Goal: Task Accomplishment & Management: Complete application form

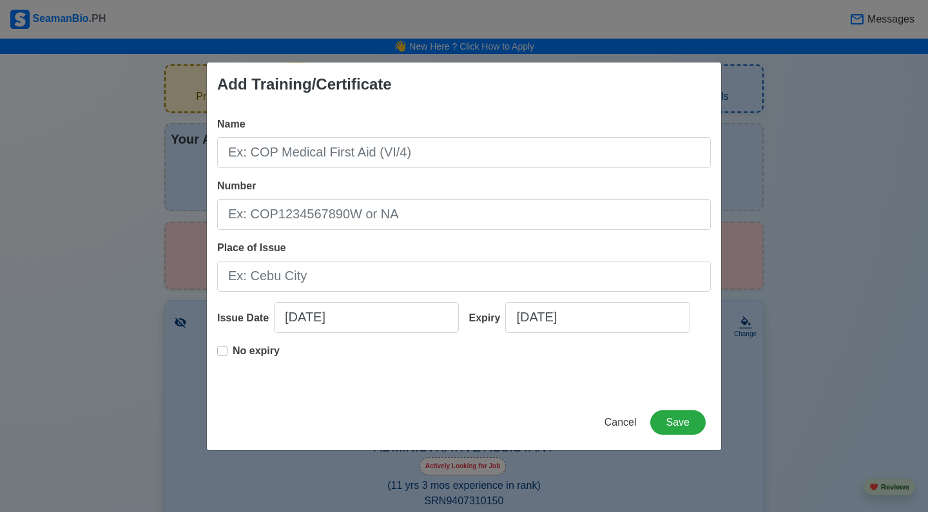
scroll to position [1432, 0]
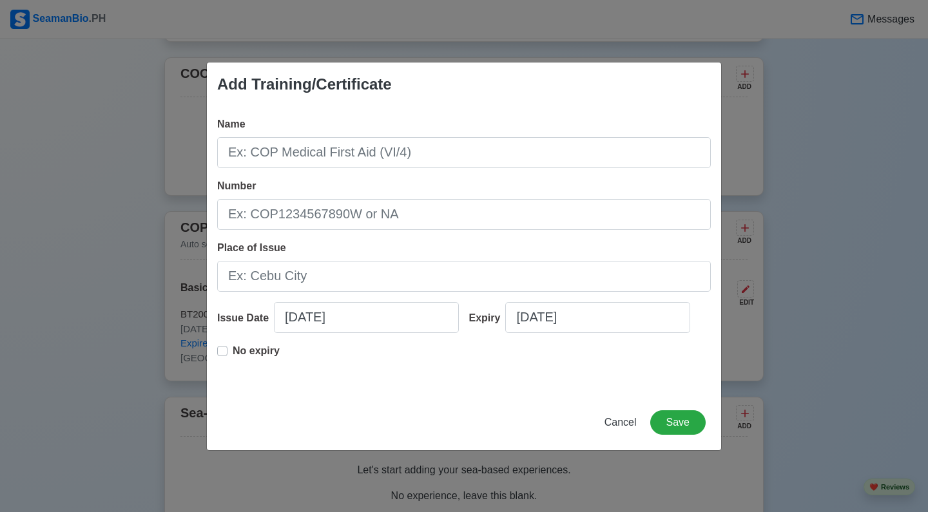
click at [618, 423] on span "Cancel" at bounding box center [620, 422] width 32 height 11
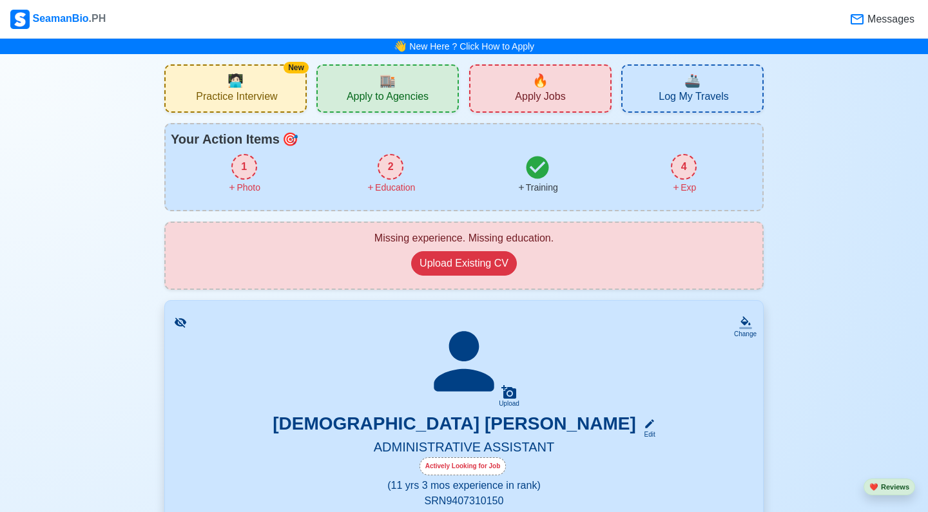
scroll to position [0, 0]
click at [239, 173] on div "1" at bounding box center [244, 167] width 26 height 26
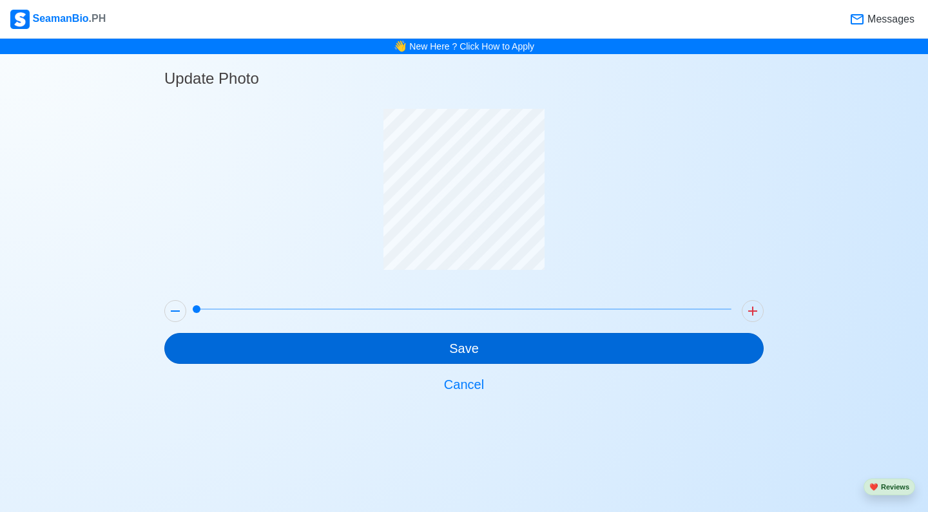
click at [465, 348] on button "Save" at bounding box center [463, 348] width 599 height 31
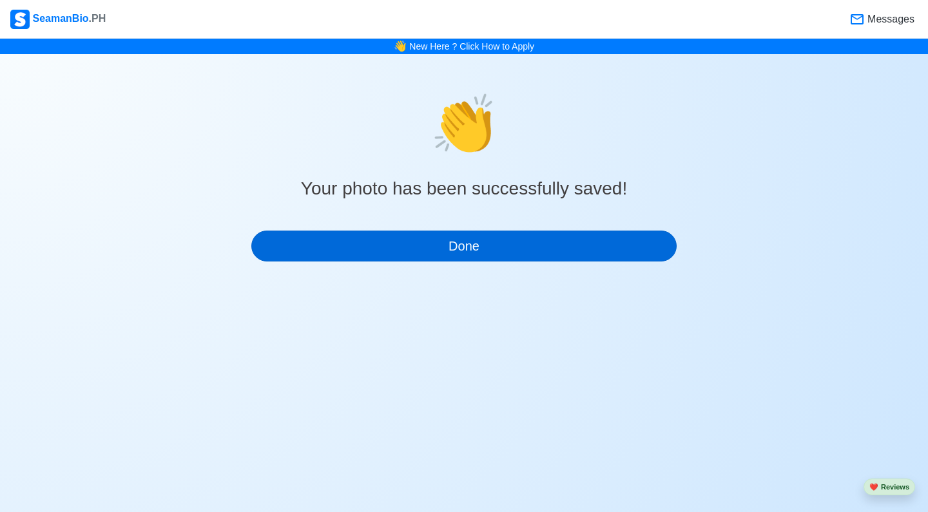
click at [526, 239] on button "Done" at bounding box center [463, 246] width 425 height 31
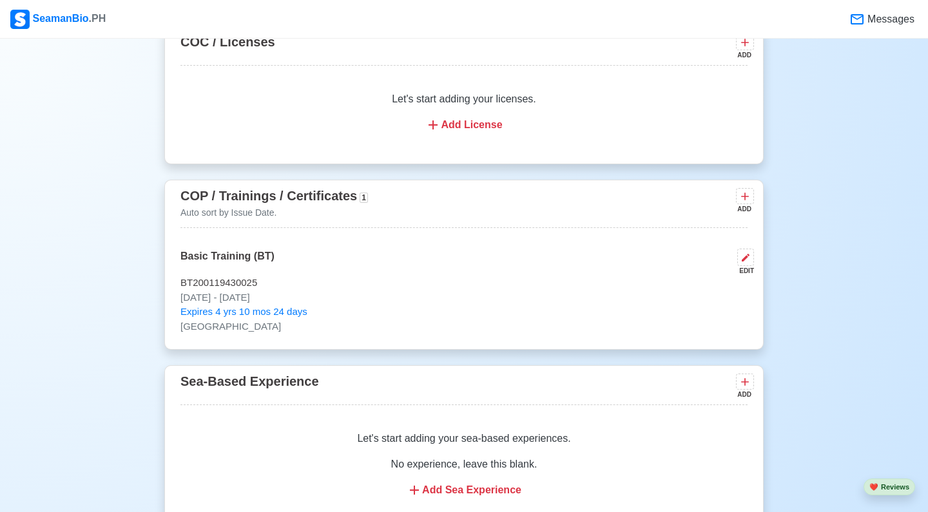
scroll to position [1464, 0]
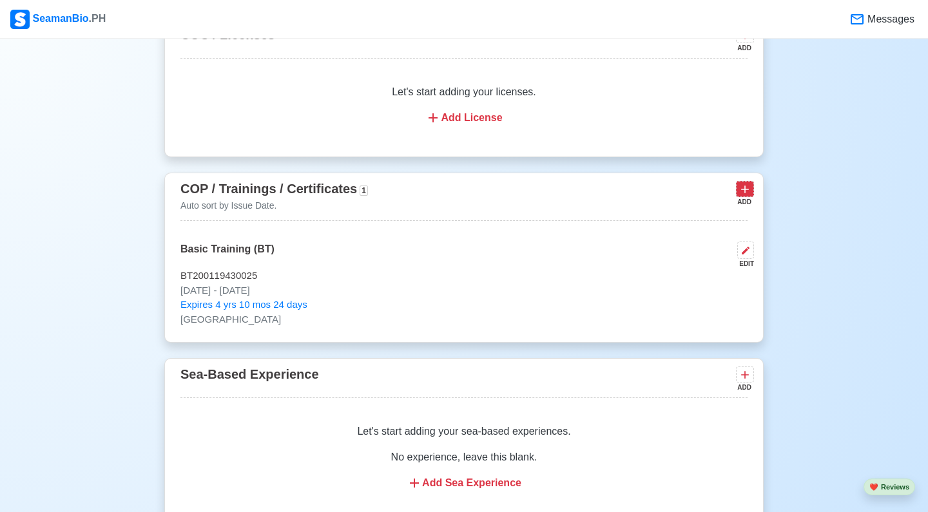
click at [745, 194] on icon at bounding box center [745, 190] width 8 height 8
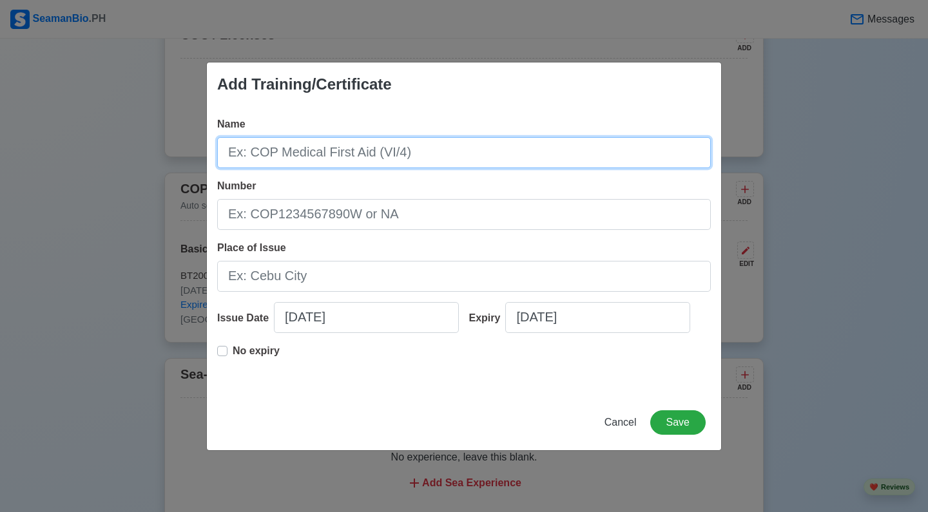
paste input "Safety Training for Personnel Providing Direct Service to Passengers in Passeng…"
type input "Safety Training for Personnel Providing Direct Service to Passengers in Passeng…"
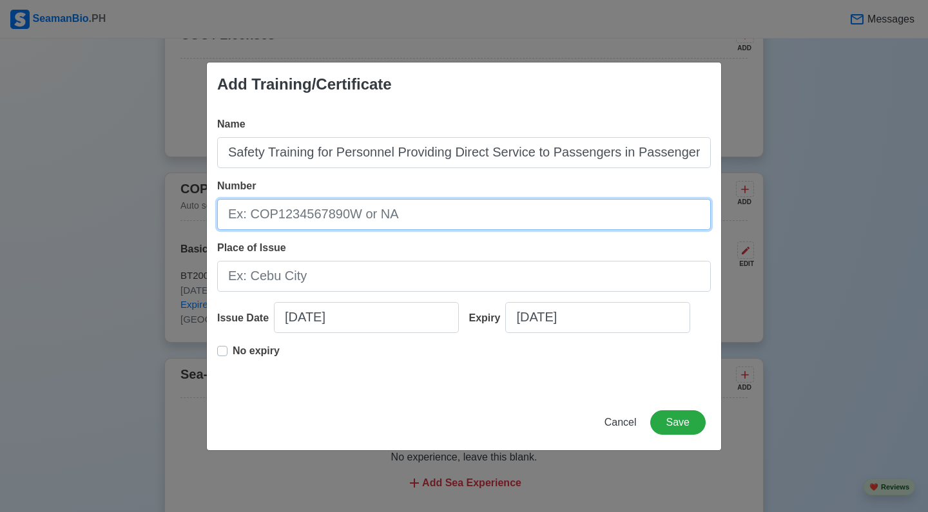
click at [311, 227] on input "Number" at bounding box center [463, 214] width 493 height 31
type input "MTI00150625036827"
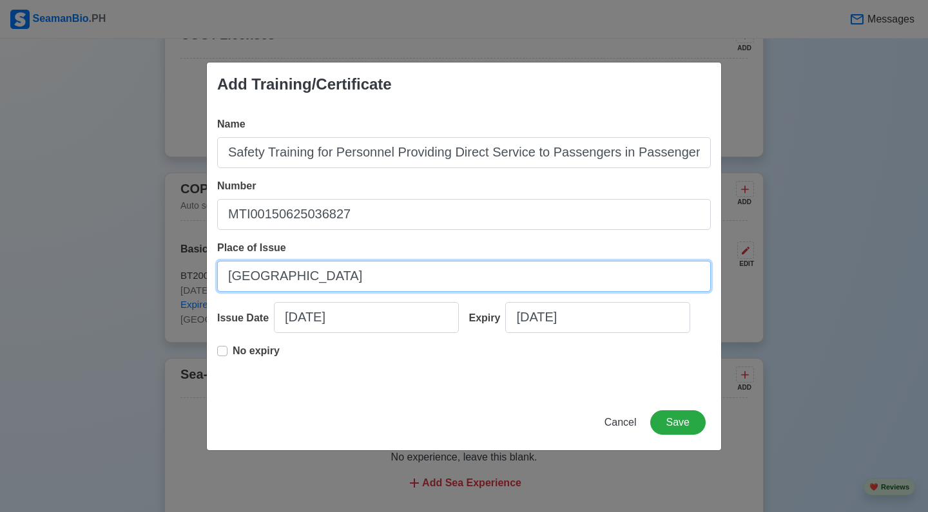
type input "[GEOGRAPHIC_DATA]"
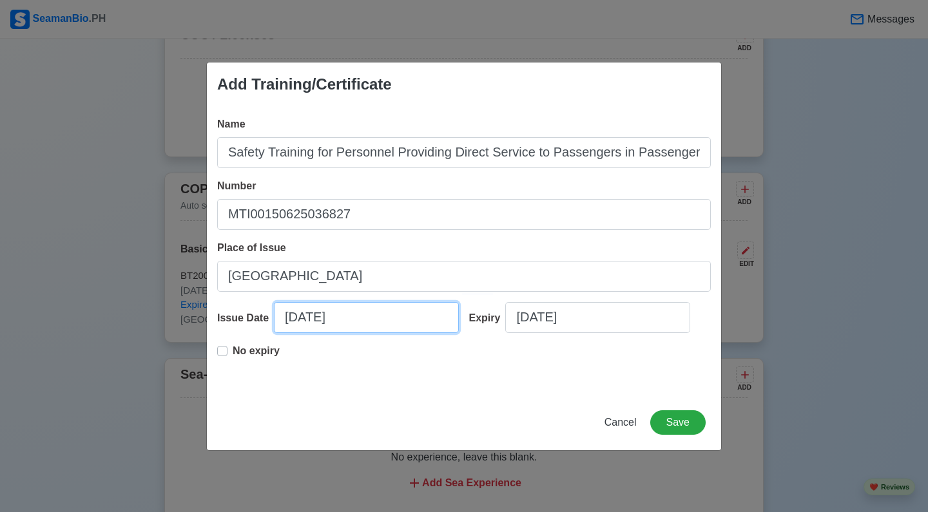
select select "****"
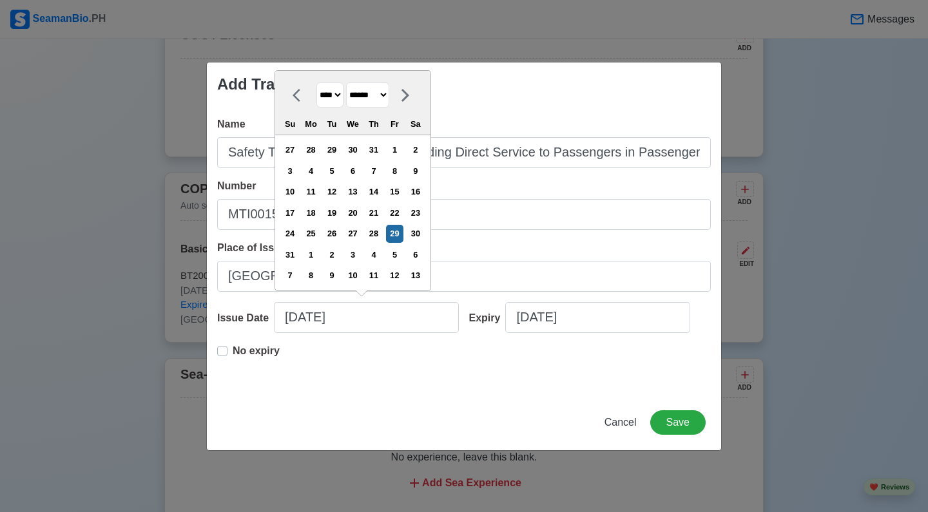
select select "****"
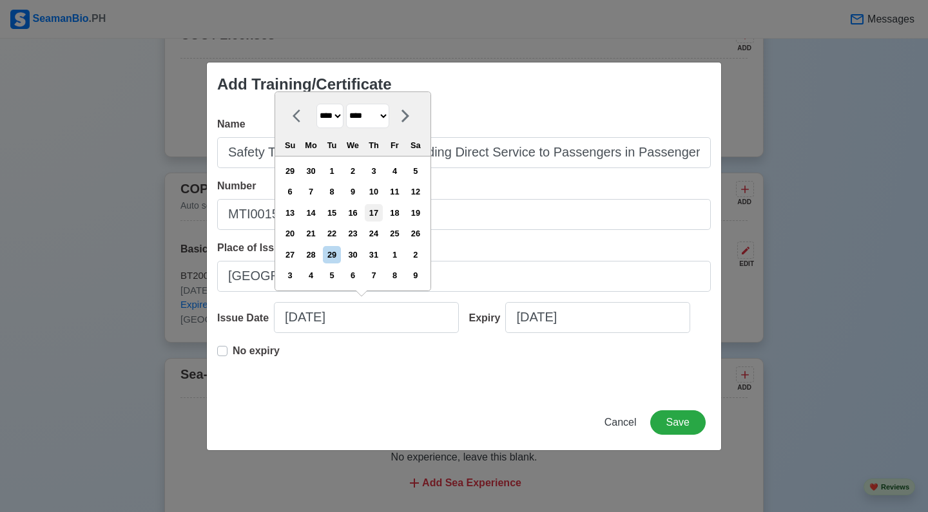
click at [382, 216] on div "17" at bounding box center [373, 212] width 17 height 17
type input "[DATE]"
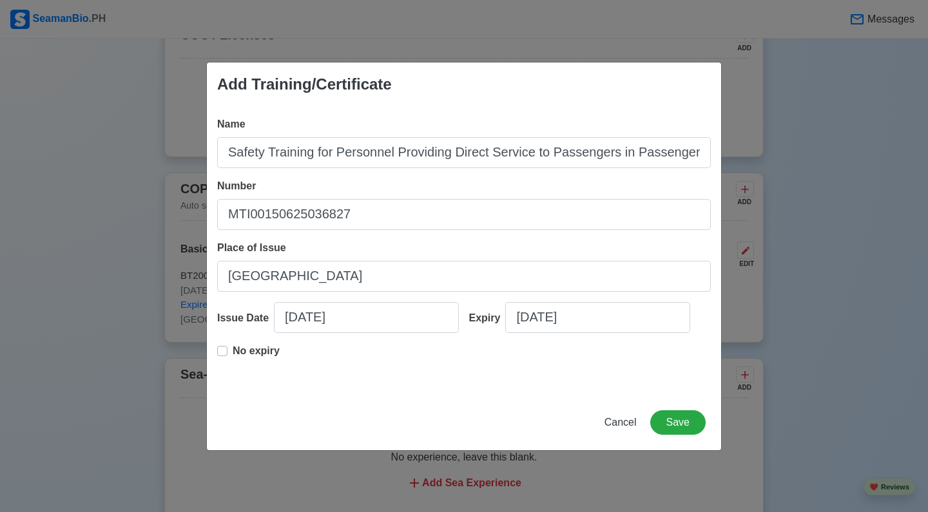
click at [233, 352] on label "No expiry" at bounding box center [256, 356] width 47 height 26
type input "[DATE]"
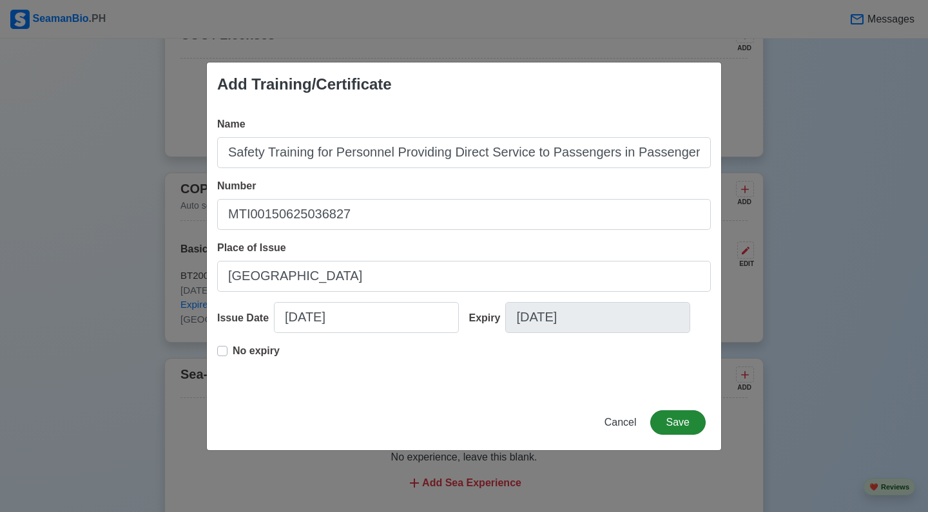
click at [694, 423] on button "Save" at bounding box center [677, 422] width 55 height 24
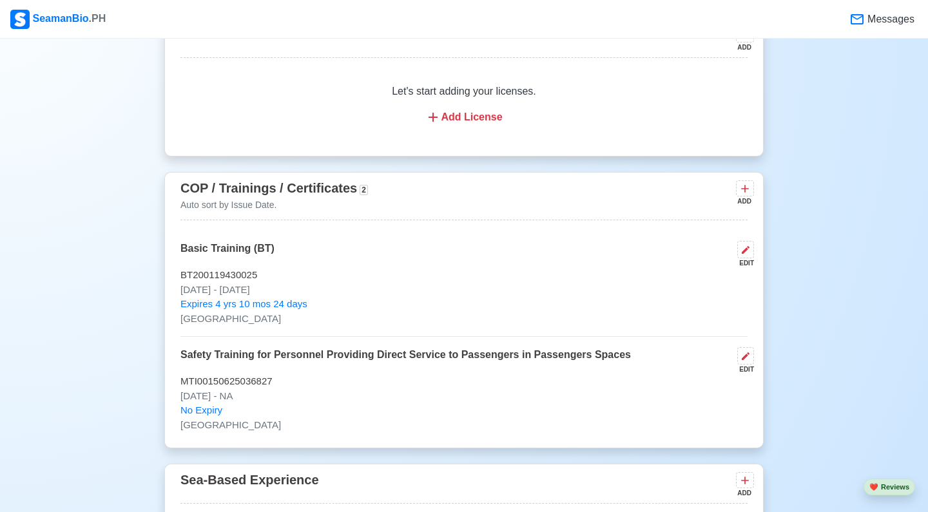
scroll to position [1469, 0]
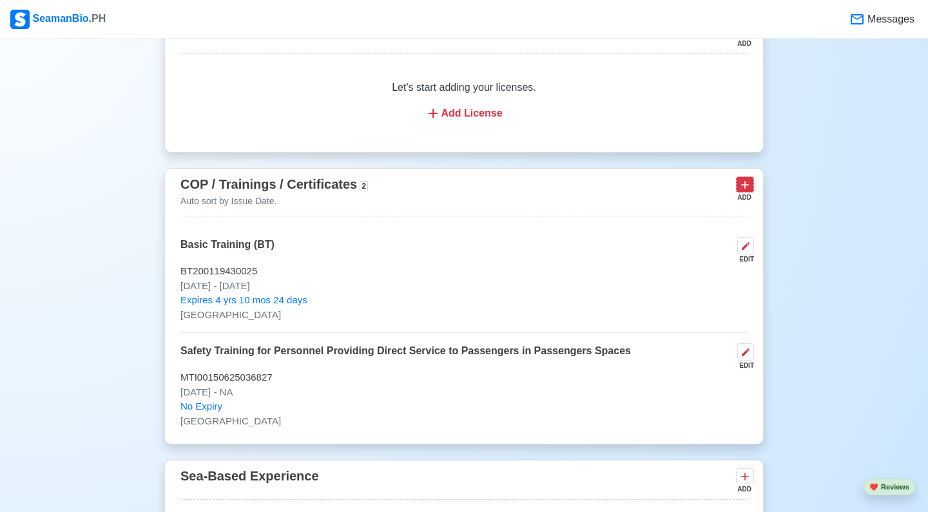
click at [751, 191] on button at bounding box center [745, 184] width 18 height 16
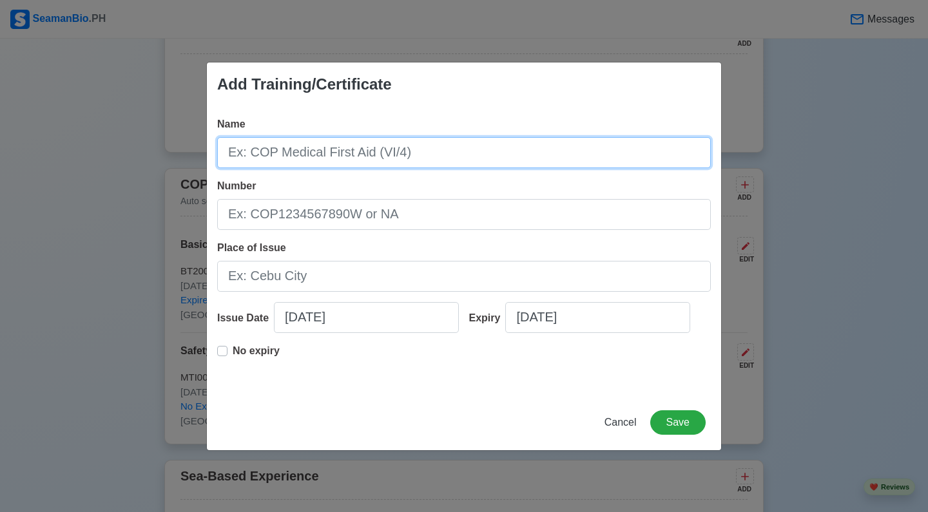
paste input "assenger Ship Crowd Management Training"
click at [231, 152] on input "assenger Ship Crowd Management Training" at bounding box center [463, 152] width 493 height 31
type input "Passenger Ship Crowd Management Training"
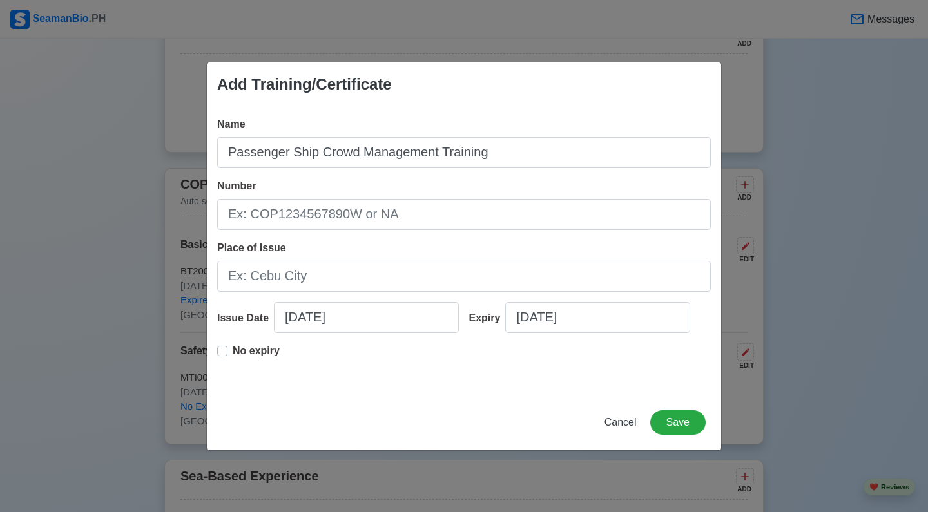
click at [295, 196] on div "Number" at bounding box center [463, 204] width 493 height 52
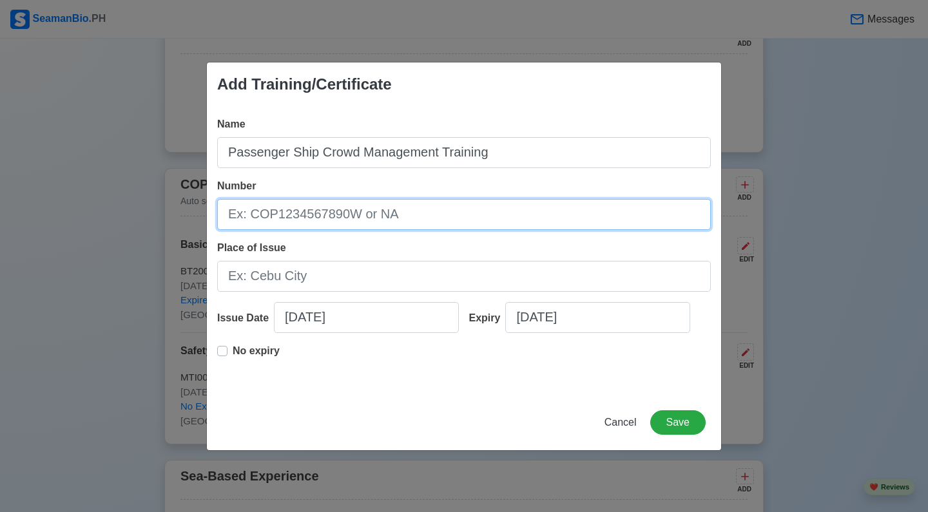
click at [283, 215] on input "Number" at bounding box center [463, 214] width 493 height 31
type input "MTI00150725036317"
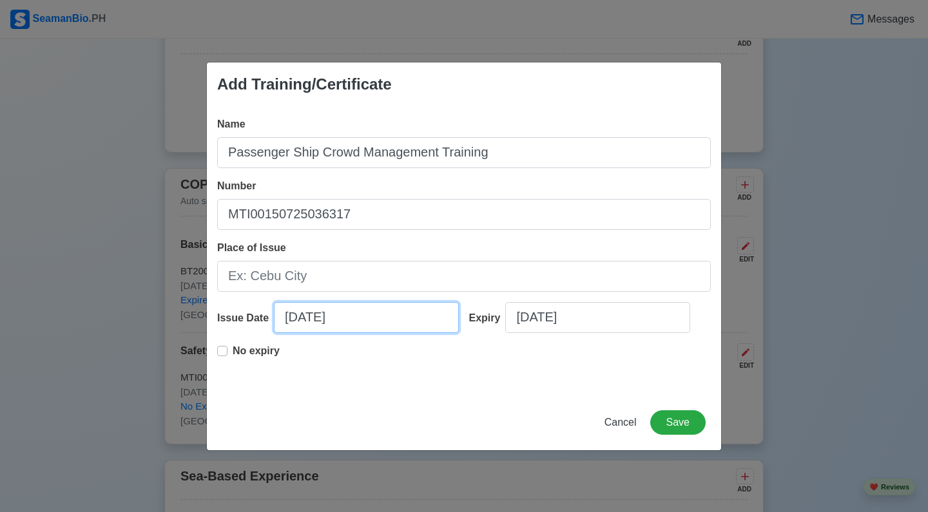
click at [335, 321] on input "[DATE]" at bounding box center [366, 317] width 185 height 31
select select "****"
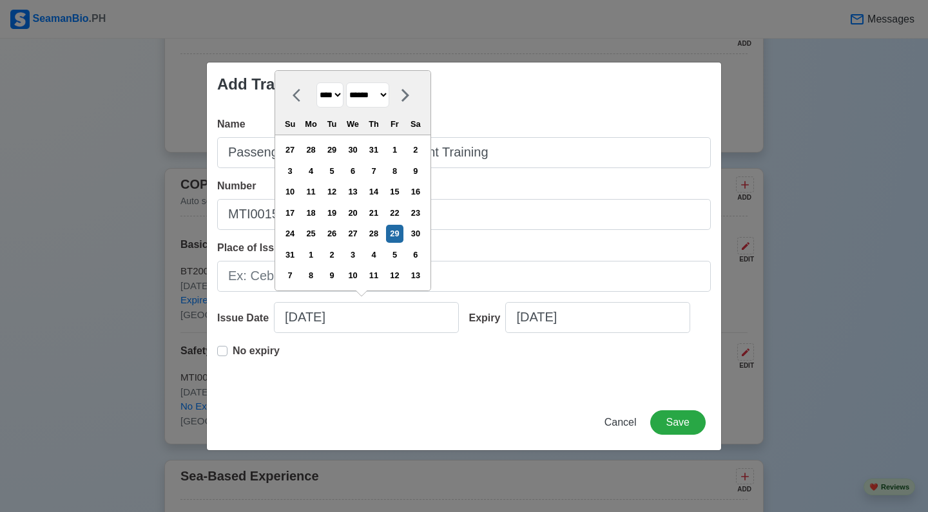
select select "****"
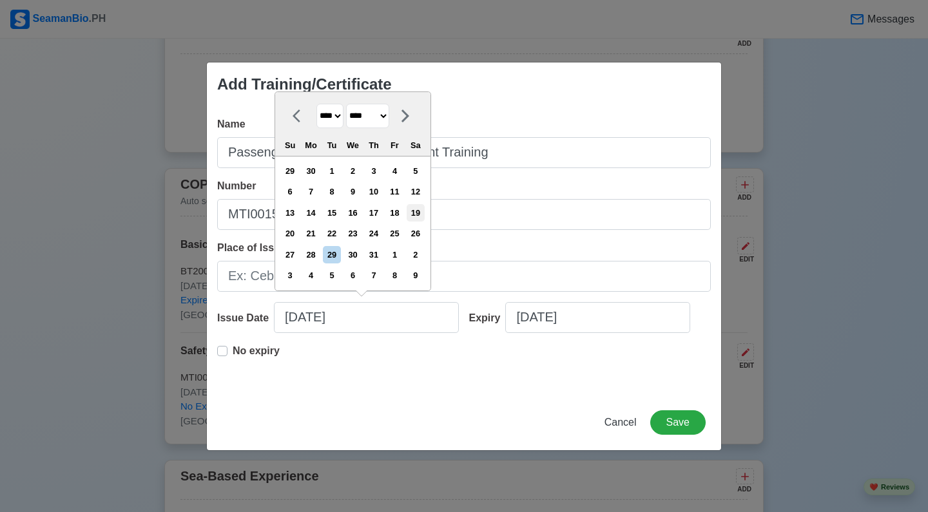
click at [424, 215] on div "19" at bounding box center [414, 212] width 17 height 17
type input "[DATE]"
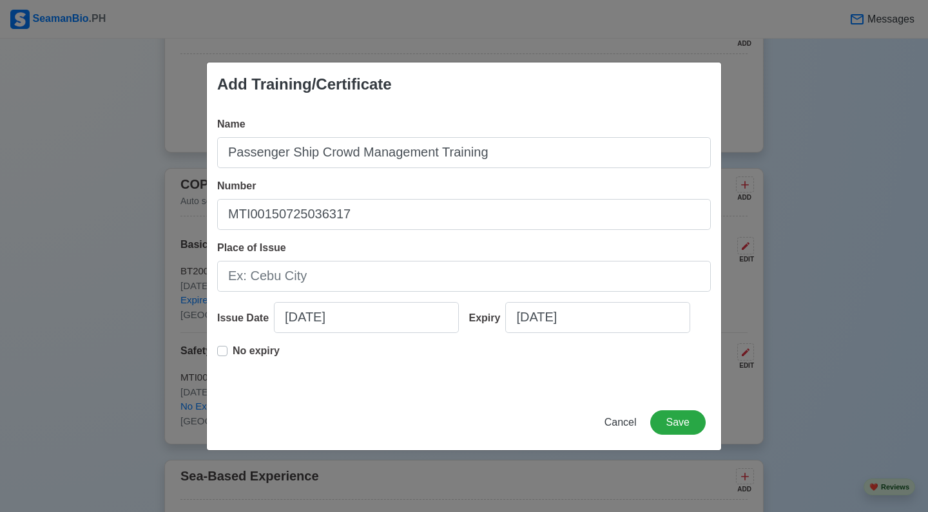
click at [233, 353] on label "No expiry" at bounding box center [256, 356] width 47 height 26
type input "[DATE]"
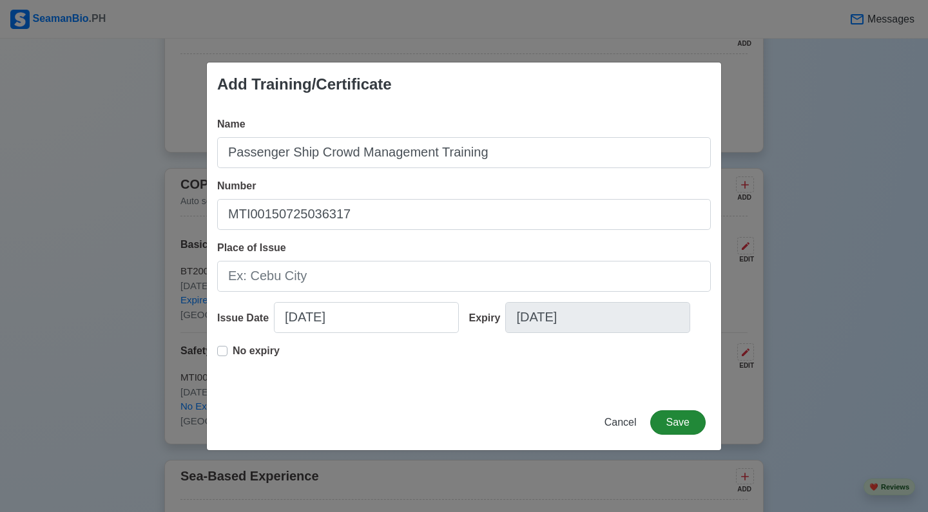
click at [687, 428] on button "Save" at bounding box center [677, 422] width 55 height 24
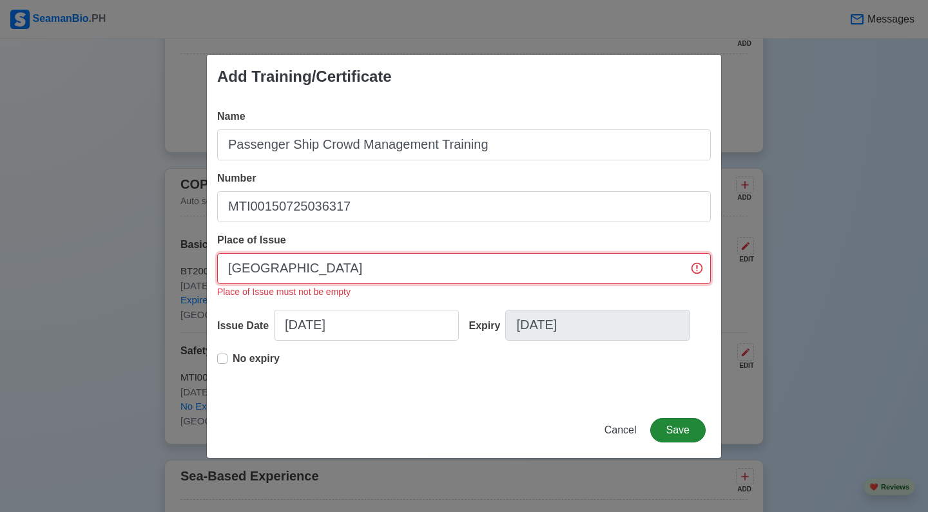
type input "[GEOGRAPHIC_DATA]"
click at [695, 428] on button "Save" at bounding box center [677, 430] width 55 height 24
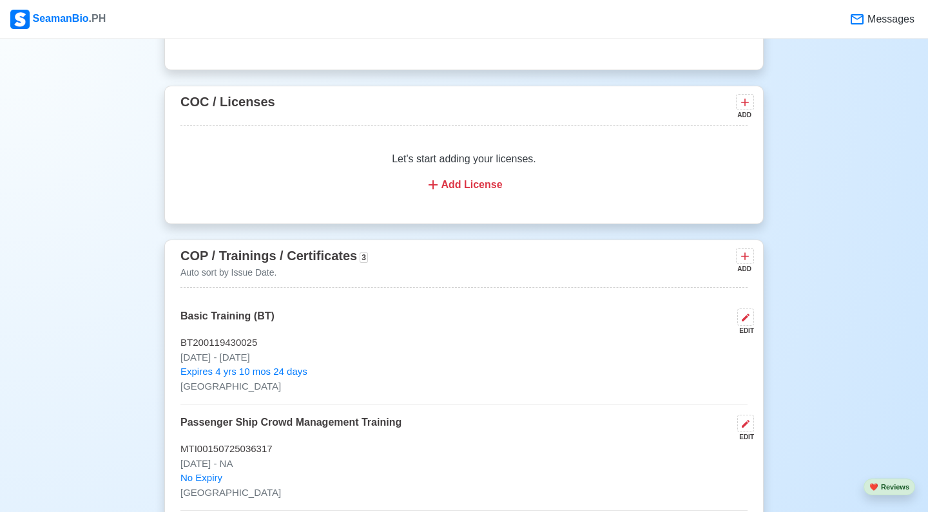
scroll to position [1390, 0]
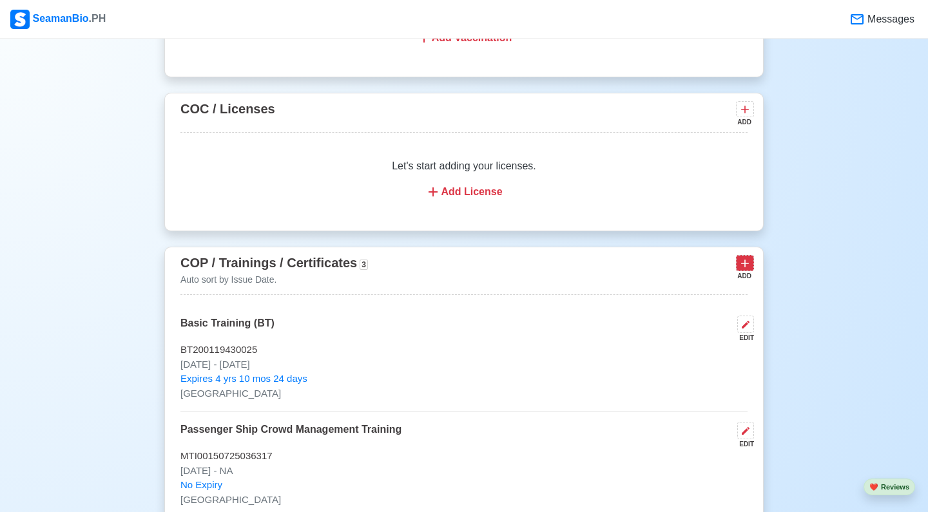
click at [750, 261] on button at bounding box center [745, 263] width 18 height 16
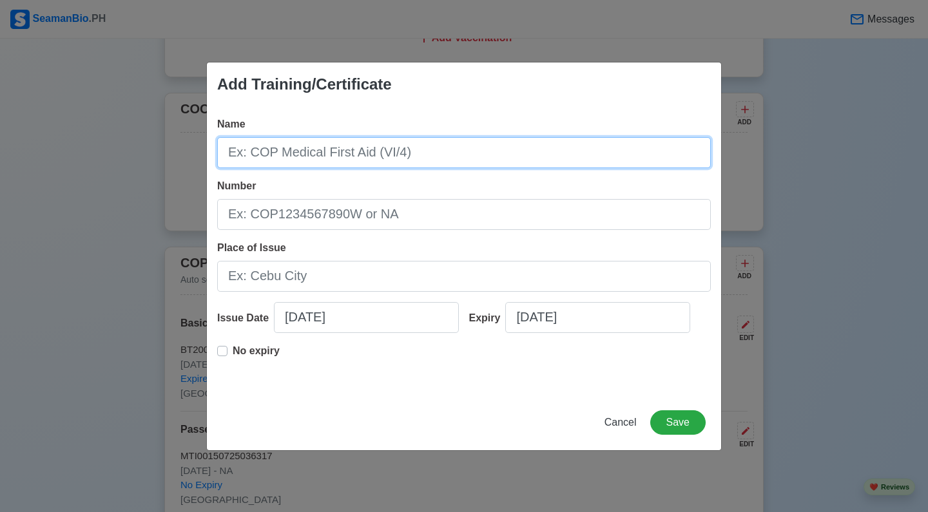
paste input "Passenger Ship Crisis Management and Human Behaviour Training"
type input "Passenger Ship Crisis Management and Human Behaviour Training"
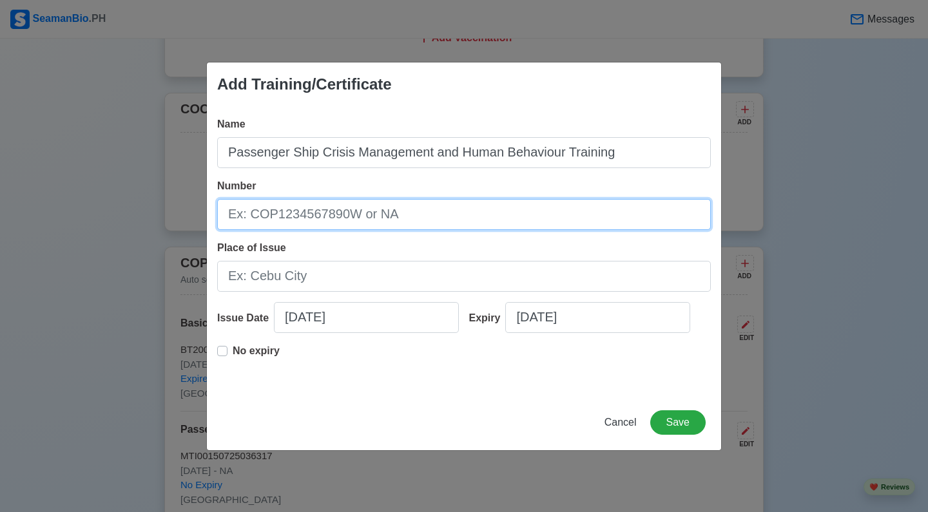
click at [326, 211] on input "Number" at bounding box center [463, 214] width 493 height 31
type input "MTI00150825023118"
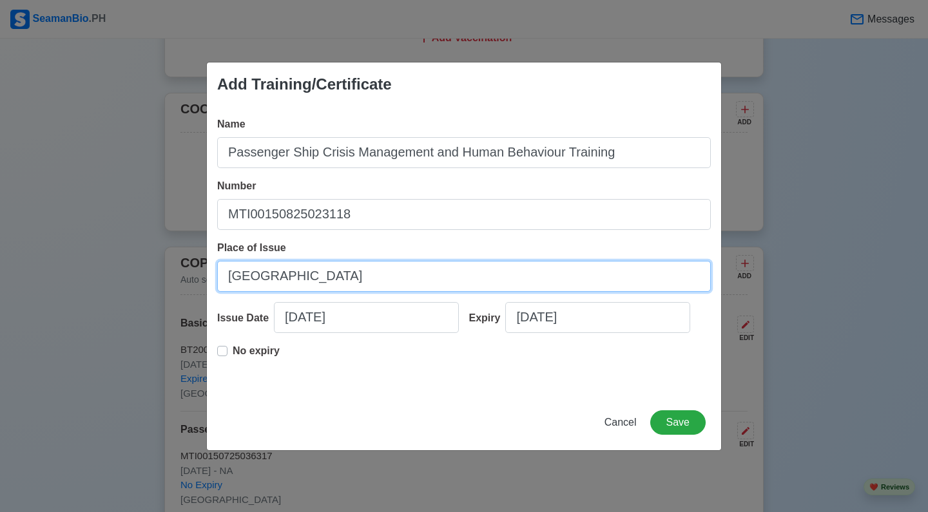
type input "[GEOGRAPHIC_DATA]"
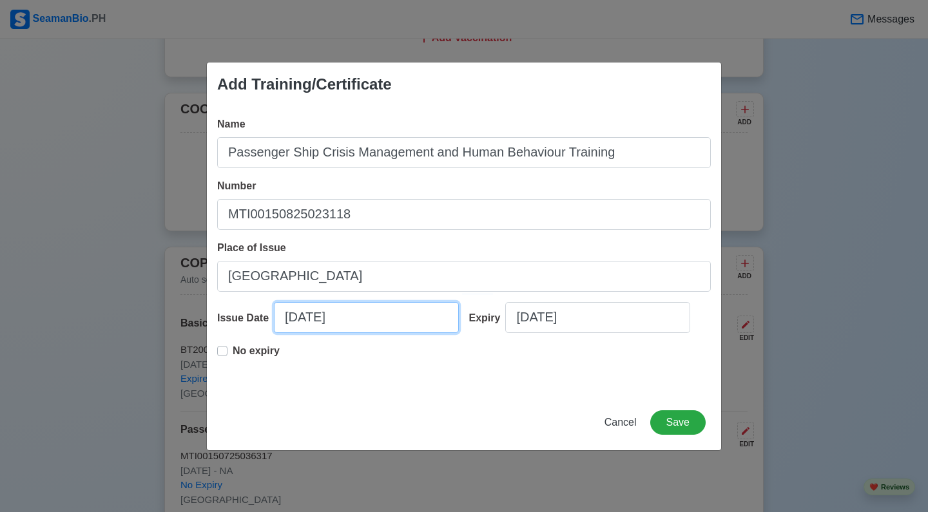
click at [312, 321] on input "[DATE]" at bounding box center [366, 317] width 185 height 31
select select "****"
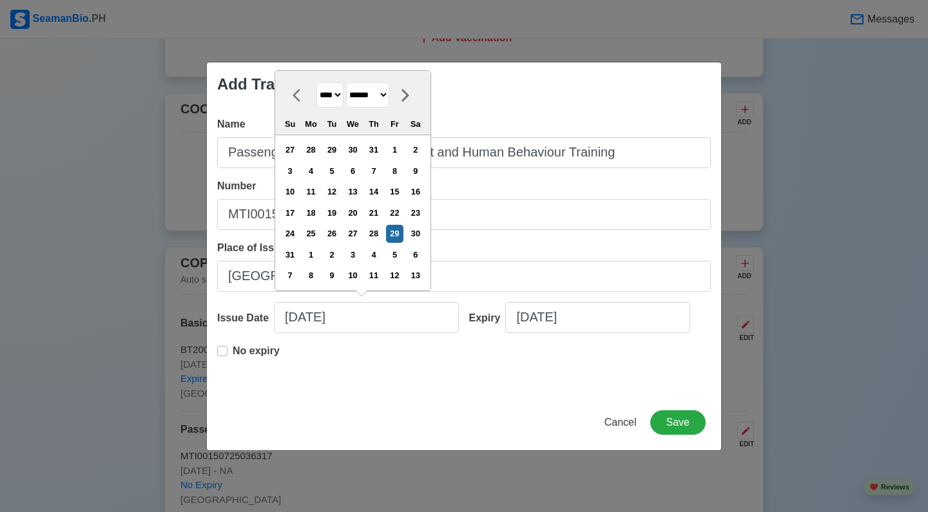
select select "****"
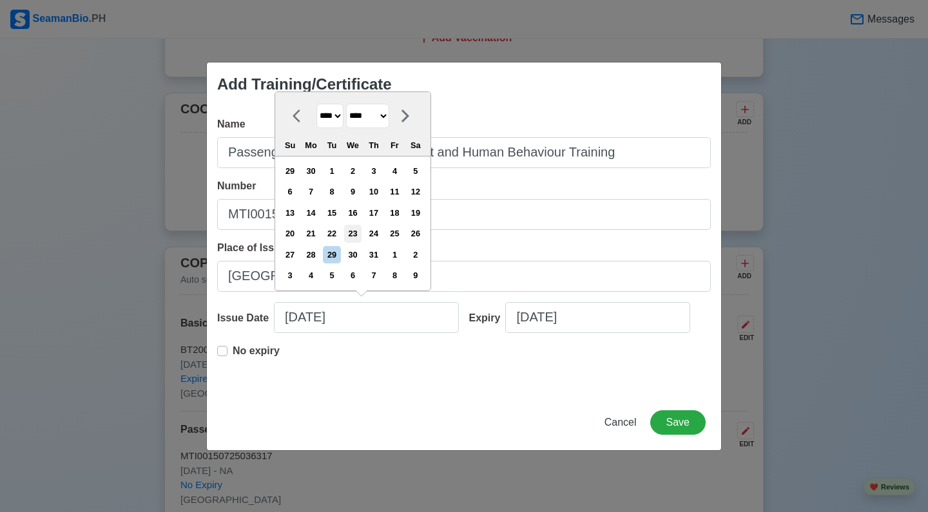
click at [361, 236] on div "23" at bounding box center [352, 233] width 17 height 17
type input "[DATE]"
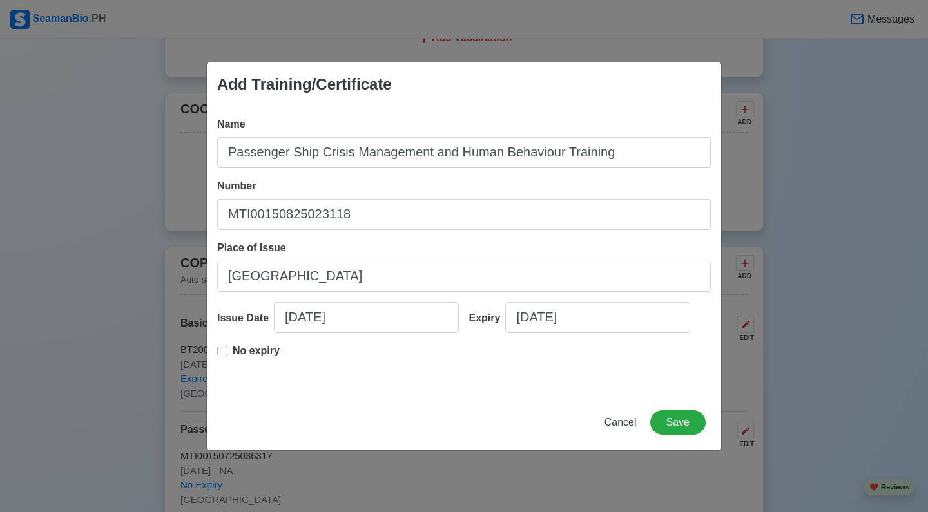
click at [233, 350] on label "No expiry" at bounding box center [256, 356] width 47 height 26
type input "[DATE]"
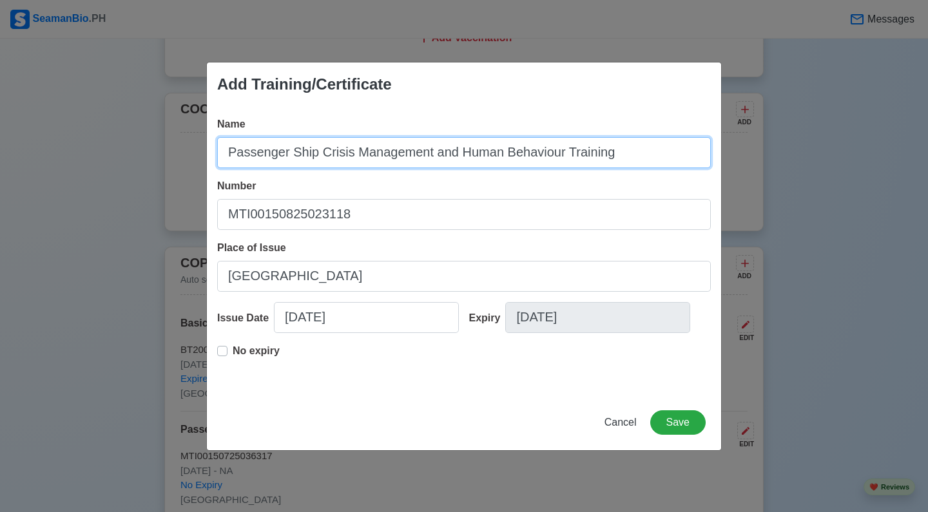
click at [344, 145] on input "Passenger Ship Crisis Management and Human Behaviour Training" at bounding box center [463, 152] width 493 height 31
click at [426, 149] on input "Passenger Ship Crisis Management and Human Behaviour Training" at bounding box center [463, 152] width 493 height 31
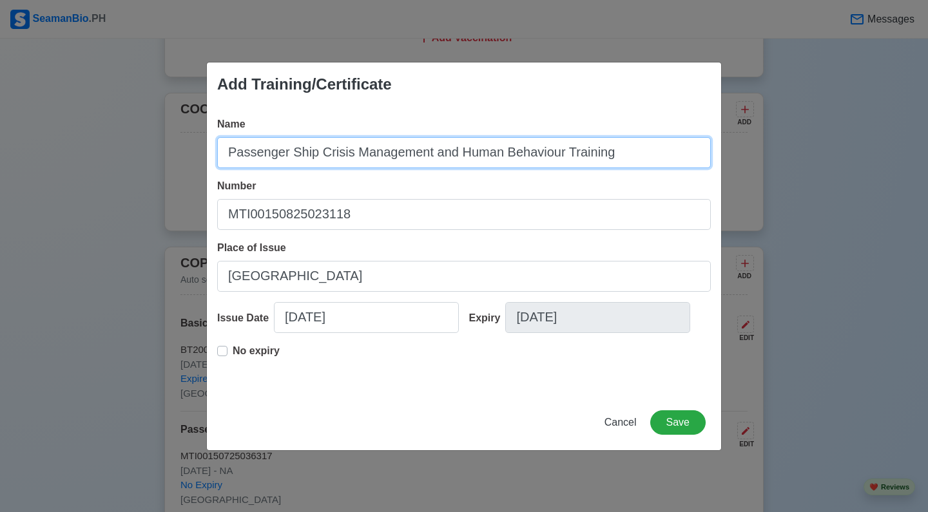
click at [426, 149] on input "Passenger Ship Crisis Management and Human Behaviour Training" at bounding box center [463, 152] width 493 height 31
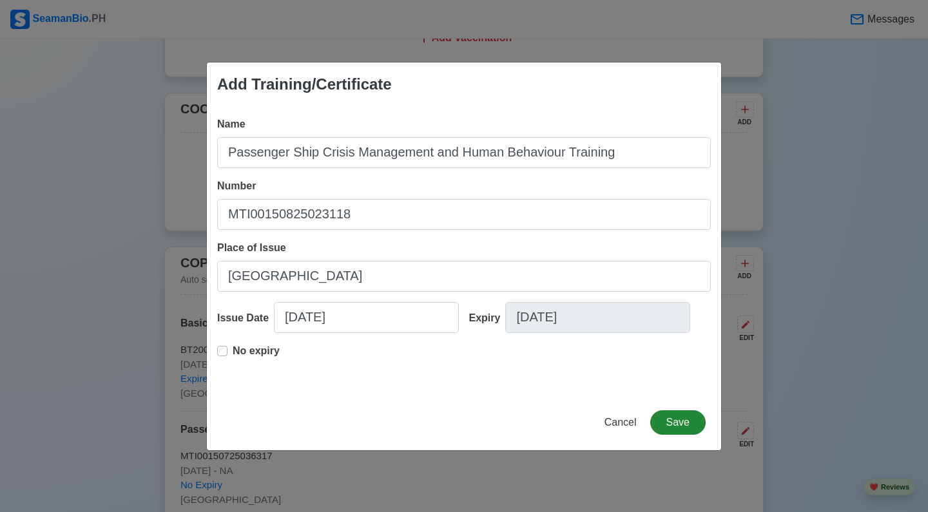
click at [683, 424] on button "Save" at bounding box center [677, 422] width 55 height 24
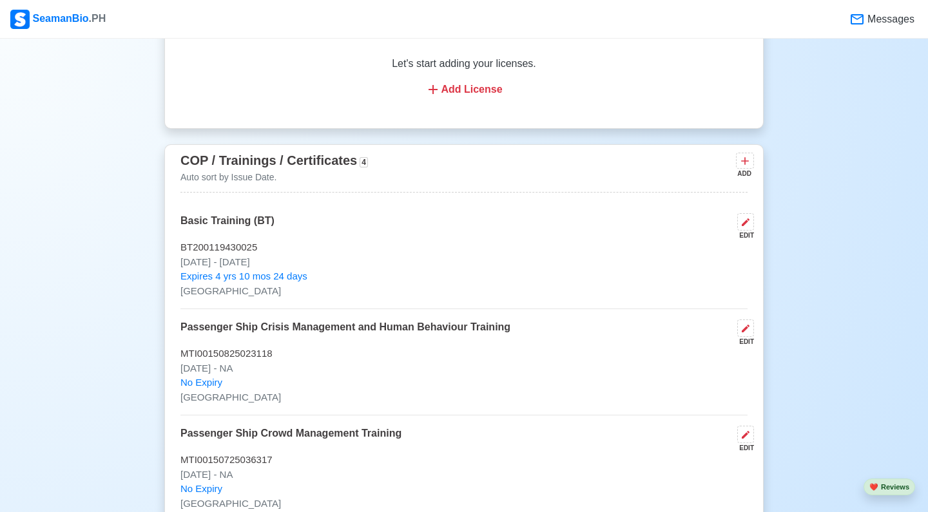
scroll to position [1483, 0]
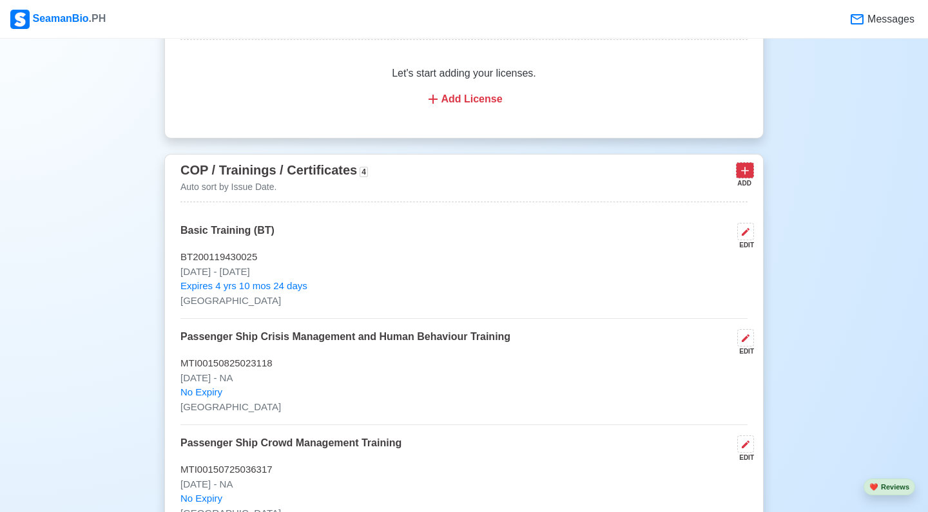
click at [745, 177] on icon at bounding box center [744, 170] width 13 height 13
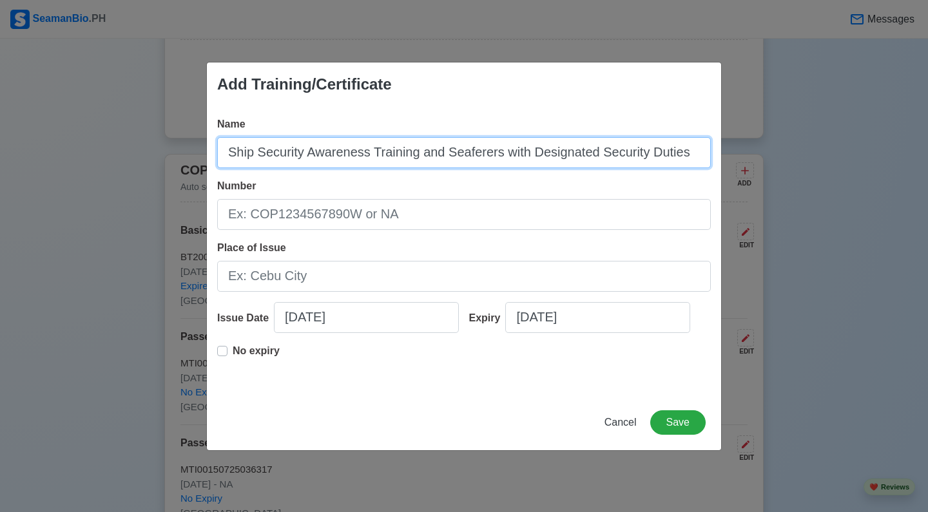
drag, startPoint x: 362, startPoint y: 149, endPoint x: 191, endPoint y: 144, distance: 171.4
click at [191, 144] on div "Add Training/Certificate Name Ship Security Awareness Training and Seaferers wi…" at bounding box center [464, 256] width 928 height 512
click at [338, 164] on input "Ship Security Awareness Training and Seaferers with Designated Security Duties" at bounding box center [463, 152] width 493 height 31
type input "Ship Security Awareness Training and Seaferers with Designated Security Duties"
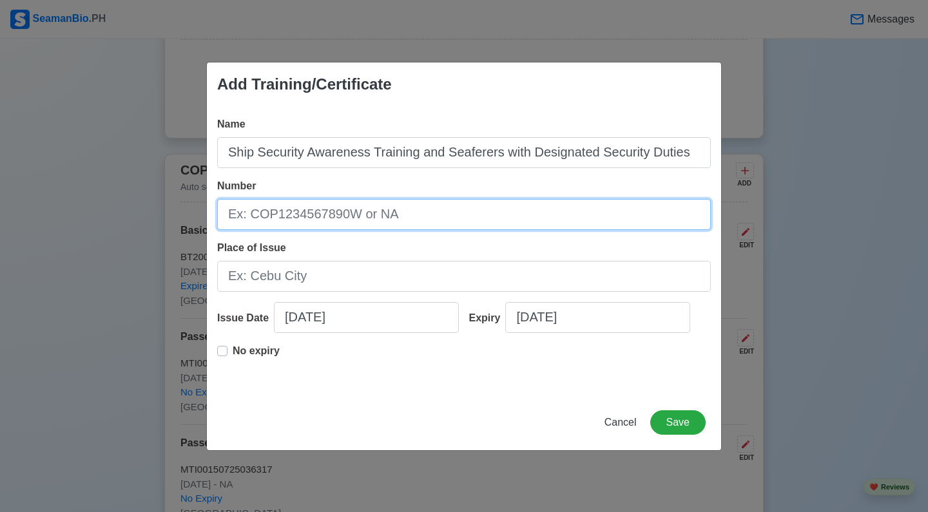
click at [269, 209] on input "Number" at bounding box center [463, 214] width 493 height 31
type input "SDSD200031298225"
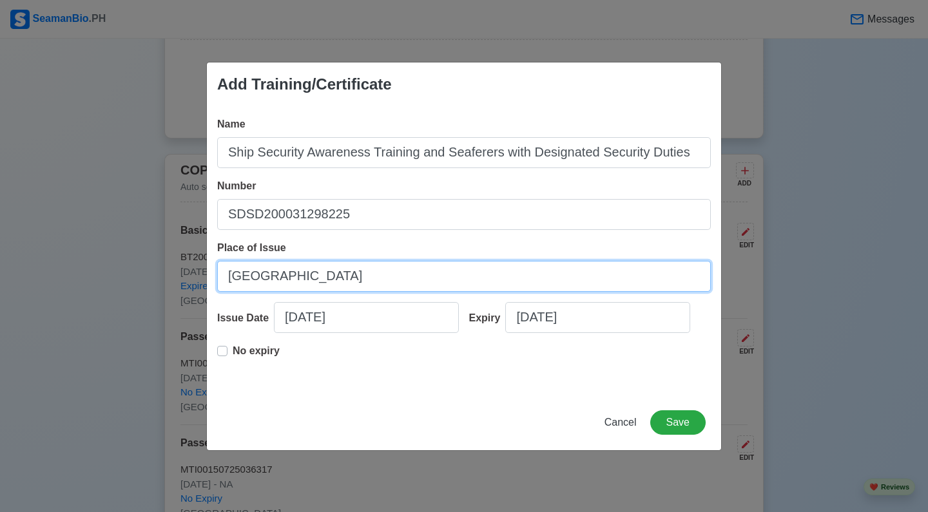
type input "[GEOGRAPHIC_DATA]"
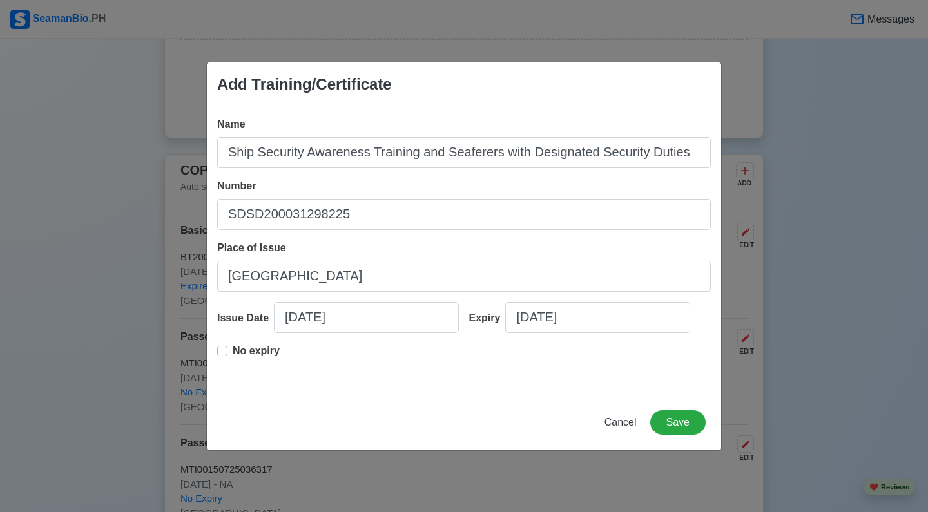
click at [233, 352] on label "No expiry" at bounding box center [256, 356] width 47 height 26
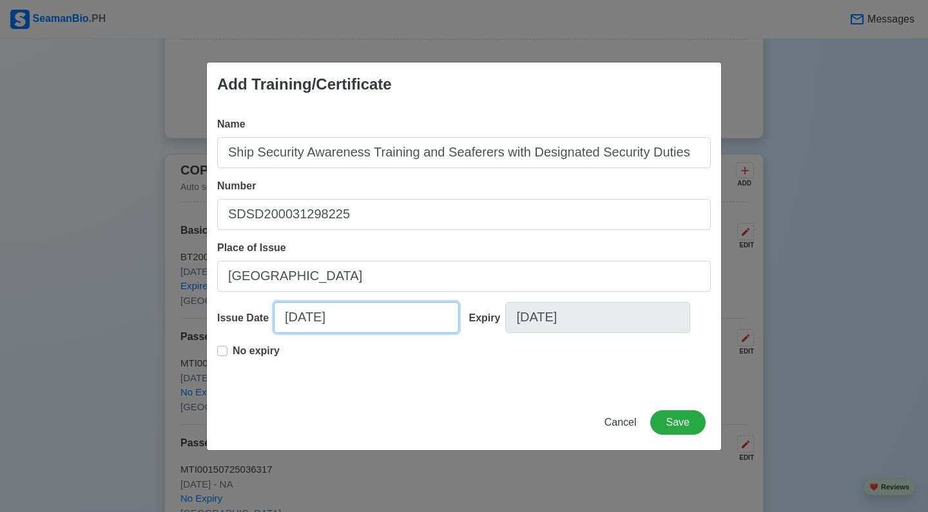
click at [336, 324] on input "[DATE]" at bounding box center [366, 317] width 185 height 31
select select "****"
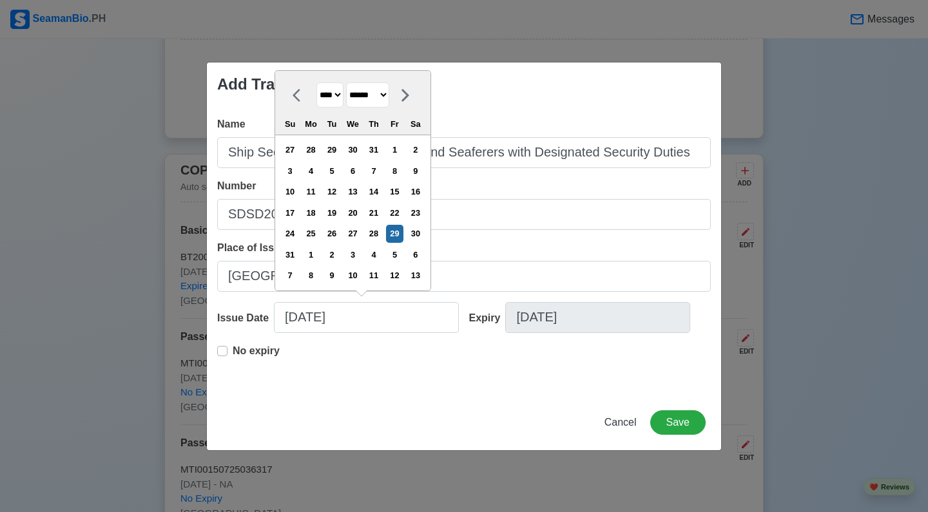
select select "****"
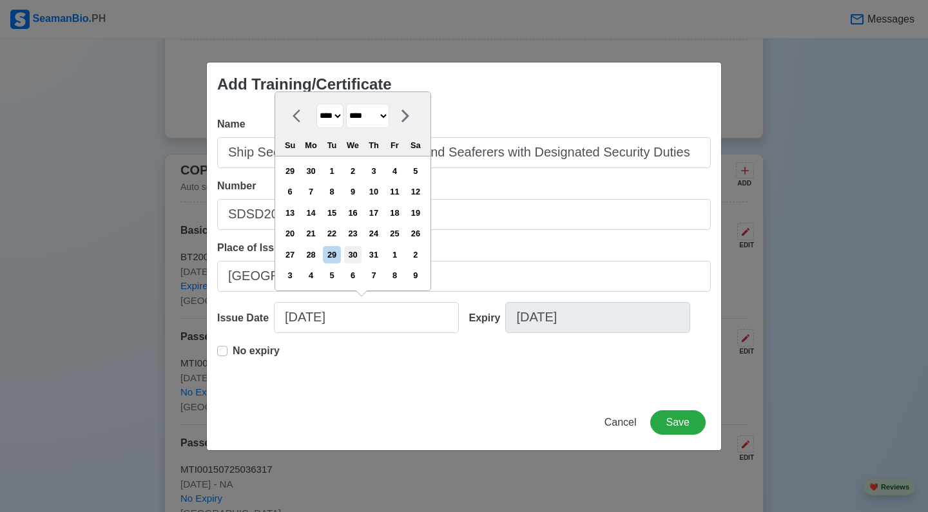
click at [361, 249] on div "30" at bounding box center [352, 254] width 17 height 17
type input "[DATE]"
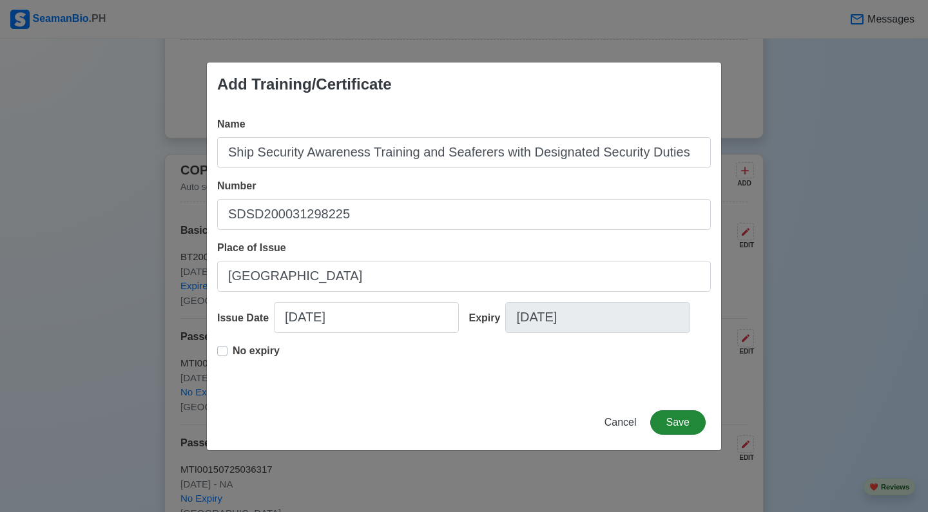
click at [683, 426] on button "Save" at bounding box center [677, 422] width 55 height 24
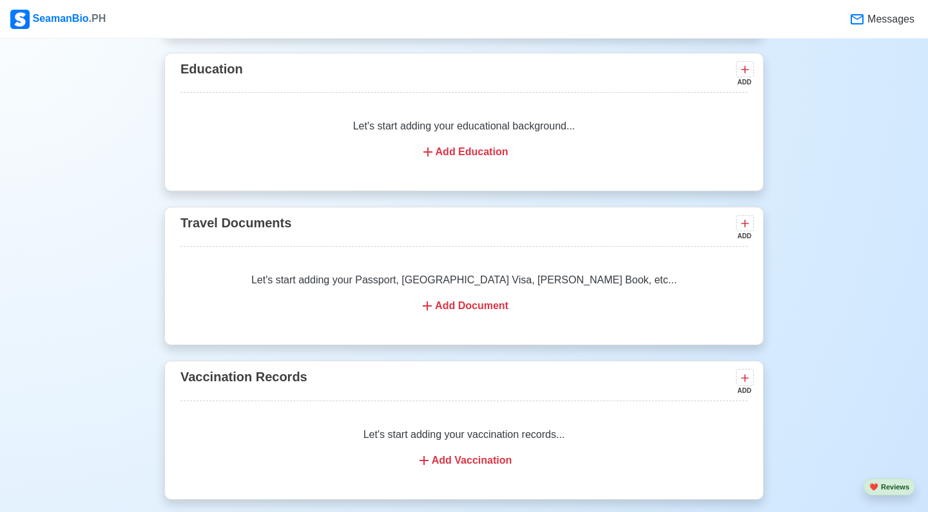
scroll to position [965, 0]
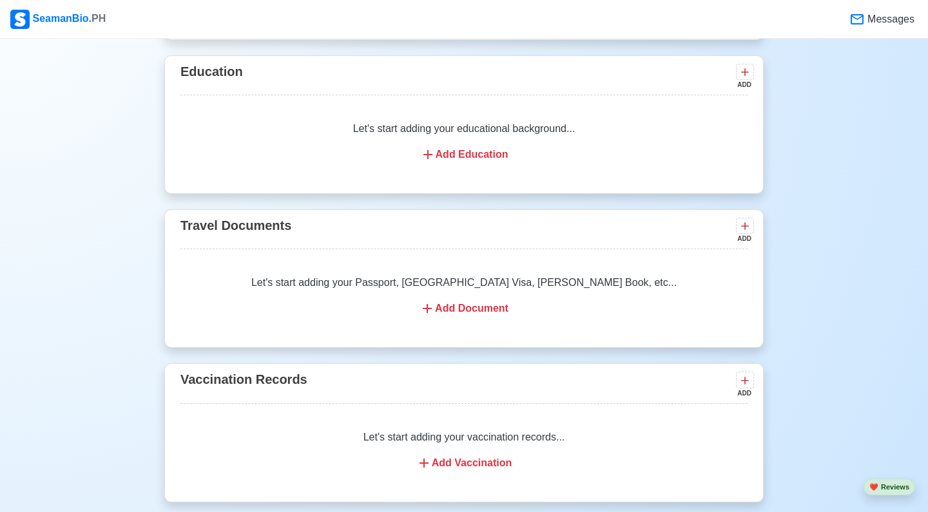
click at [493, 309] on div "Add Document" at bounding box center [464, 308] width 536 height 15
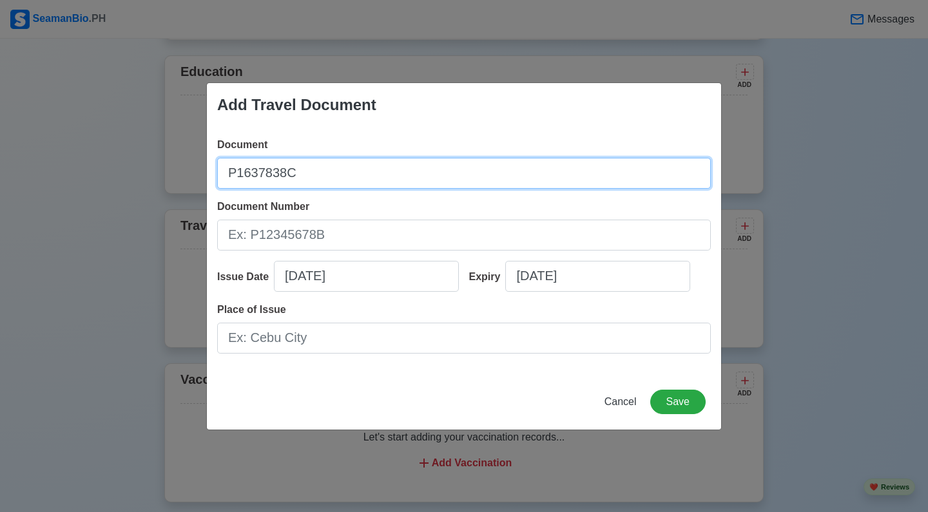
type input "P1637838C"
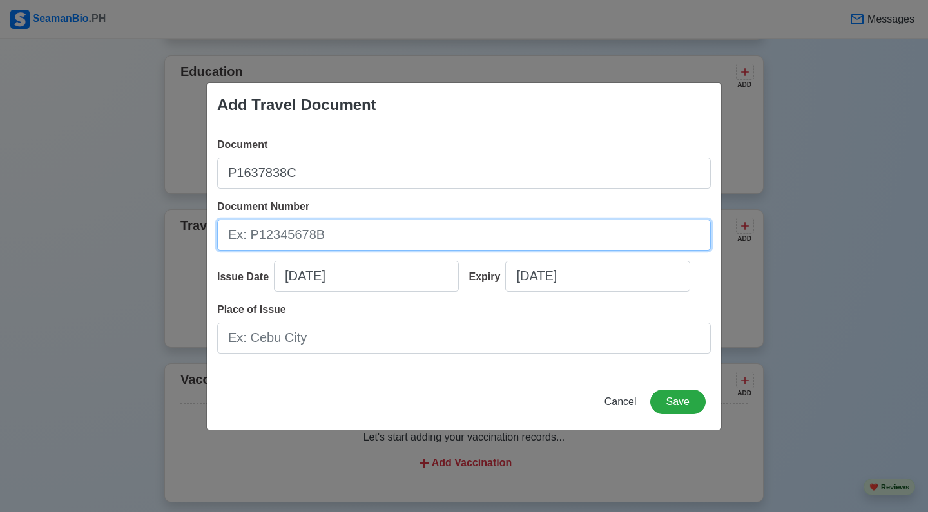
click at [313, 247] on input "Document Number" at bounding box center [463, 235] width 493 height 31
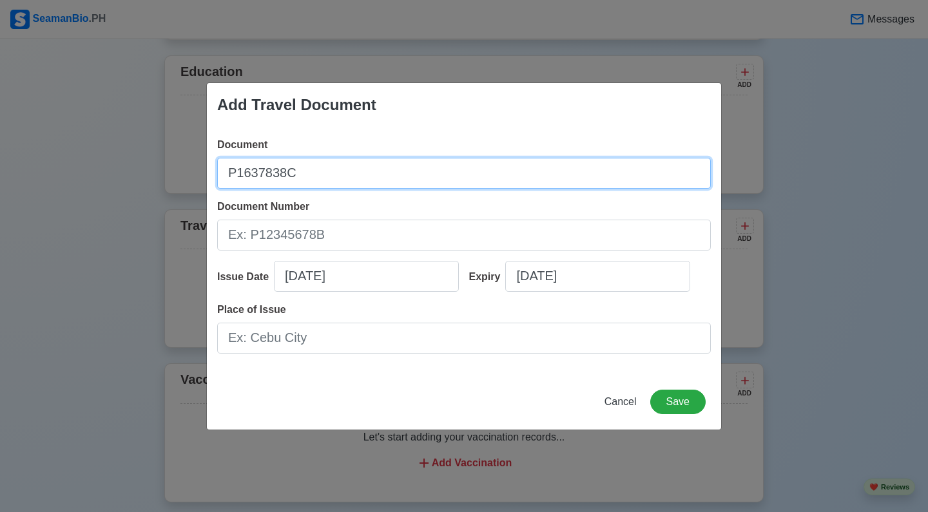
click at [341, 169] on input "P1637838C" at bounding box center [463, 173] width 493 height 31
type input "Passport"
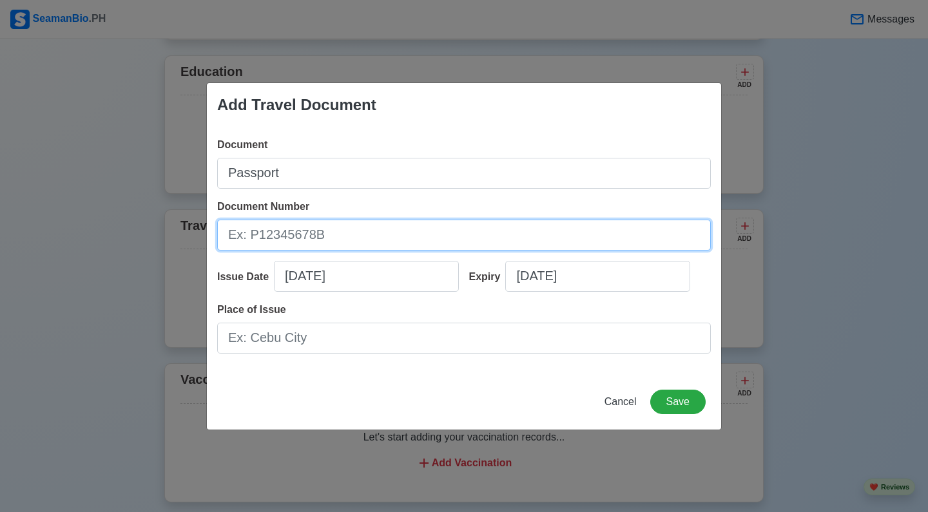
paste input "P1637838C"
type input "P1637838C"
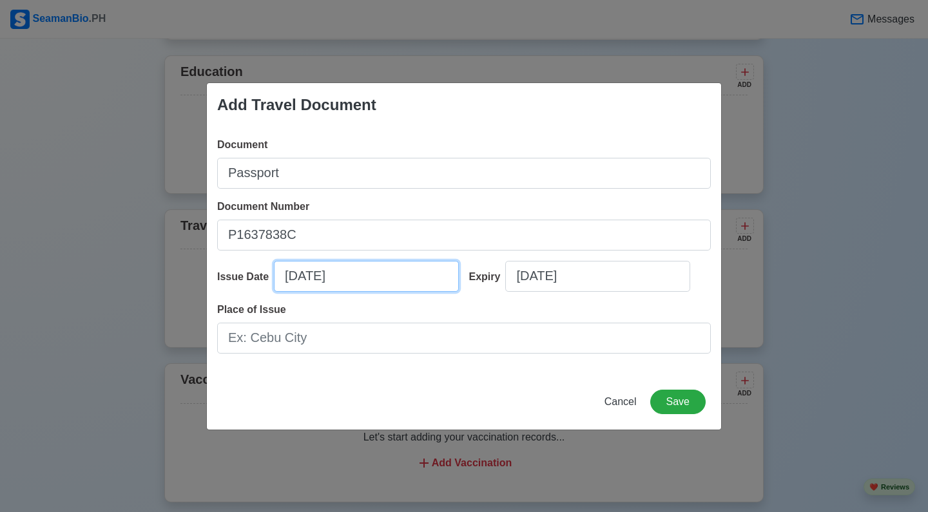
click at [318, 274] on input "[DATE]" at bounding box center [366, 276] width 185 height 31
select select "****"
select select "******"
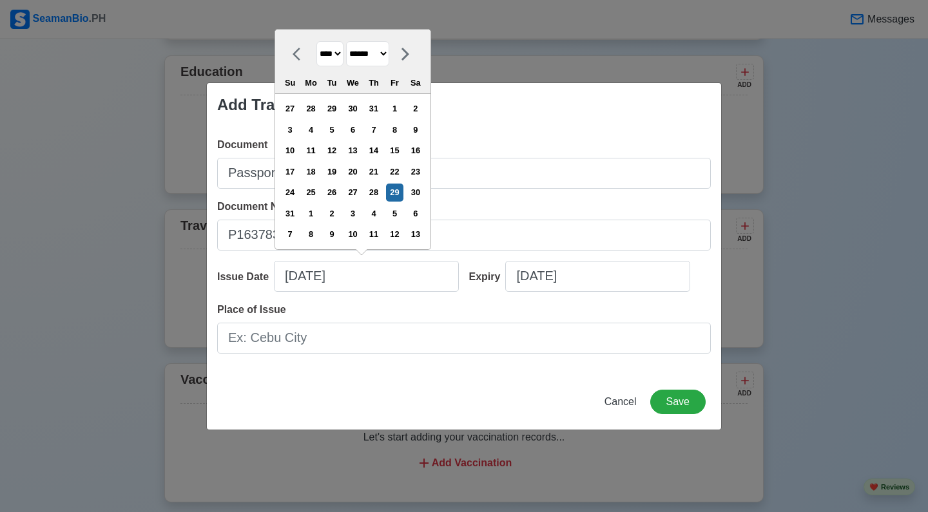
select select "****"
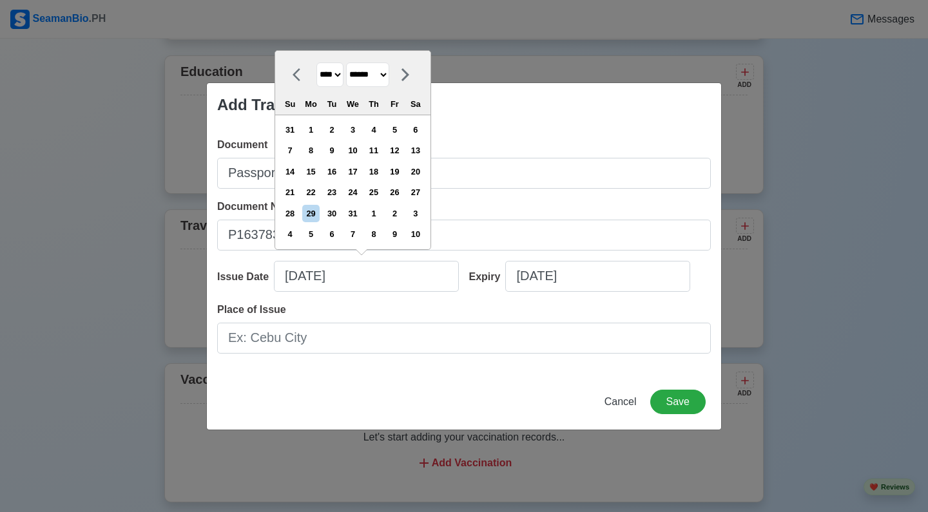
select select "*********"
click at [319, 175] on div "12" at bounding box center [310, 171] width 17 height 17
type input "[DATE]"
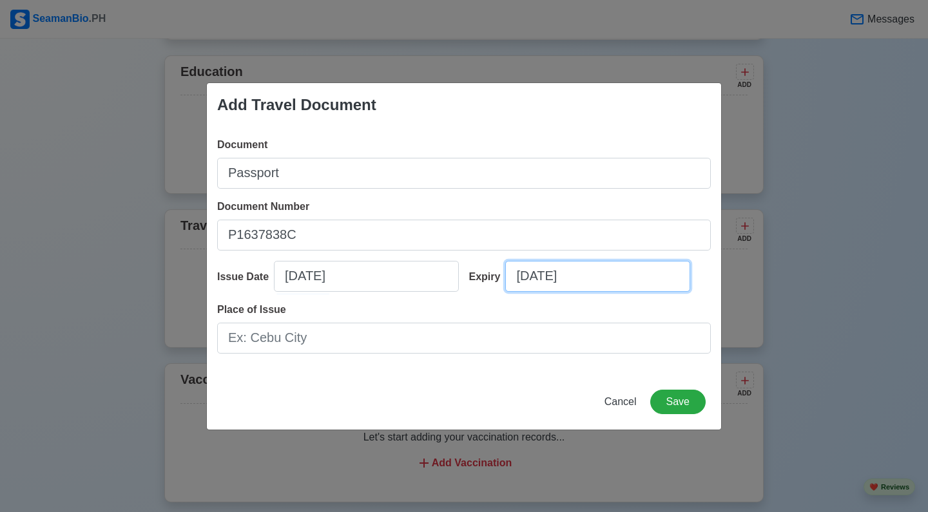
click at [575, 285] on input "[DATE]" at bounding box center [597, 276] width 185 height 31
select select "****"
select select "******"
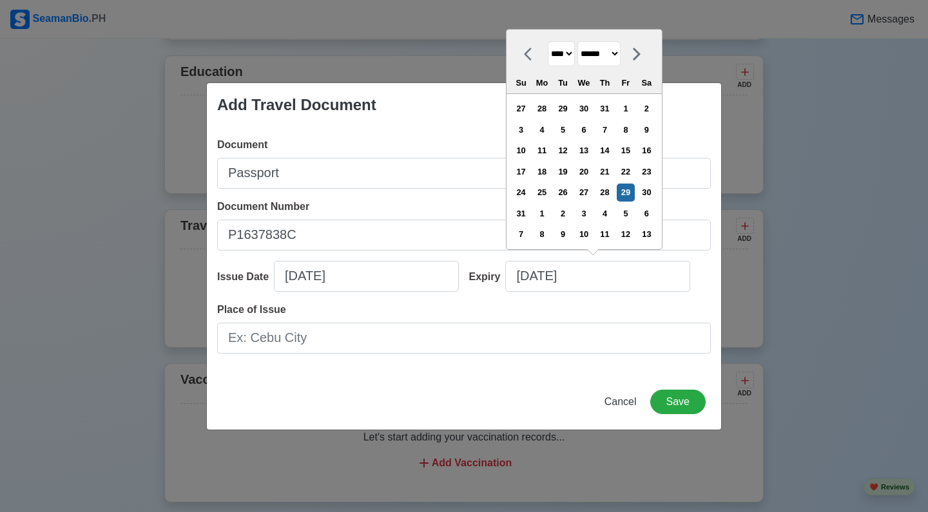
select select "****"
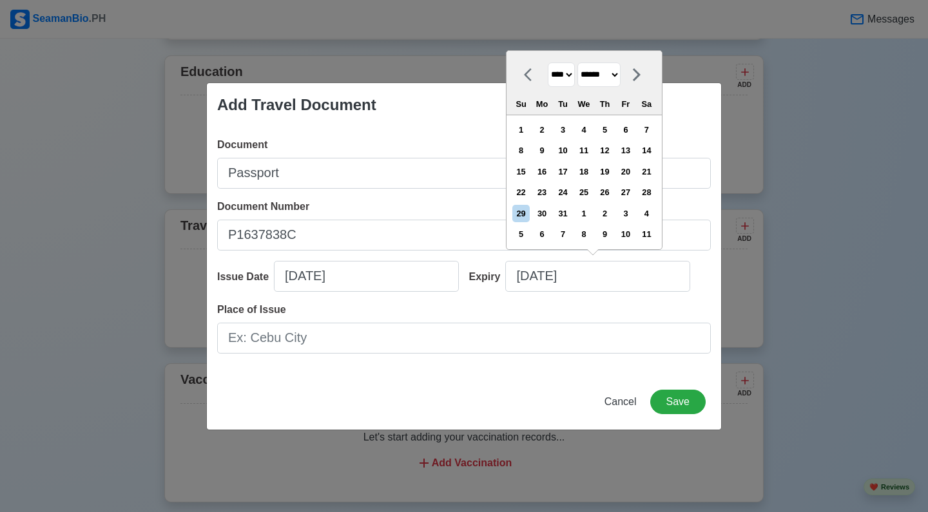
click at [620, 77] on select "******* ******** ***** ***** *** **** **** ****** ********* ******* ******** **…" at bounding box center [598, 74] width 43 height 25
select select "*********"
click at [655, 151] on div "11" at bounding box center [646, 150] width 17 height 17
type input "[DATE]"
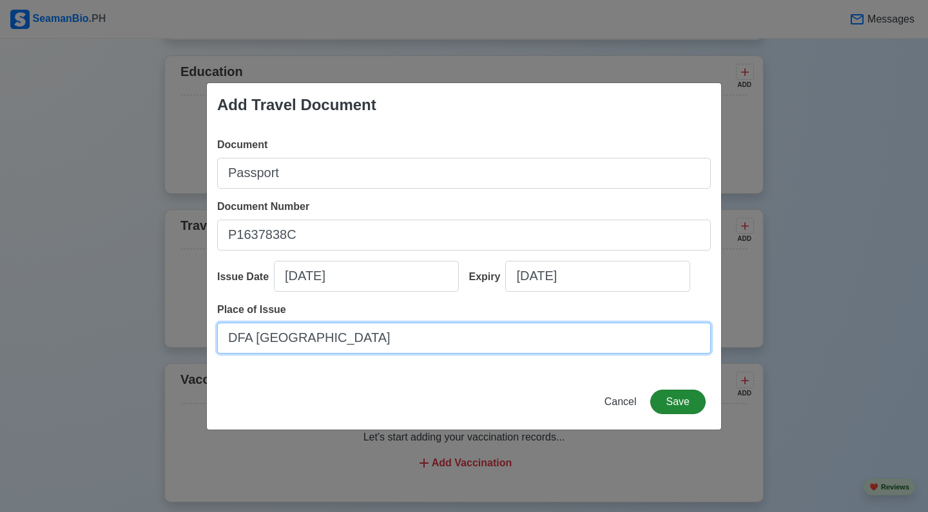
type input "DFA [GEOGRAPHIC_DATA]"
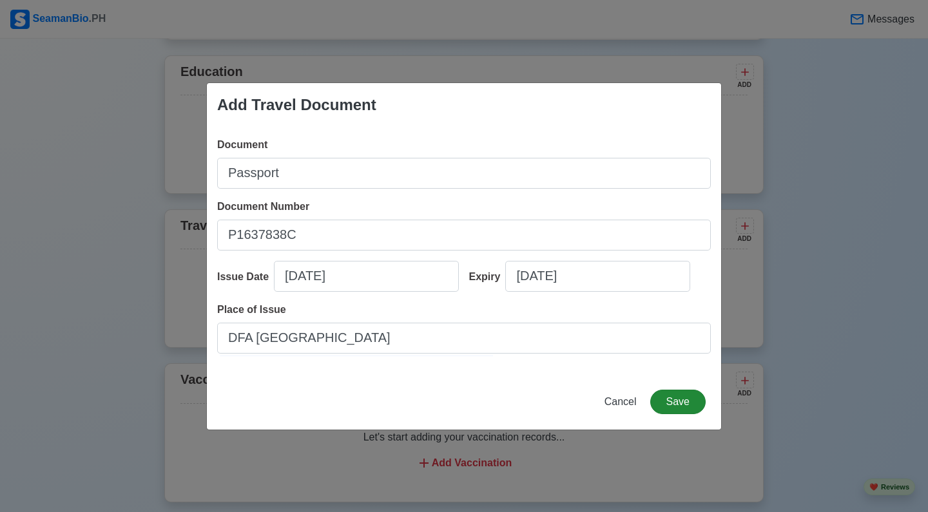
click at [680, 403] on button "Save" at bounding box center [677, 402] width 55 height 24
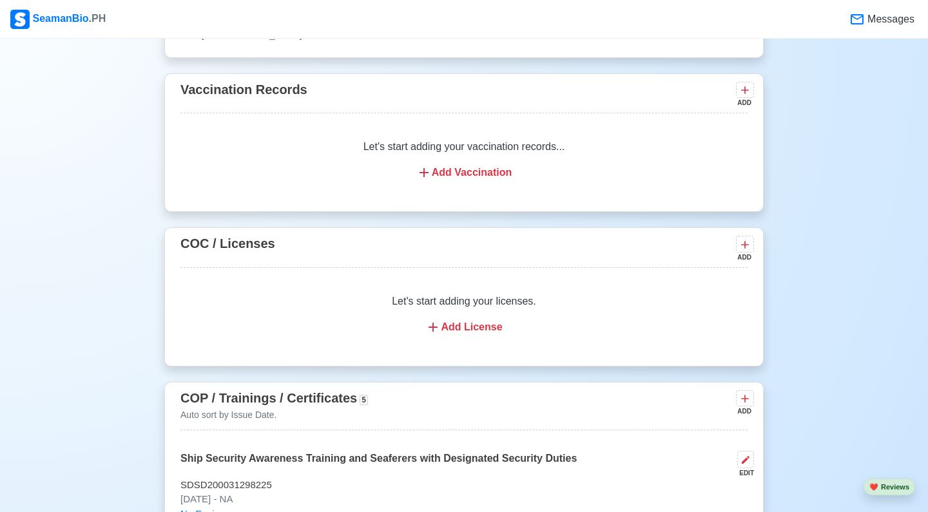
scroll to position [1279, 0]
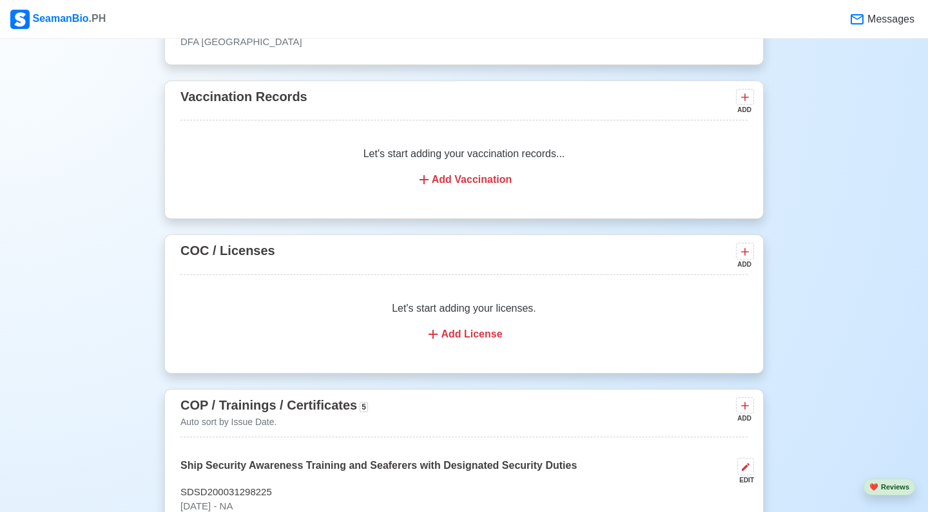
click at [476, 180] on div "Add Vaccination" at bounding box center [464, 179] width 536 height 15
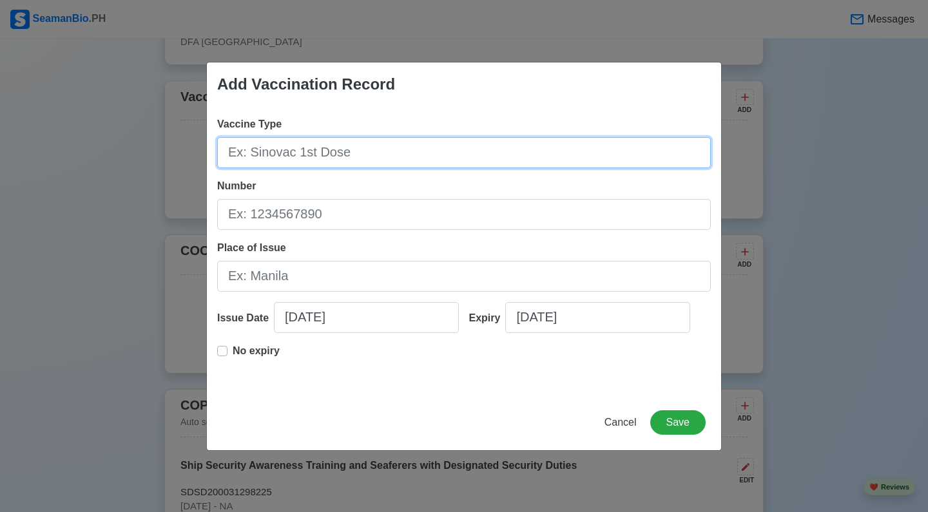
click at [444, 156] on input "Vaccine Type" at bounding box center [463, 152] width 493 height 31
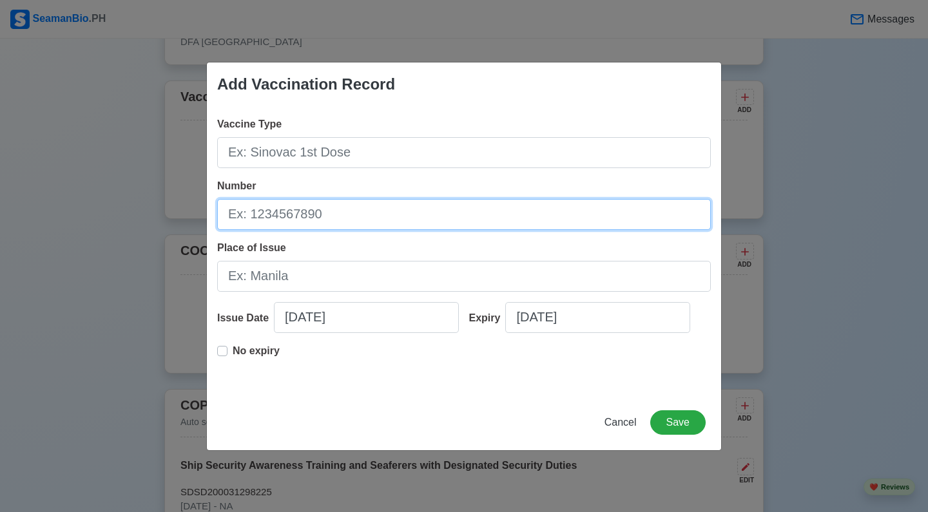
click at [384, 224] on input "Number" at bounding box center [463, 214] width 493 height 31
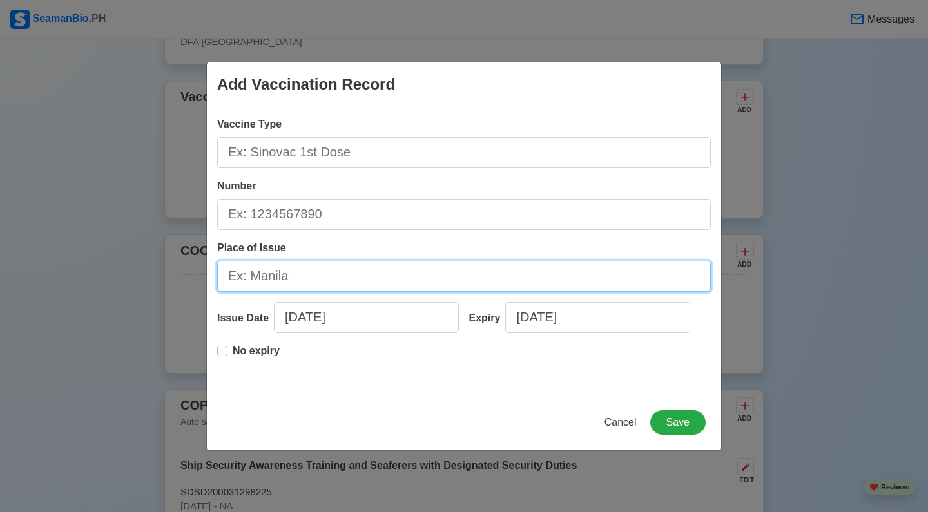
click at [321, 290] on input "Place of Issue" at bounding box center [463, 276] width 493 height 31
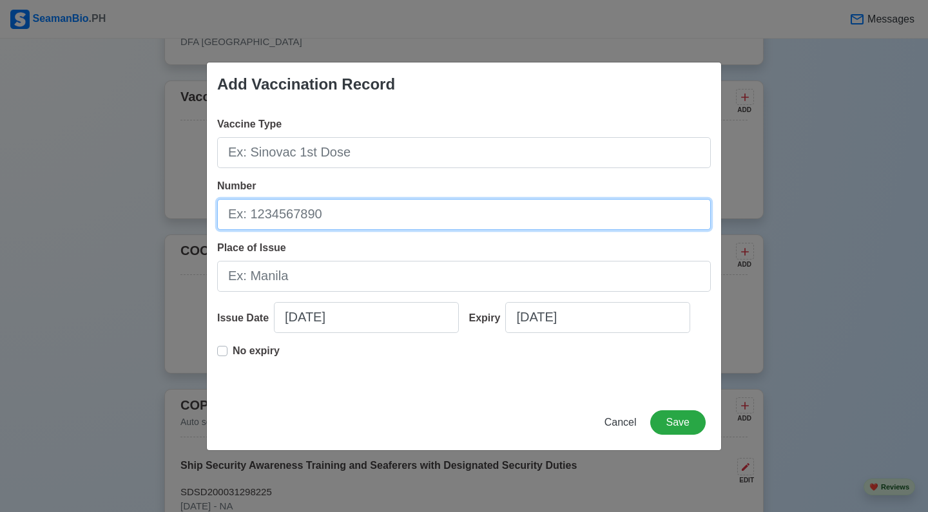
click at [371, 216] on input "Number" at bounding box center [463, 214] width 493 height 31
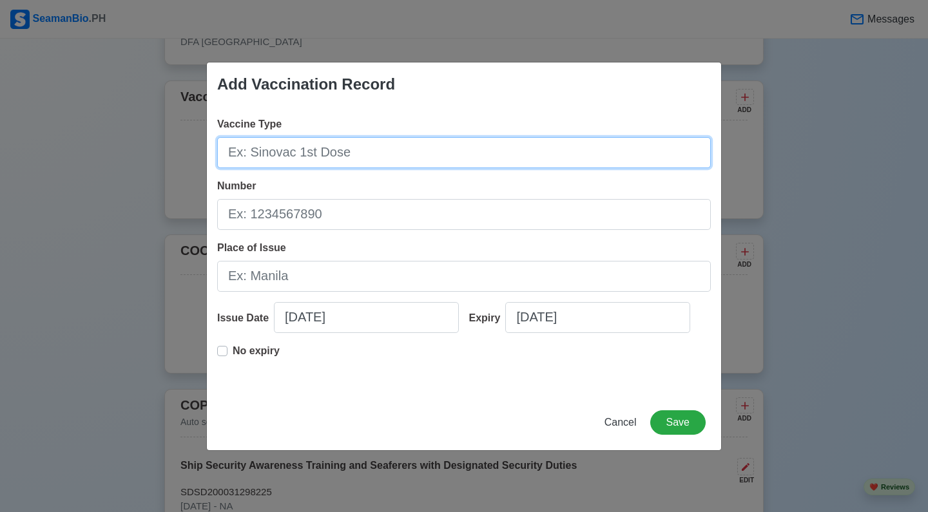
click at [404, 166] on input "Vaccine Type" at bounding box center [463, 152] width 493 height 31
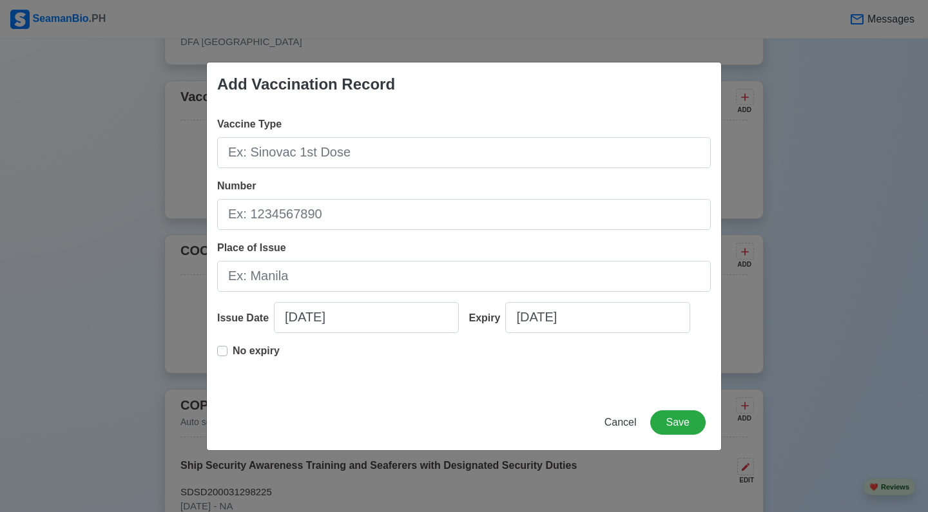
click at [621, 422] on span "Cancel" at bounding box center [620, 422] width 32 height 11
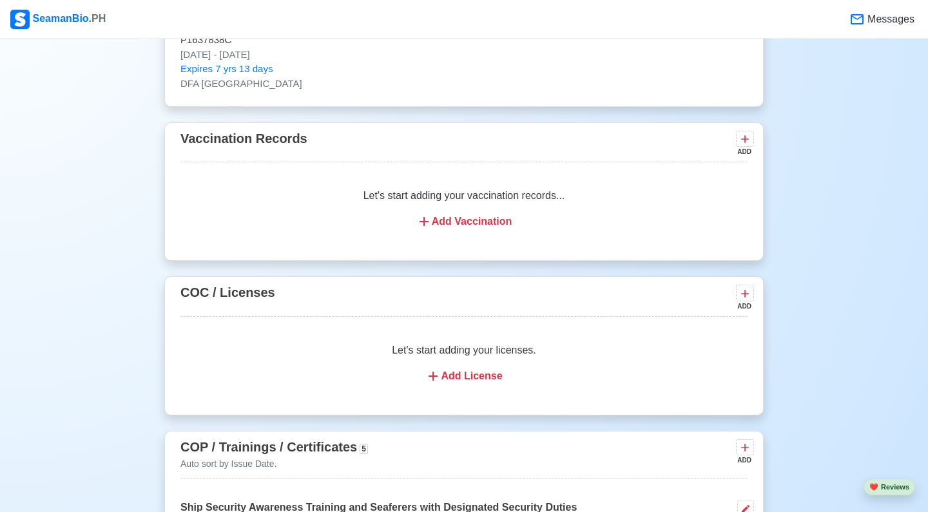
scroll to position [1239, 0]
click at [381, 396] on div "Let's start adding your licenses. Add License" at bounding box center [463, 362] width 567 height 72
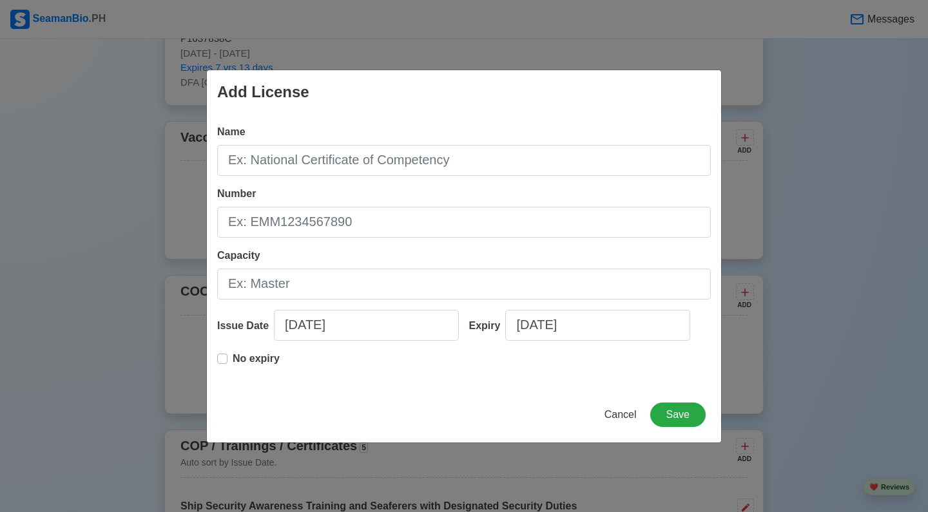
click at [625, 412] on span "Cancel" at bounding box center [620, 414] width 32 height 11
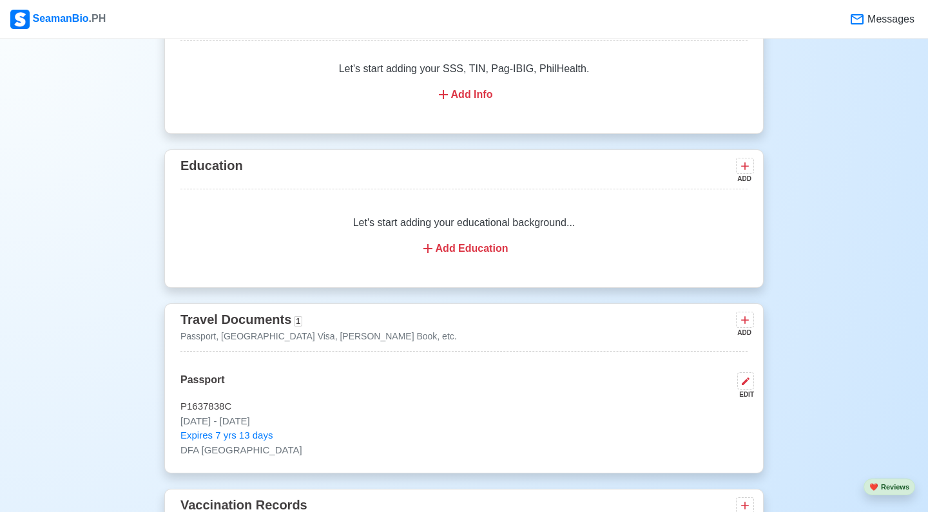
scroll to position [875, 0]
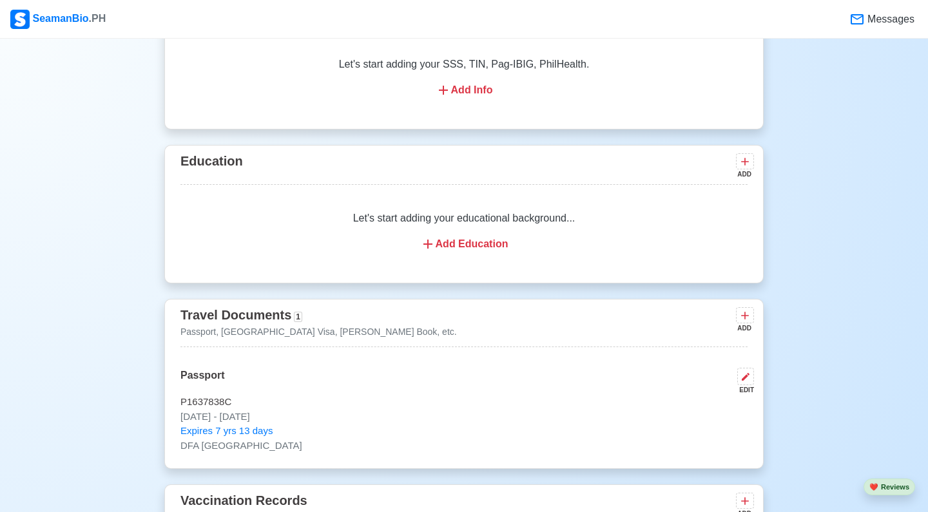
click at [468, 249] on div "Add Education" at bounding box center [464, 243] width 536 height 15
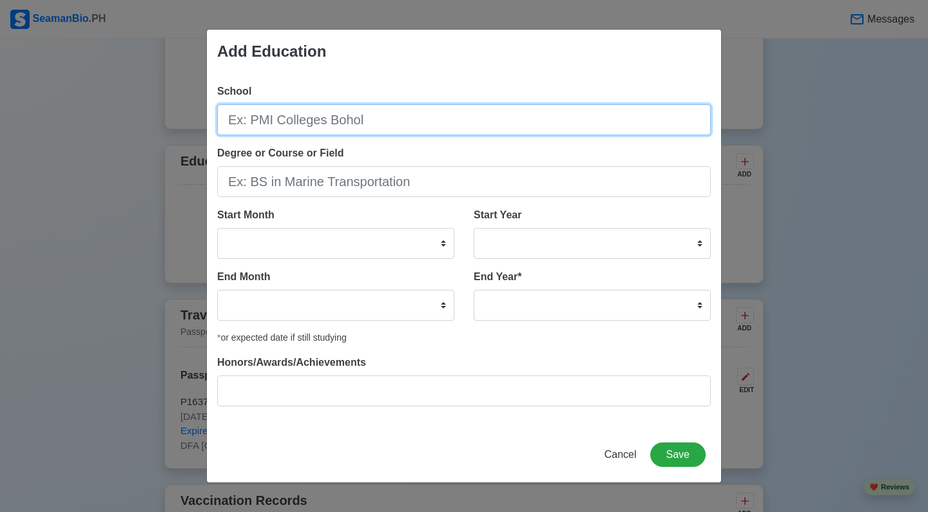
click at [292, 115] on input "School" at bounding box center [463, 119] width 493 height 31
type input "AMA Computer Learning Center"
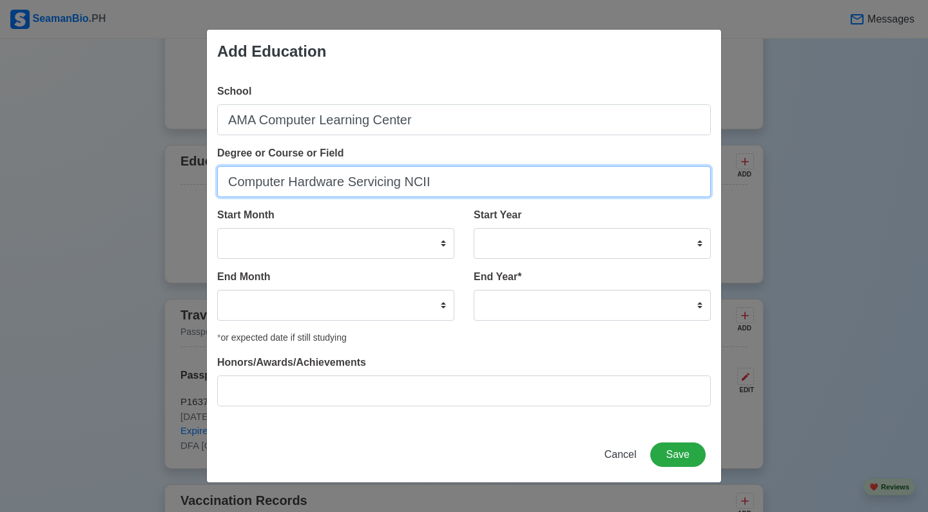
type input "Computer Hardware Servicing NCII"
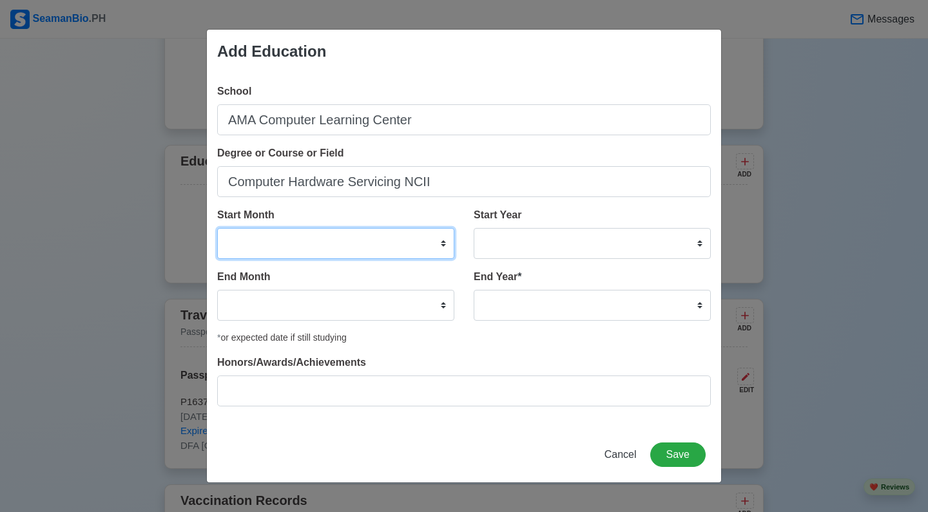
select select "April"
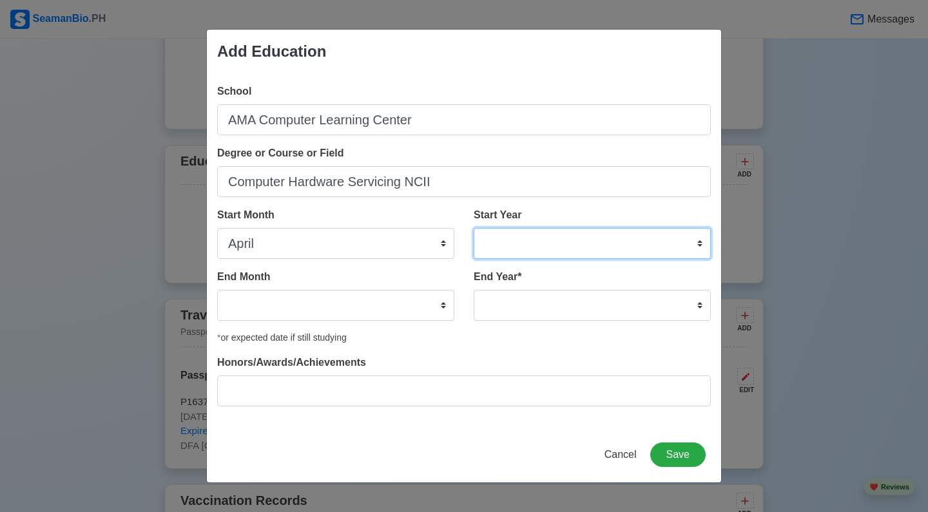
click at [515, 248] on select "2025 2024 2023 2022 2021 2020 2019 2018 2017 2016 2015 2014 2013 2012 2011 2010…" at bounding box center [591, 243] width 237 height 31
select select "2011"
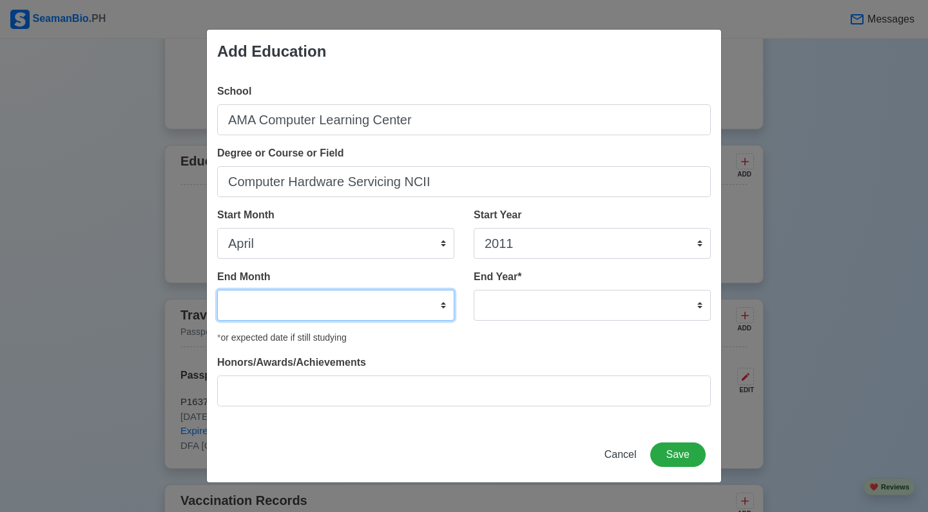
click at [365, 310] on select "January February March April May June July August September October November De…" at bounding box center [335, 305] width 237 height 31
select select "March"
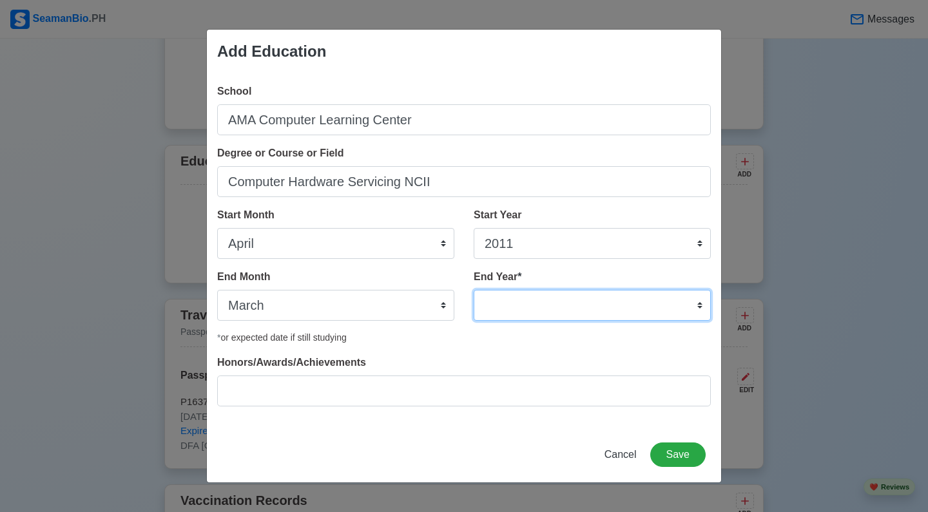
select select "2013"
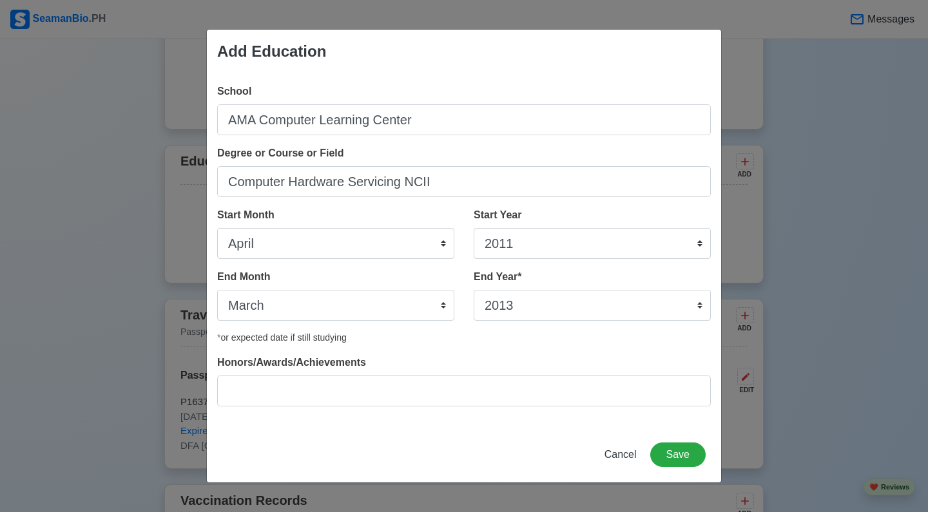
click at [433, 334] on div "* or expected date if still studying" at bounding box center [463, 338] width 493 height 14
click at [686, 455] on button "Save" at bounding box center [677, 455] width 55 height 24
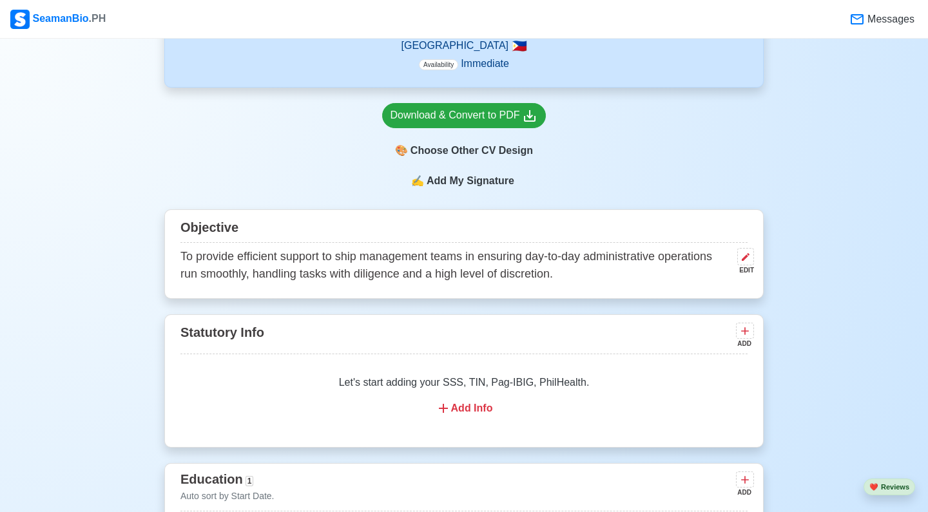
scroll to position [555, 0]
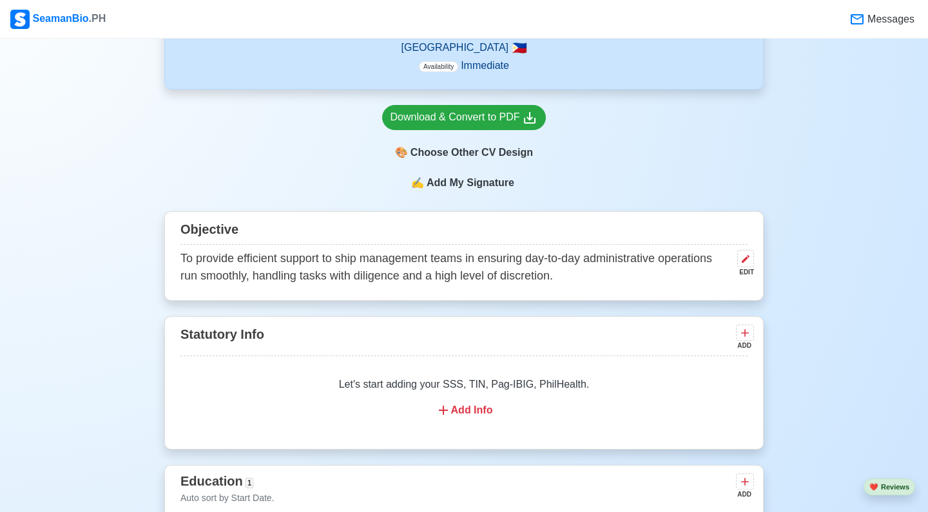
click at [480, 407] on div "Add Info" at bounding box center [464, 410] width 536 height 15
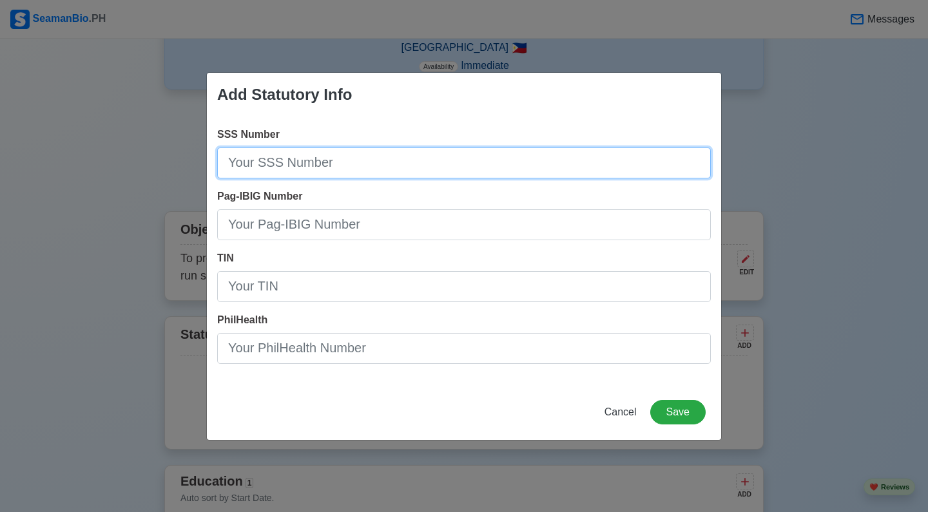
click at [325, 162] on input "SSS Number" at bounding box center [463, 163] width 493 height 31
type input "0427212840"
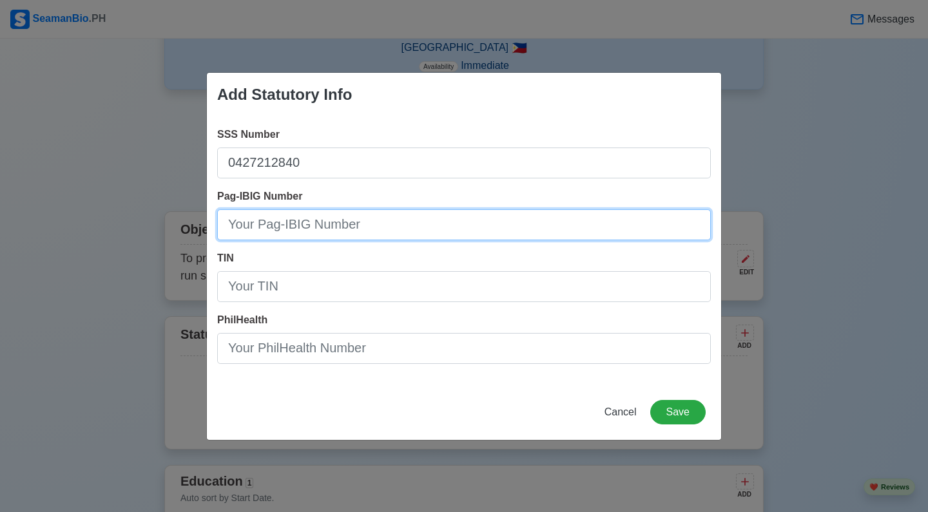
click at [305, 230] on input "Pag-IBIG Number" at bounding box center [463, 224] width 493 height 31
click at [274, 220] on input "Pag-IBIG Number" at bounding box center [463, 224] width 493 height 31
type input "121140843008"
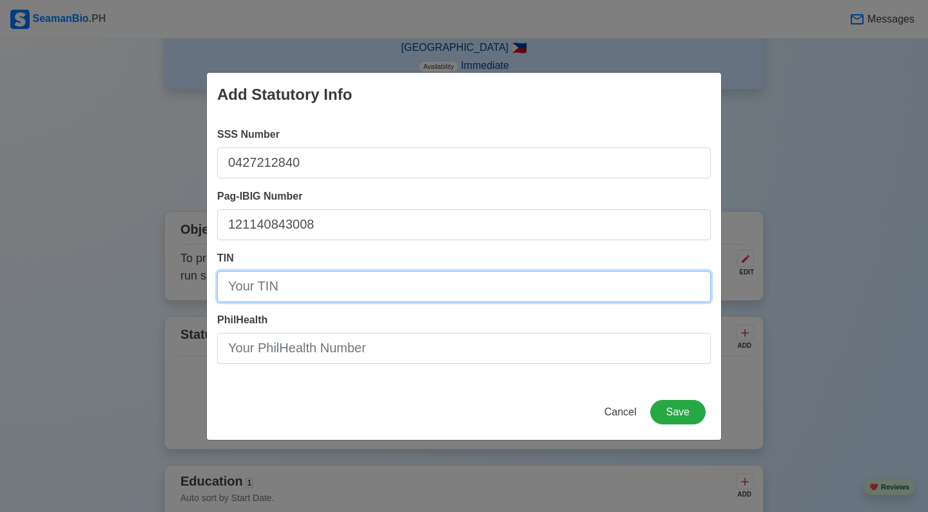
click at [257, 287] on input "TIN" at bounding box center [463, 286] width 493 height 31
type input "480019391000"
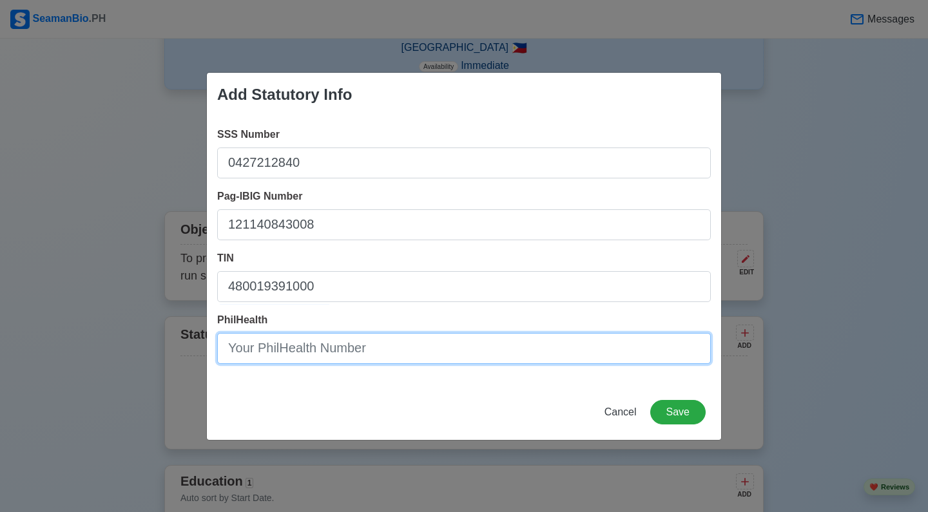
click at [256, 348] on input "PhilHealth" at bounding box center [463, 348] width 493 height 31
type input "220001522841"
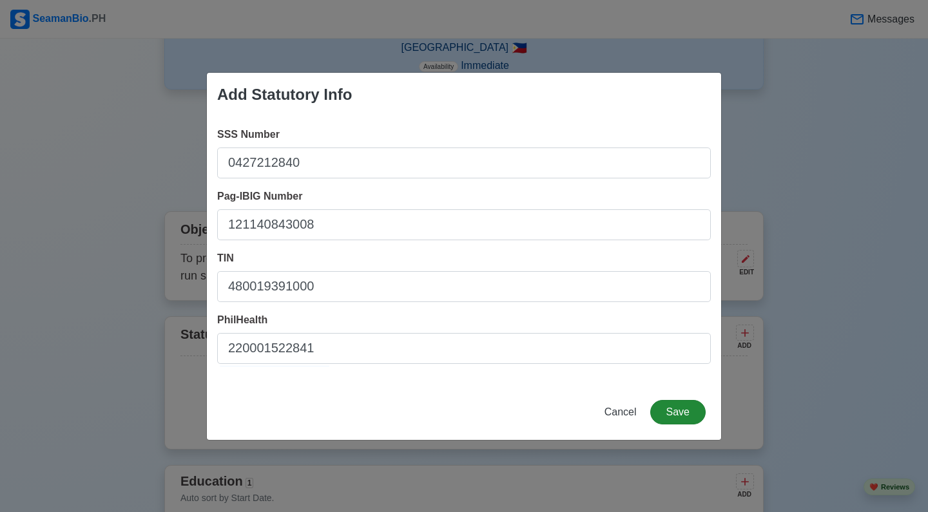
click at [685, 412] on button "Save" at bounding box center [677, 412] width 55 height 24
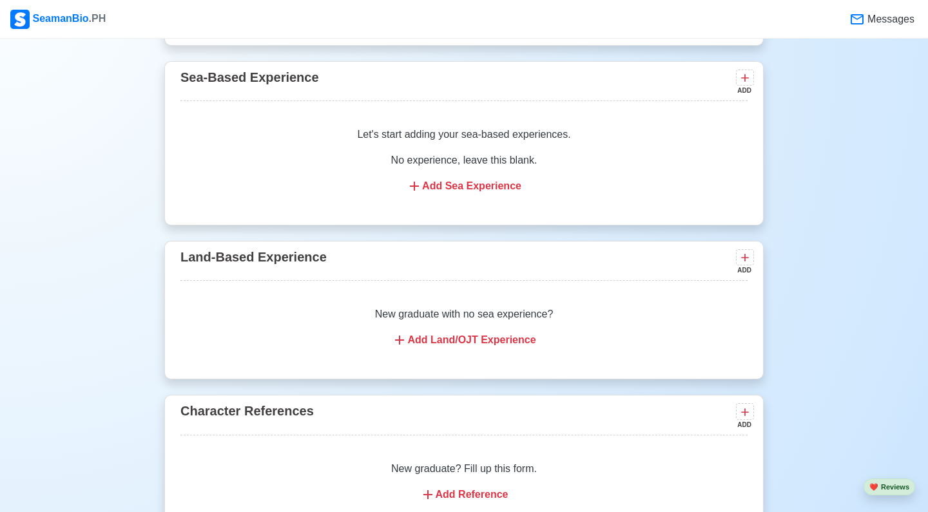
scroll to position [2214, 0]
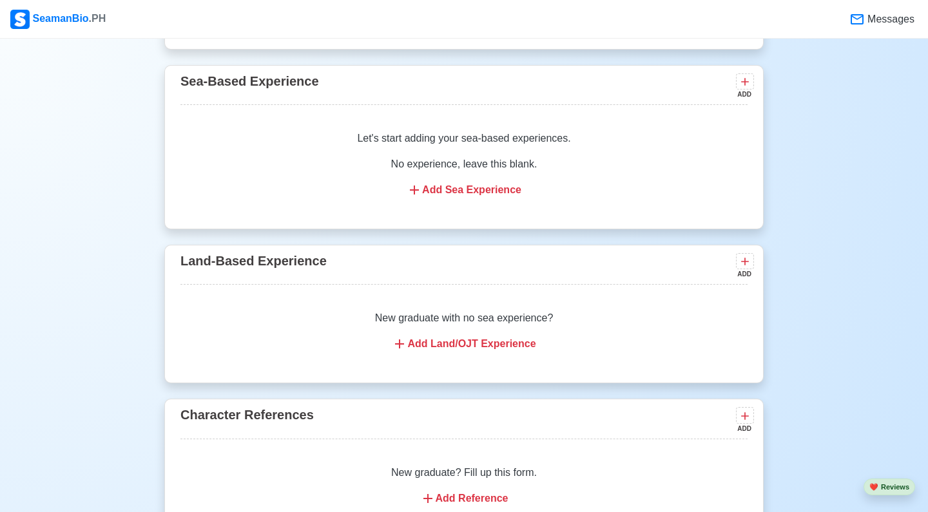
click at [459, 336] on div "Add Land/OJT Experience" at bounding box center [464, 343] width 536 height 15
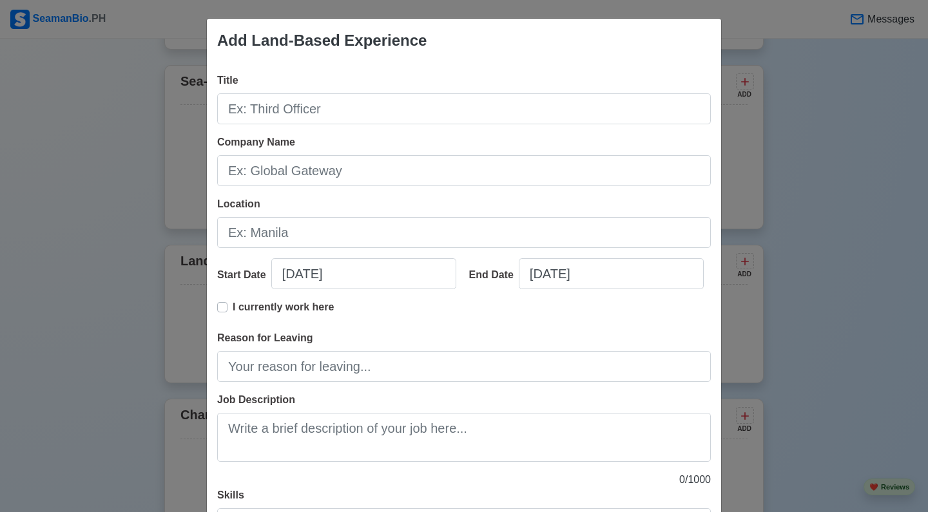
scroll to position [0, 0]
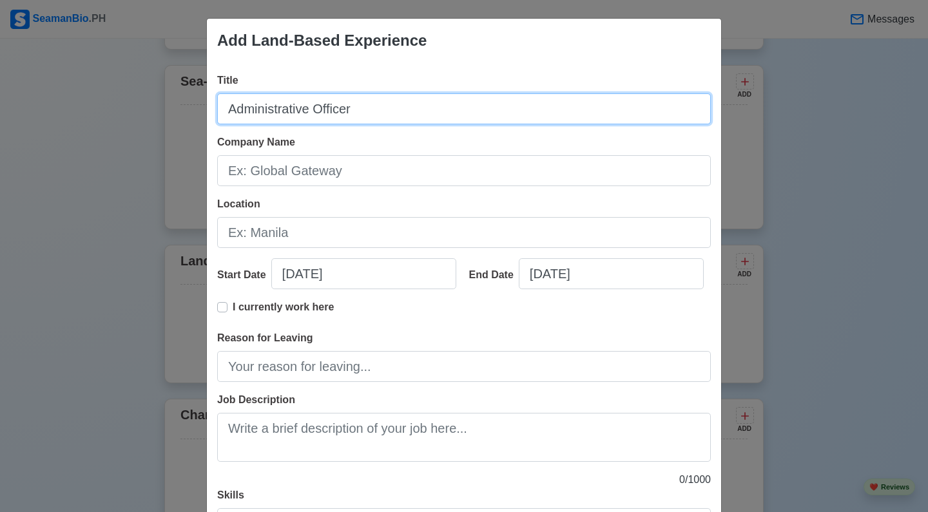
type input "Administrative Officer"
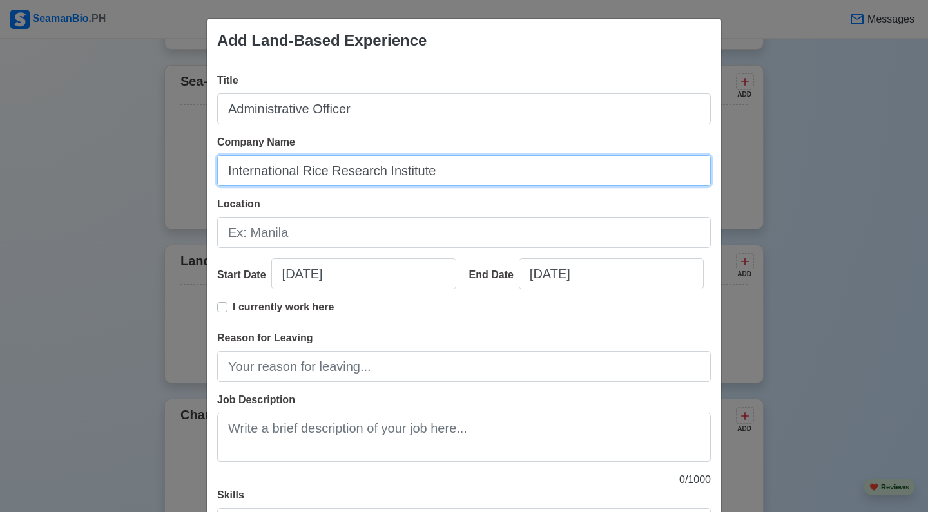
type input "International Rice Research Institute"
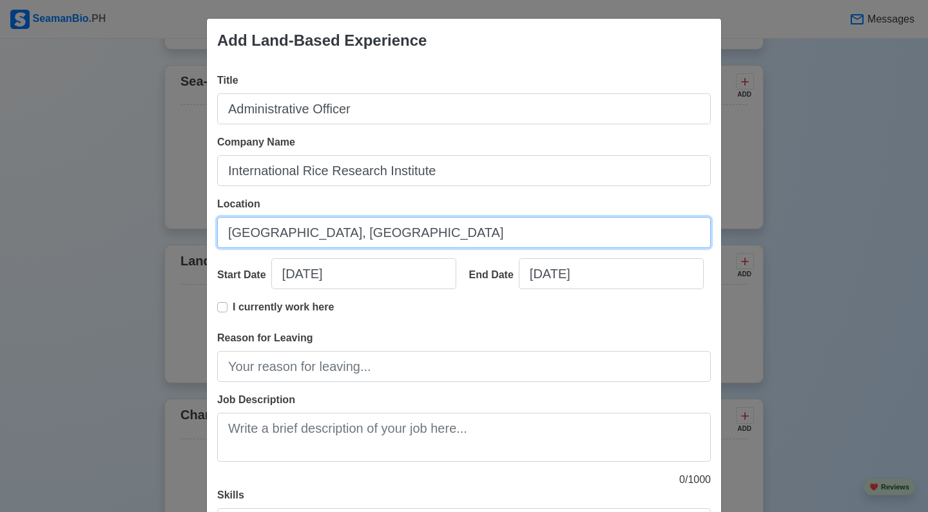
type input "[GEOGRAPHIC_DATA], [GEOGRAPHIC_DATA]"
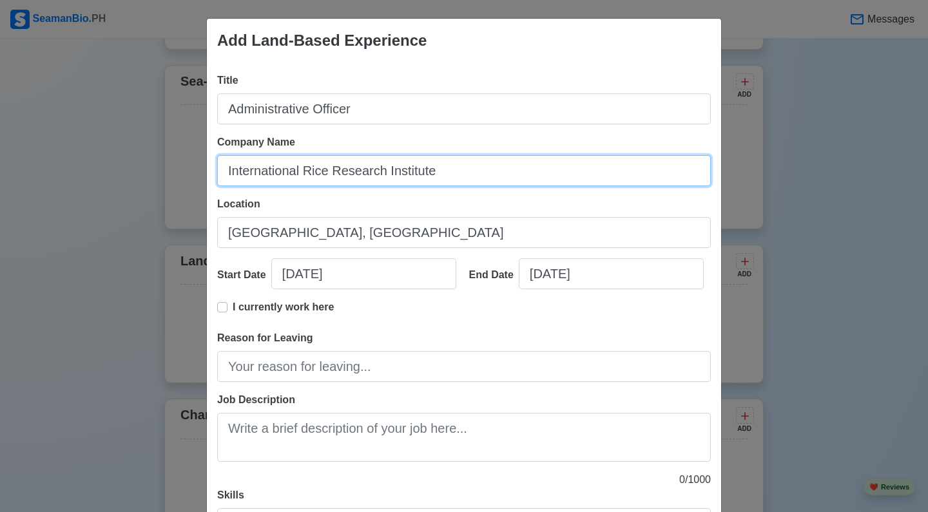
click at [476, 172] on input "International Rice Research Institute" at bounding box center [463, 170] width 493 height 31
type input "International Rice Research Institute (IRRI)"
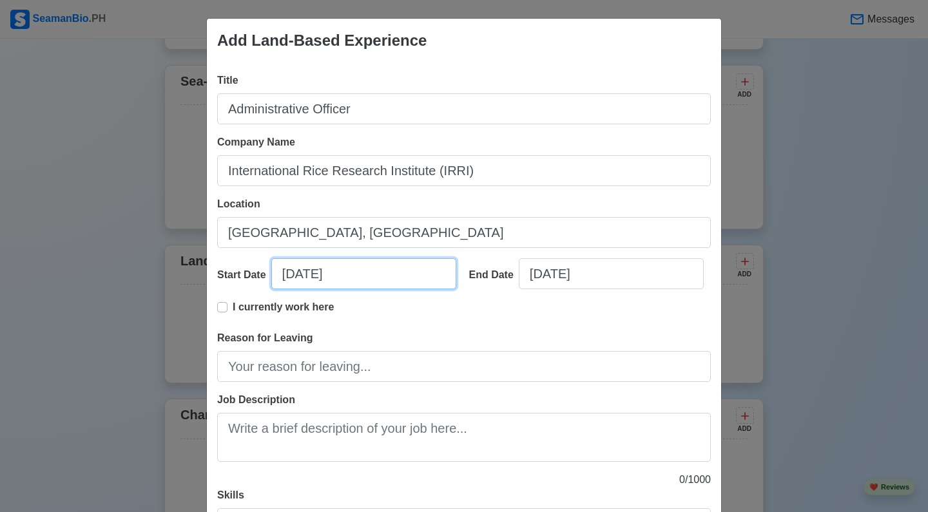
click at [340, 277] on input "[DATE]" at bounding box center [363, 273] width 185 height 31
select select "****"
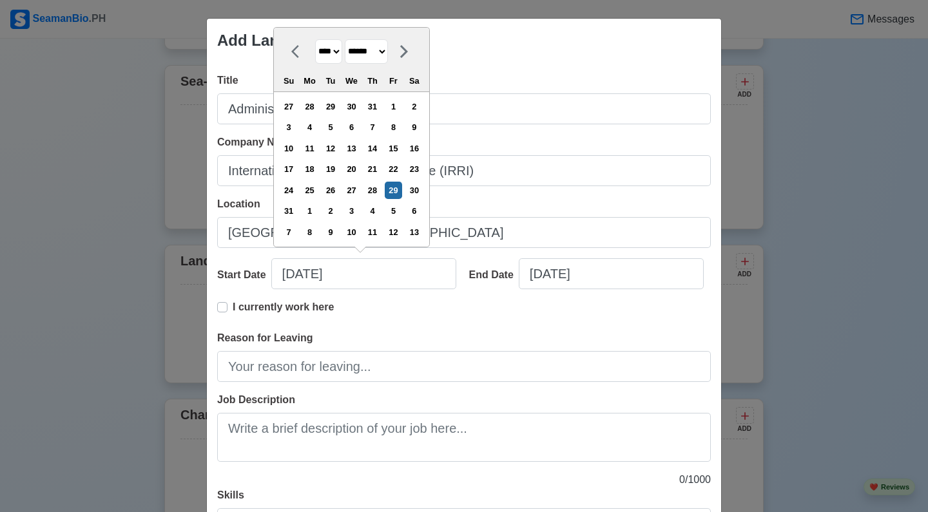
select select "***"
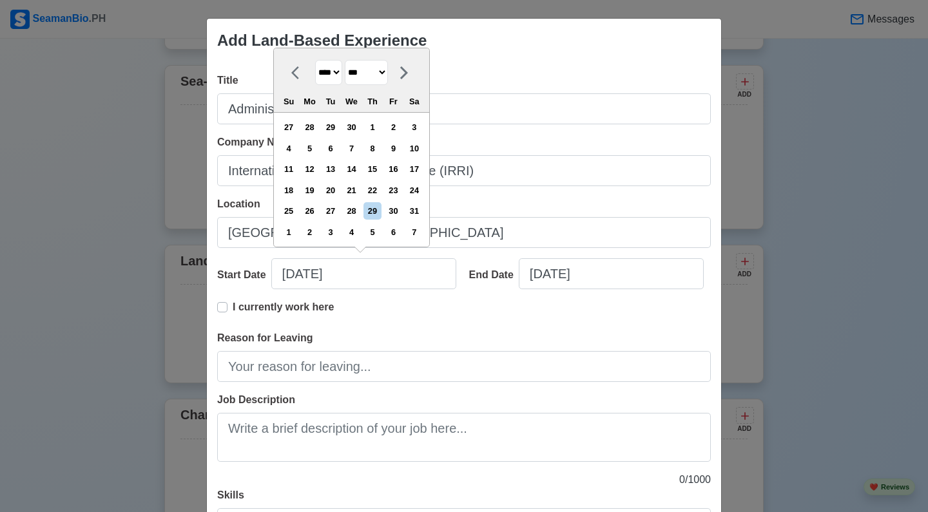
select select "****"
click at [360, 171] on div "15" at bounding box center [351, 168] width 17 height 17
type input "[DATE]"
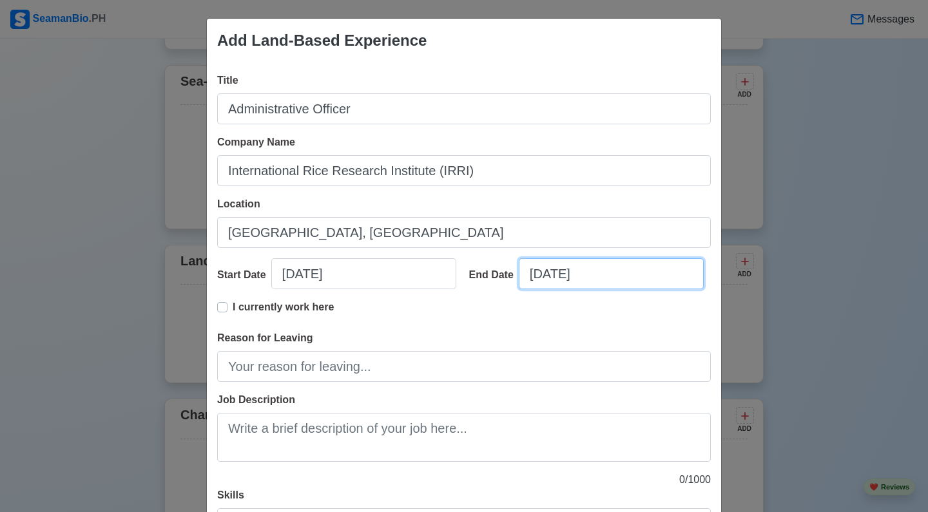
select select "****"
select select "******"
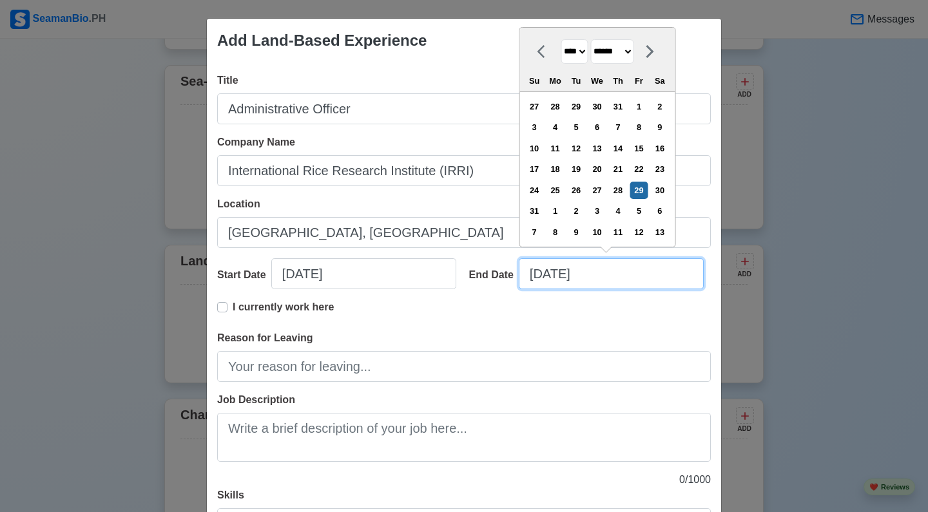
click at [566, 267] on input "[DATE]" at bounding box center [611, 273] width 185 height 31
click at [602, 274] on input "[DATE]" at bounding box center [611, 273] width 185 height 31
type input "[DATE]"
select select "****"
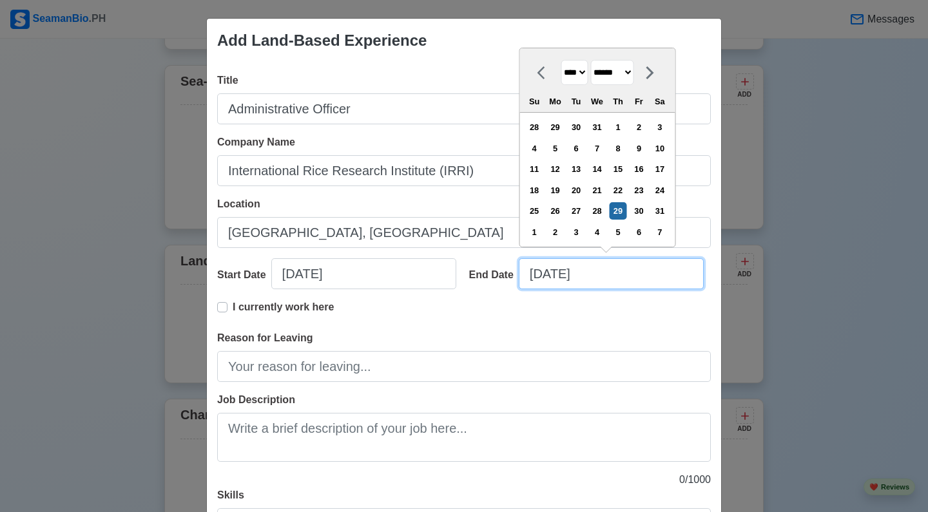
click at [542, 272] on input "[DATE]" at bounding box center [611, 273] width 185 height 31
type input "[DATE]"
select select "*******"
type input "[DATE]"
select select "********"
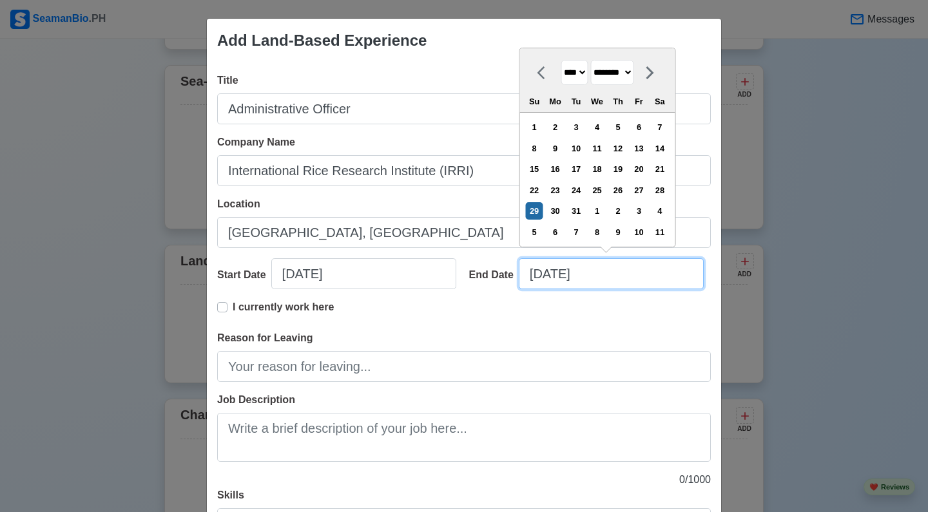
click at [562, 272] on input "[DATE]" at bounding box center [611, 273] width 185 height 31
type input "[DATE]"
click at [400, 325] on div "I currently work here" at bounding box center [463, 315] width 493 height 31
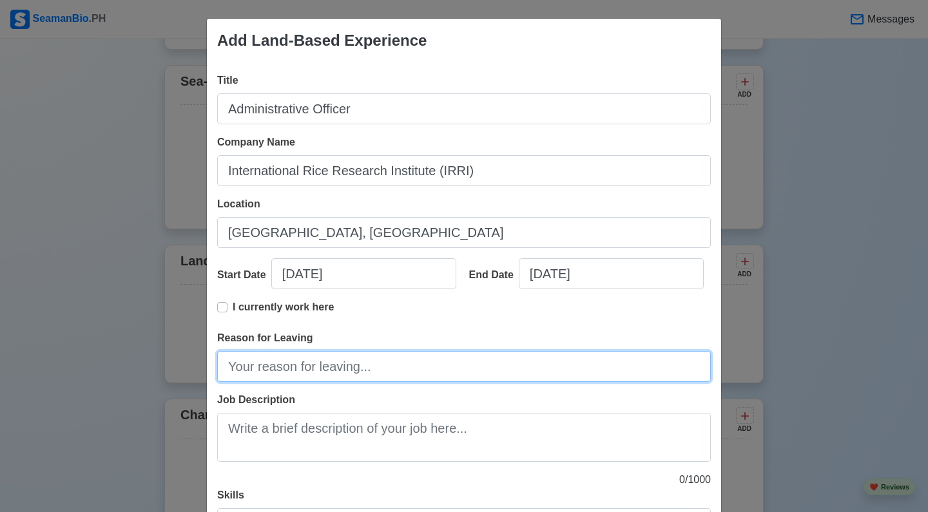
click at [319, 363] on input "Reason for Leaving" at bounding box center [463, 366] width 493 height 31
type input "End of Contract"
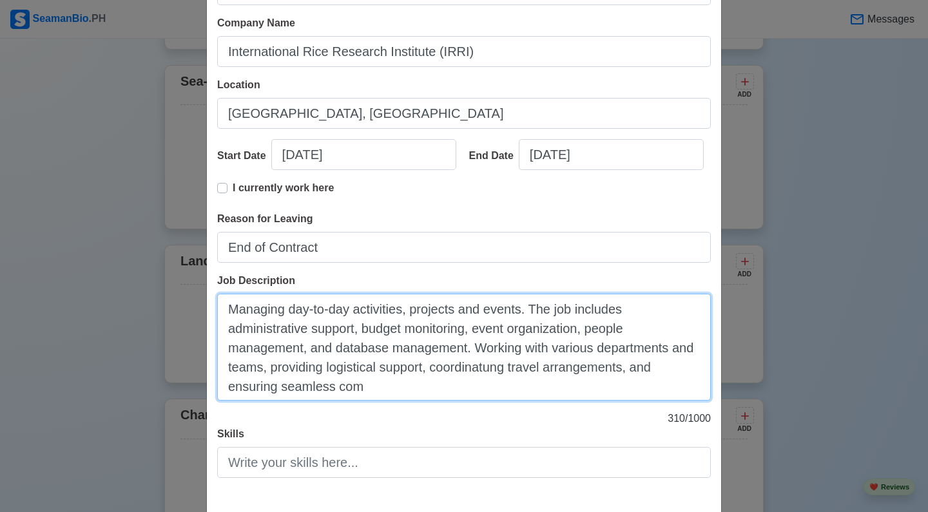
scroll to position [131, 0]
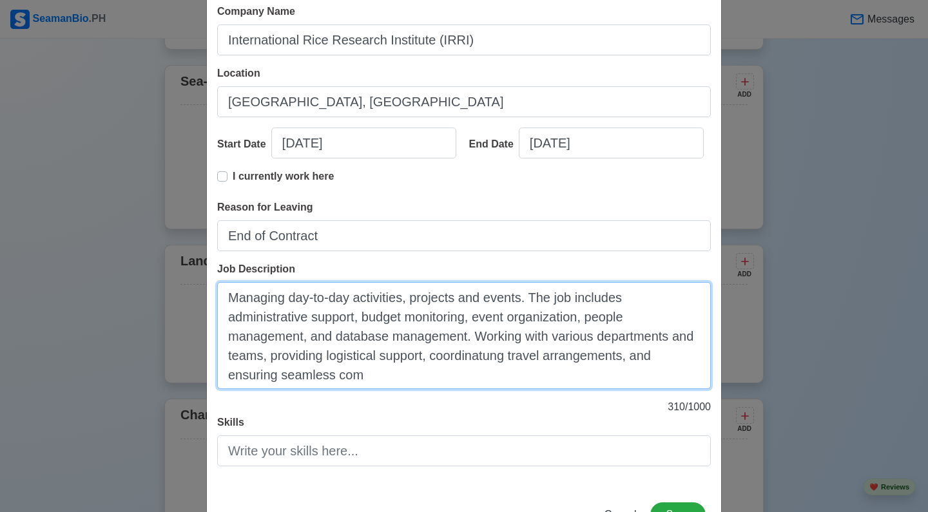
click at [495, 361] on textarea "Managing day-to-day activities, projects and events. The job includes administr…" at bounding box center [463, 335] width 493 height 107
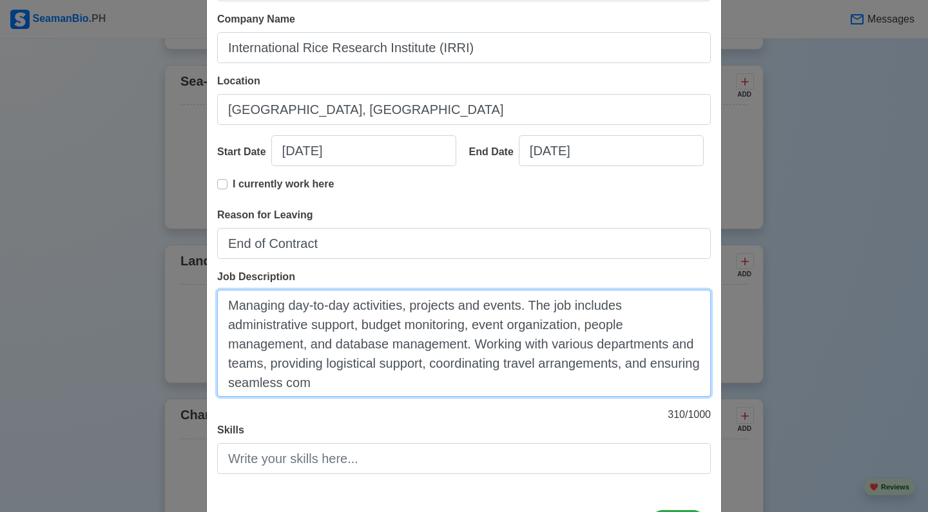
click at [372, 381] on textarea "Managing day-to-day activities, projects and events. The job includes administr…" at bounding box center [463, 343] width 493 height 107
click at [440, 334] on textarea "Managing day-to-day activities, projects and events. The job includes administr…" at bounding box center [463, 343] width 493 height 107
click at [501, 298] on textarea "Managing day-to-day activities, projects and events. The job includes administr…" at bounding box center [463, 343] width 493 height 107
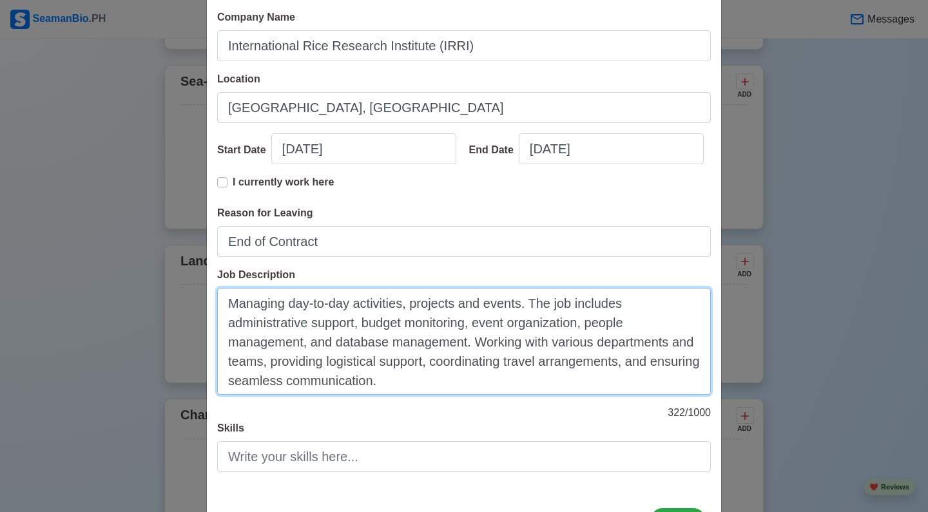
click at [318, 344] on textarea "Managing day-to-day activities, projects and events. The job includes administr…" at bounding box center [463, 341] width 493 height 107
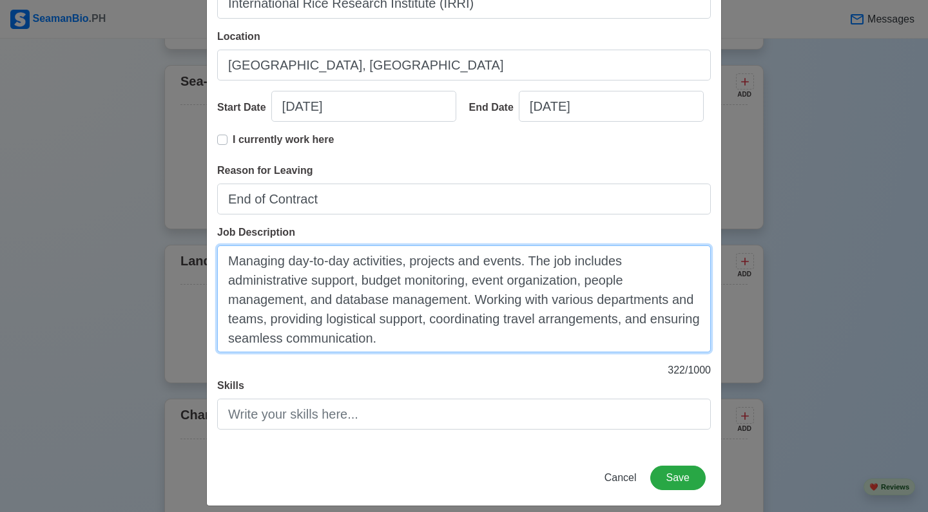
scroll to position [168, 0]
click at [413, 344] on textarea "Managing day-to-day activities, projects and events. The job includes administr…" at bounding box center [463, 298] width 493 height 107
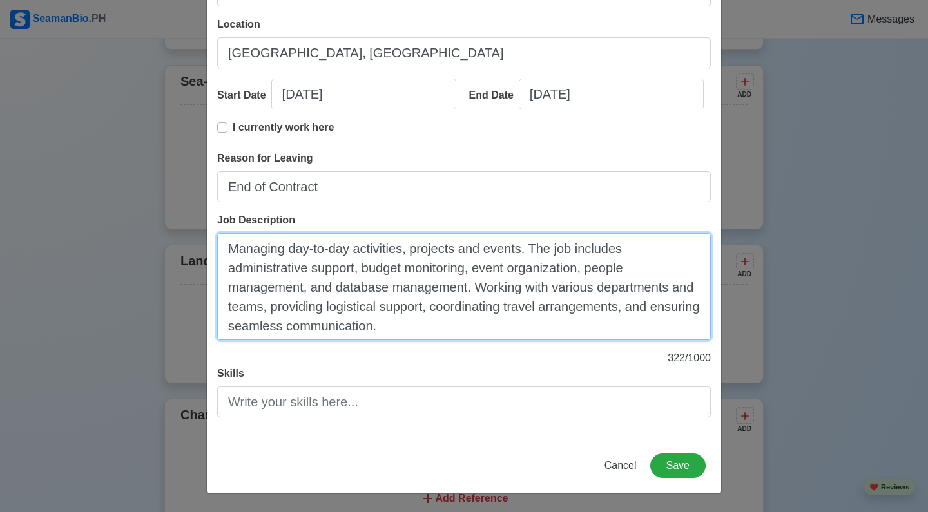
scroll to position [180, 0]
type textarea "Managing day-to-day activities, projects and events. The job includes administr…"
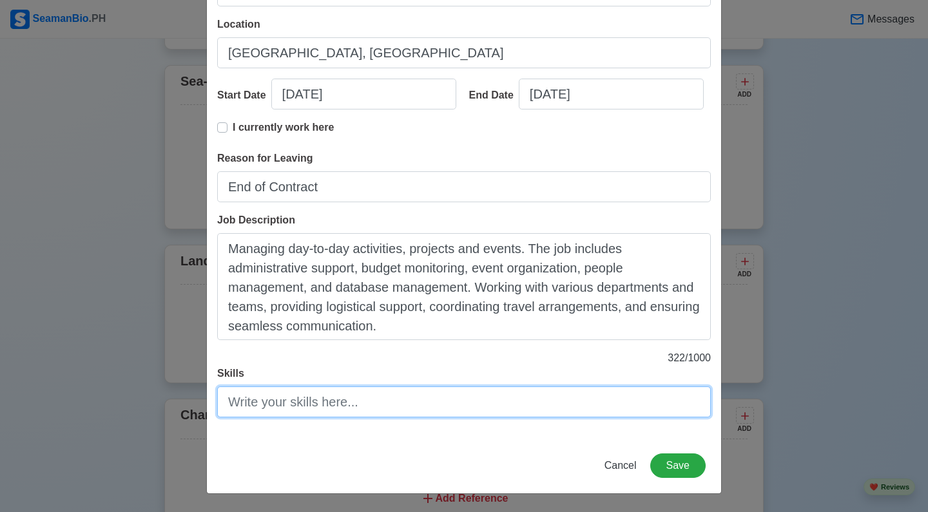
click at [347, 403] on input "Skills" at bounding box center [463, 401] width 493 height 31
click at [334, 411] on input "Excellent organizational, interpersonal, and problem-solving skills" at bounding box center [463, 401] width 493 height 31
click at [471, 404] on input "Excellent organizational, interpersonal, and problem-solving skills" at bounding box center [463, 401] width 493 height 31
click at [634, 401] on input "Excellent organizational, interpersonal, and problem-solving skills" at bounding box center [463, 401] width 493 height 31
click at [637, 407] on input "Excellent organizational, interpersonal, and problem-solving skills. Proficient…" at bounding box center [463, 401] width 493 height 31
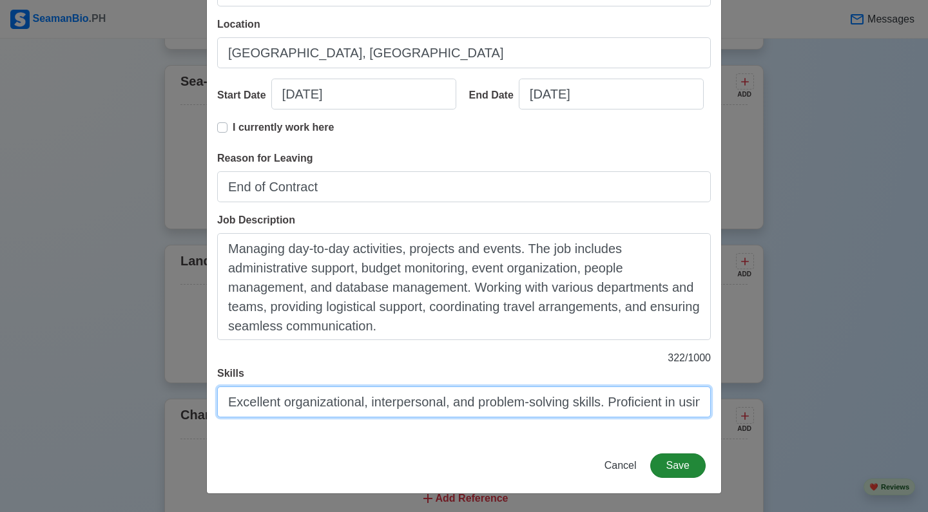
type input "Excellent organizational, interpersonal, and problem-solving skills. Proficient…"
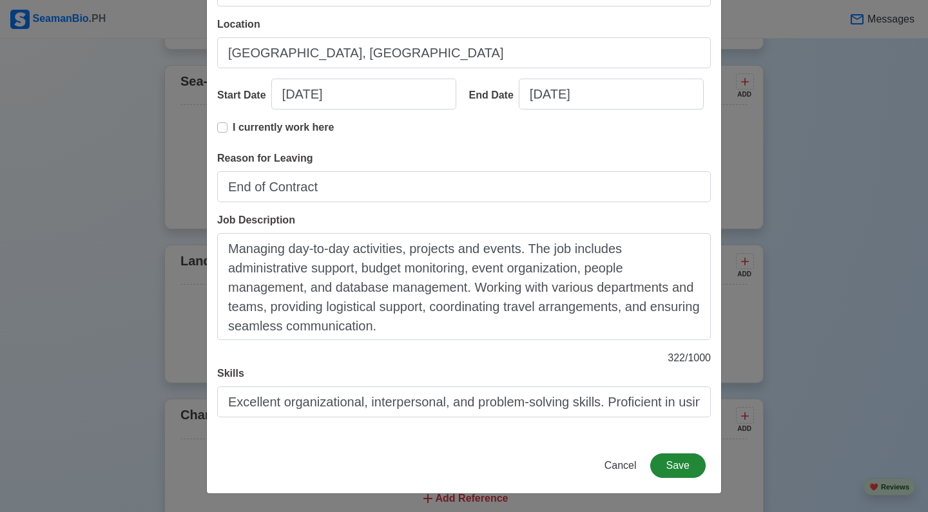
click at [684, 464] on button "Save" at bounding box center [677, 465] width 55 height 24
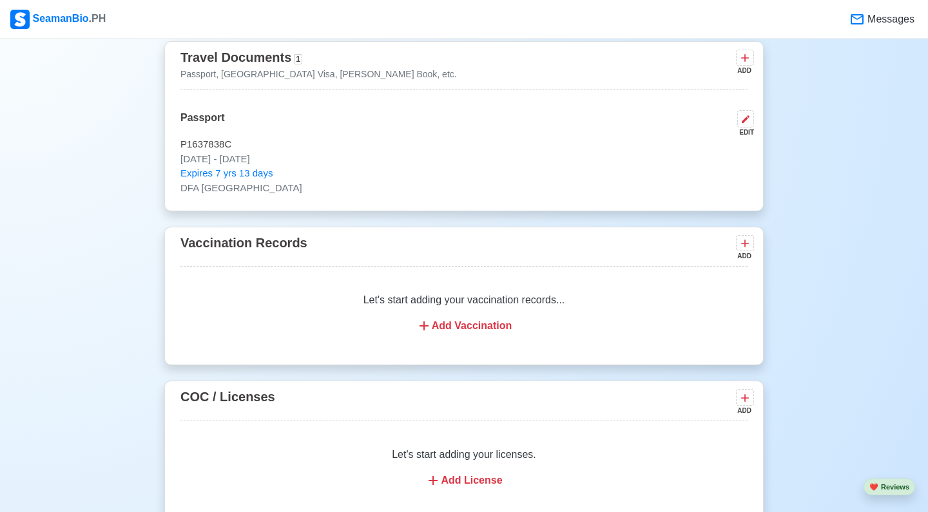
scroll to position [1052, 0]
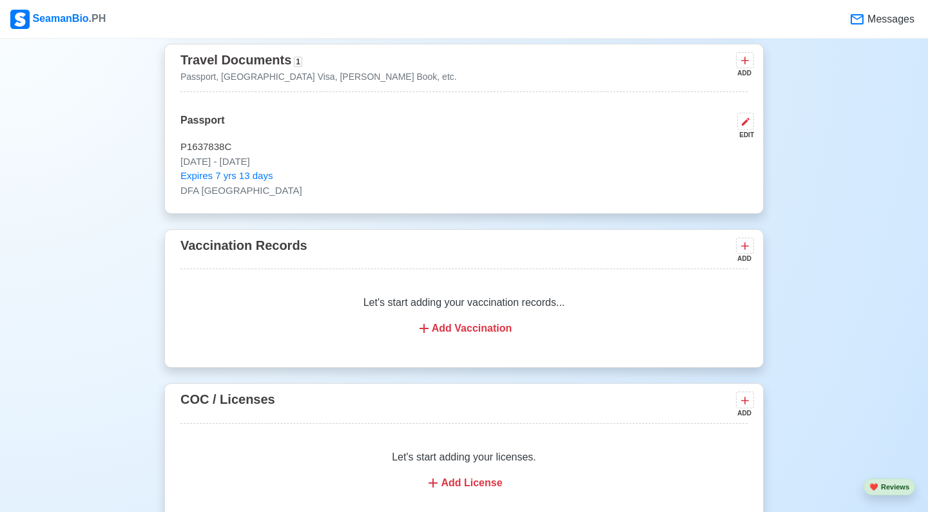
click at [466, 334] on div "Add Vaccination" at bounding box center [464, 328] width 536 height 15
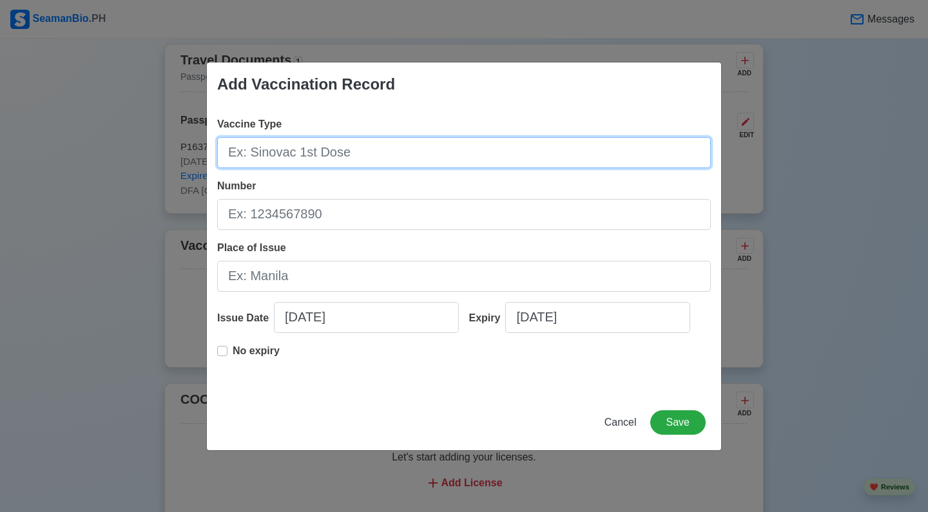
click at [369, 155] on input "Vaccine Type" at bounding box center [463, 152] width 493 height 31
type input "P"
click at [397, 152] on input "[MEDICAL_DATA] Vaccine, Pfizer-BioNtech)" at bounding box center [463, 152] width 493 height 31
click at [450, 158] on input "[MEDICAL_DATA] Vaccine, Pfizer-BioNtech)" at bounding box center [463, 152] width 493 height 31
drag, startPoint x: 405, startPoint y: 164, endPoint x: 450, endPoint y: 161, distance: 44.5
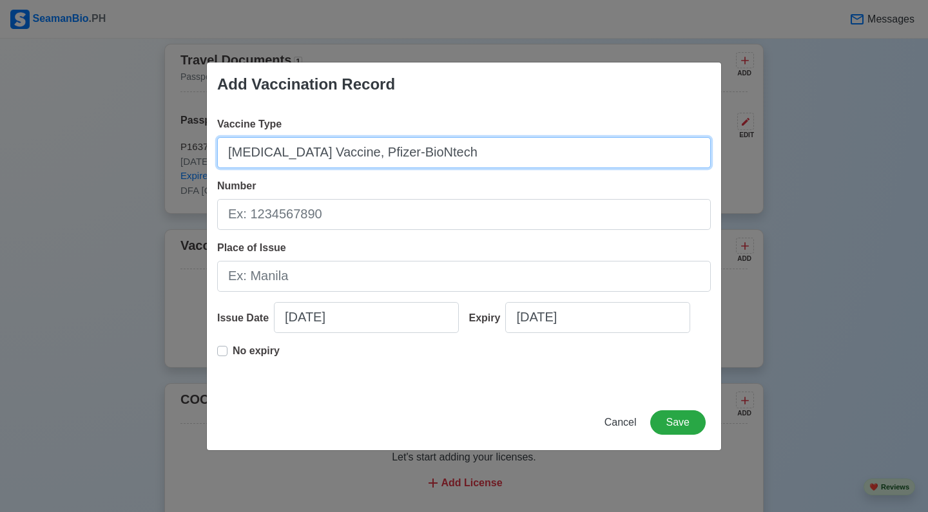
click at [450, 161] on input "[MEDICAL_DATA] Vaccine, Pfizer-BioNtech" at bounding box center [463, 152] width 493 height 31
type input "[MEDICAL_DATA] Vaccine, Pfizer-BioNtech"
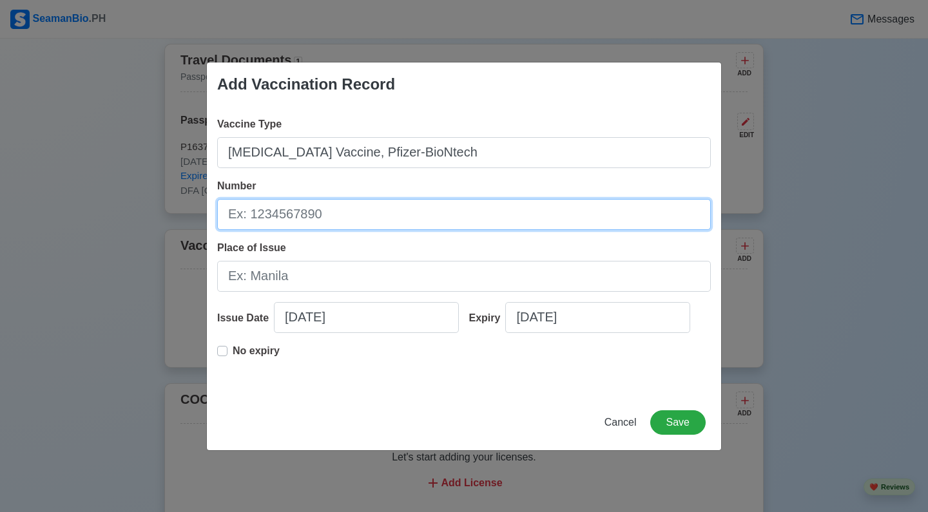
click at [277, 227] on input "Number" at bounding box center [463, 214] width 493 height 31
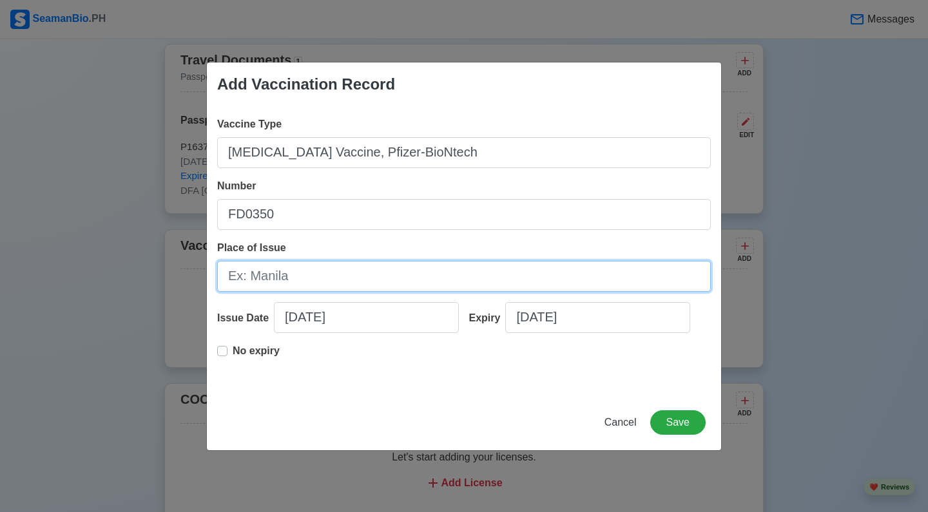
click at [280, 280] on input "Place of Issue" at bounding box center [463, 276] width 493 height 31
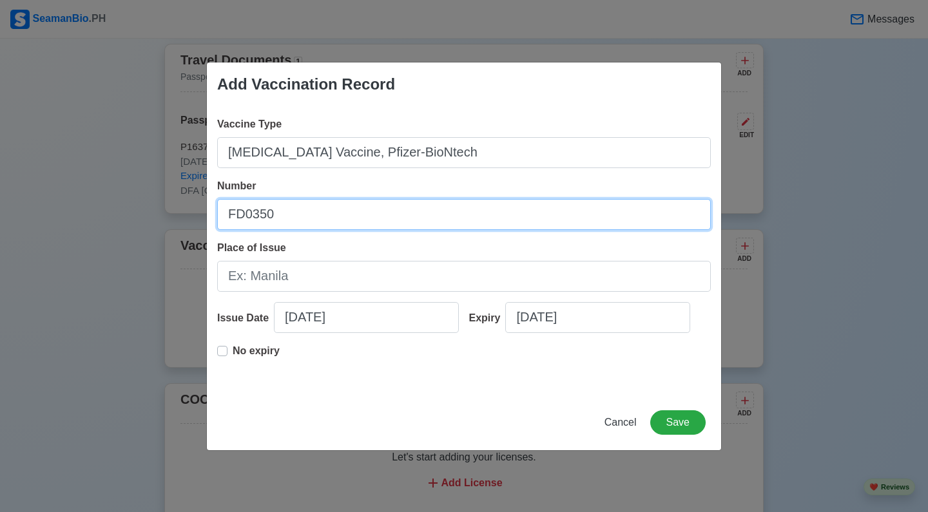
click at [300, 216] on input "FD0350" at bounding box center [463, 214] width 493 height 31
type input "BN"
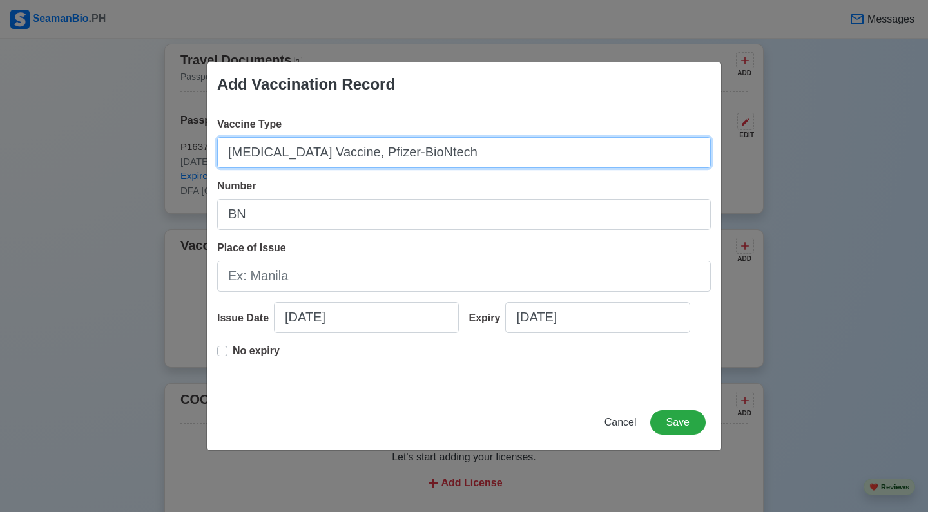
click at [354, 152] on input "[MEDICAL_DATA] Vaccine, Pfizer-BioNtech" at bounding box center [463, 152] width 493 height 31
click at [331, 152] on input "[MEDICAL_DATA] Vaccine, Pfizer-BioNtech" at bounding box center [463, 152] width 493 height 31
type input "[MEDICAL_DATA] Vaccine, BNT162b2 Pfizer-BioNtech"
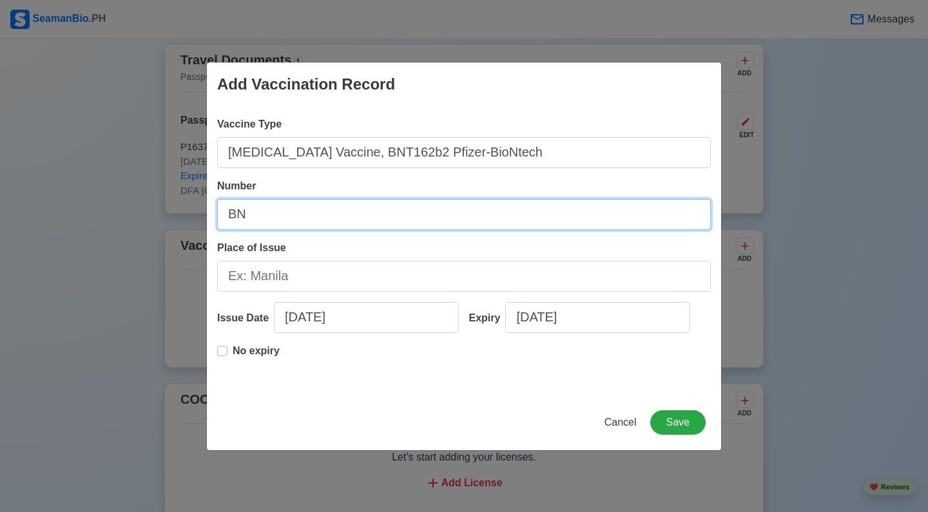
click at [348, 220] on input "BN" at bounding box center [463, 214] width 493 height 31
type input "B"
type input "FD0350"
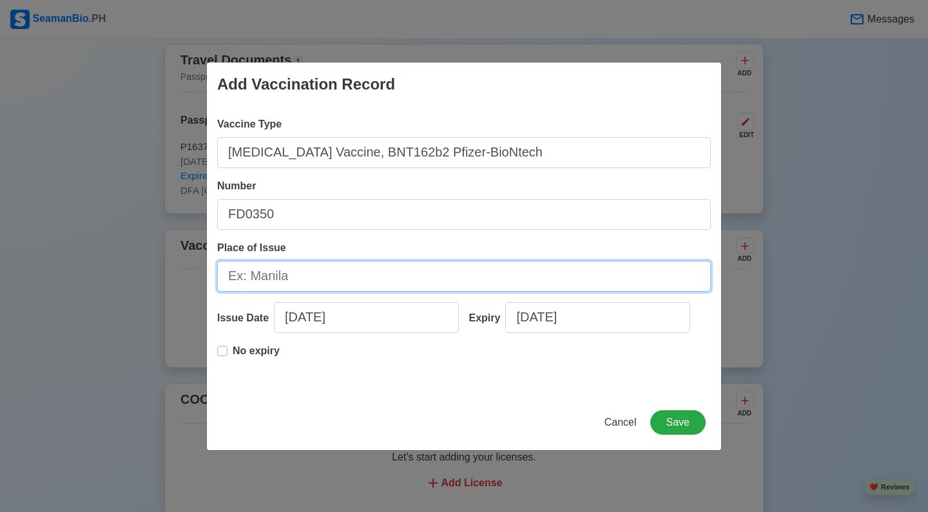
click at [270, 285] on input "Place of Issue" at bounding box center [463, 276] width 493 height 31
click at [231, 279] on input "[GEOGRAPHIC_DATA]" at bounding box center [463, 276] width 493 height 31
type input "[GEOGRAPHIC_DATA], [GEOGRAPHIC_DATA]"
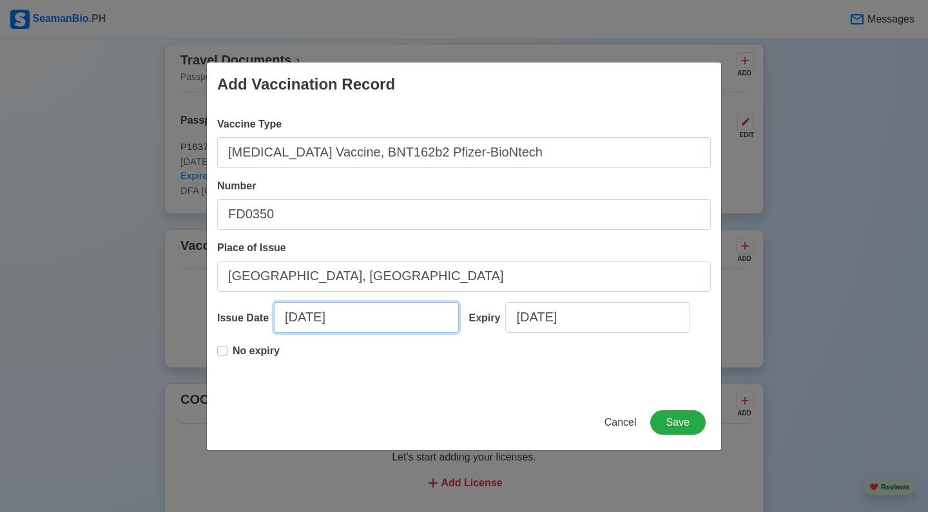
click at [312, 319] on input "[DATE]" at bounding box center [366, 317] width 185 height 31
select select "****"
select select "******"
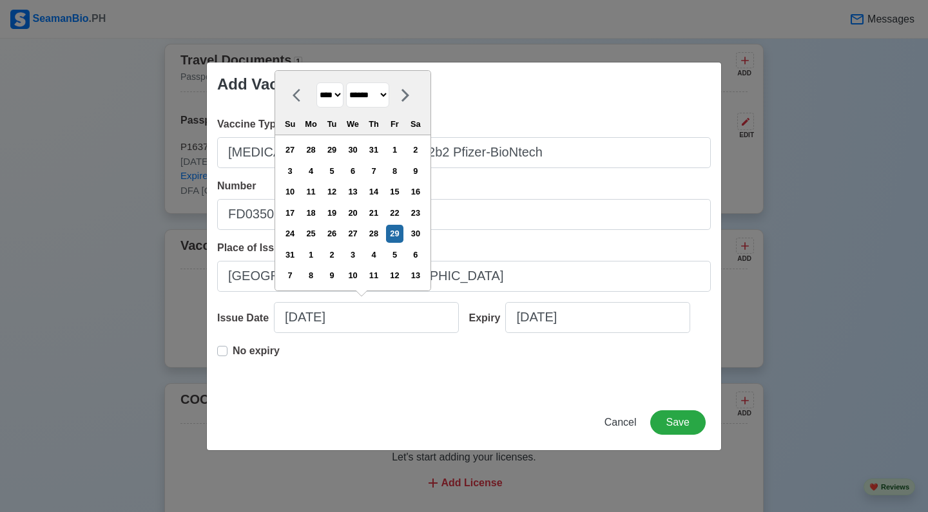
select select "****"
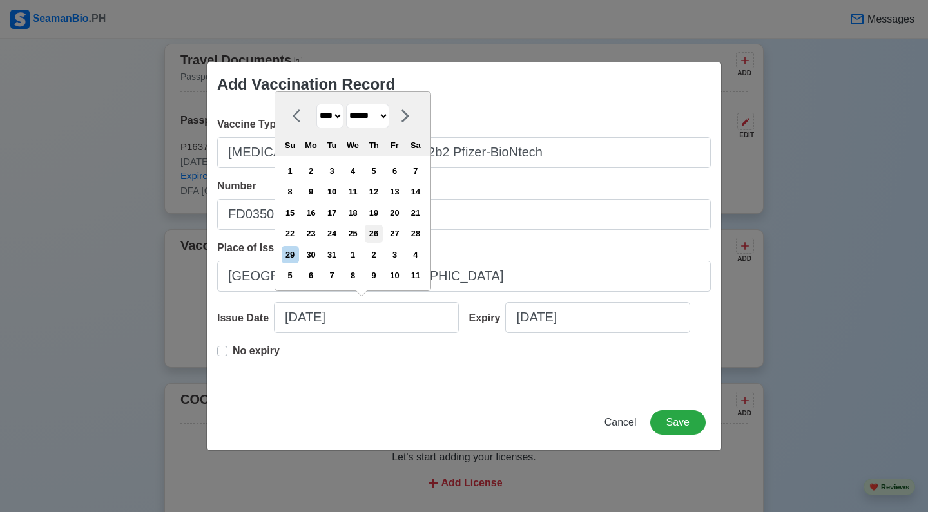
click at [382, 236] on div "26" at bounding box center [373, 233] width 17 height 17
type input "[DATE]"
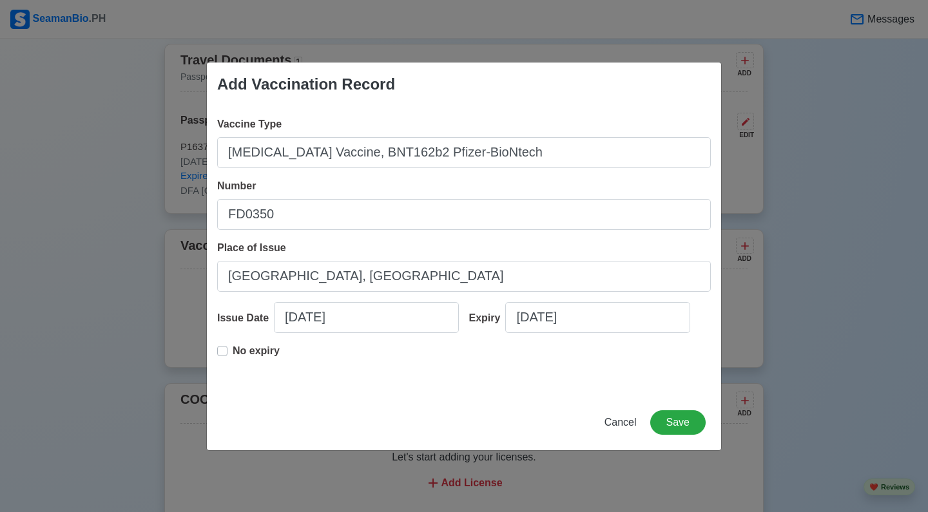
click at [233, 352] on label "No expiry" at bounding box center [256, 356] width 47 height 26
type input "[DATE]"
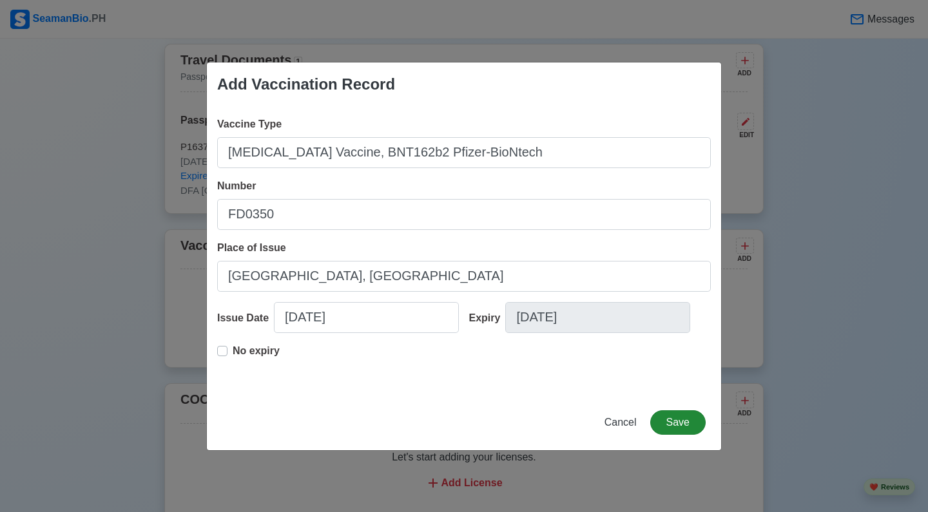
click at [685, 422] on button "Save" at bounding box center [677, 422] width 55 height 24
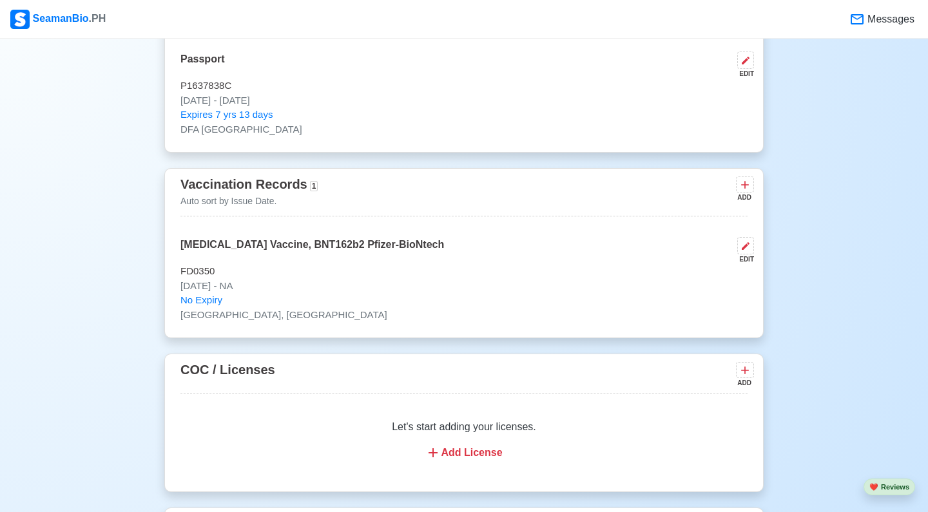
scroll to position [1110, 0]
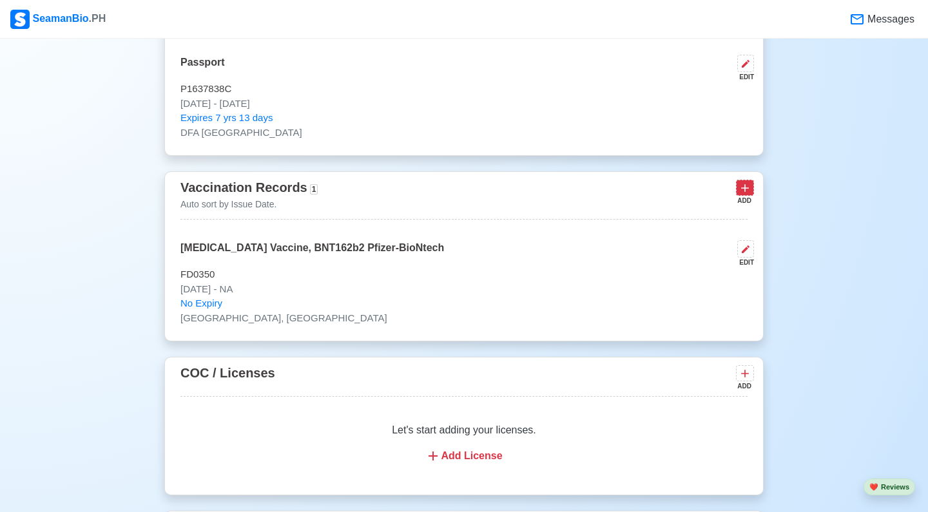
click at [747, 191] on icon at bounding box center [744, 188] width 13 height 13
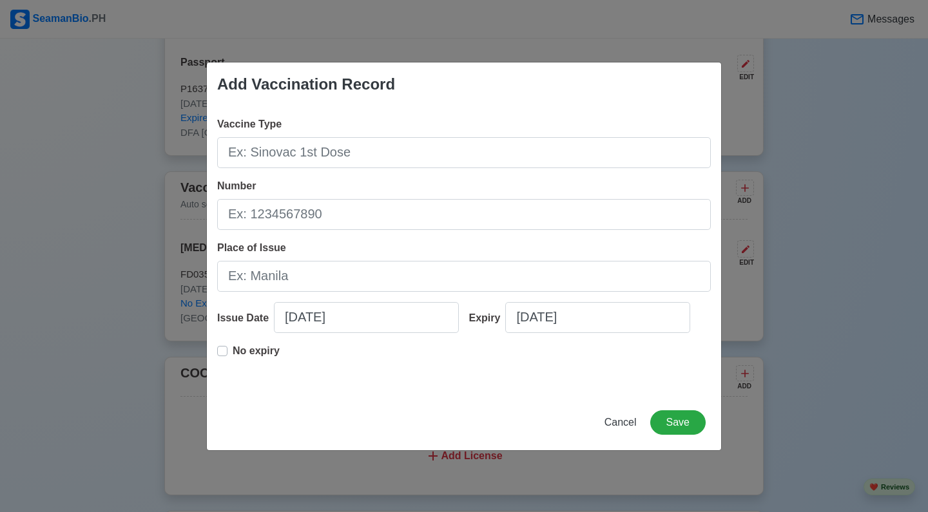
click at [619, 423] on span "Cancel" at bounding box center [620, 422] width 32 height 11
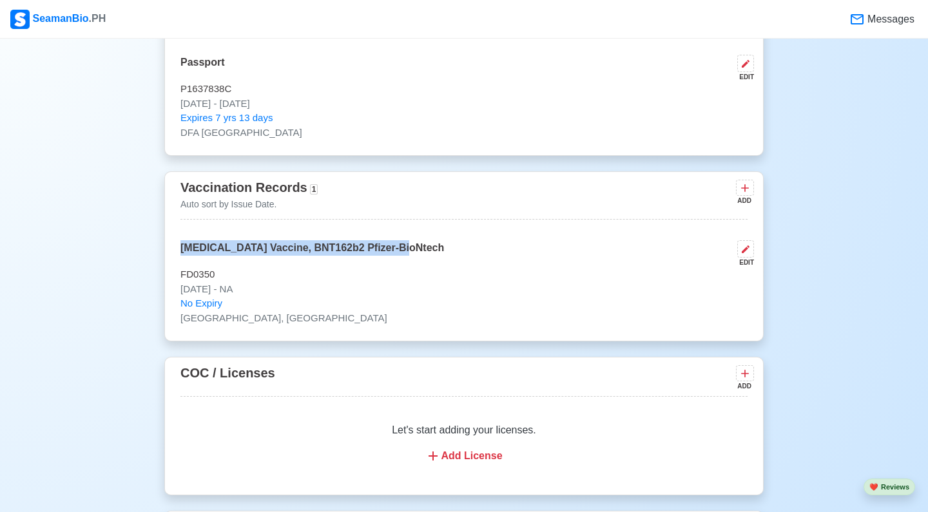
drag, startPoint x: 412, startPoint y: 245, endPoint x: 181, endPoint y: 248, distance: 231.3
click at [181, 248] on div "[MEDICAL_DATA] Vaccine, BNT162b2 Pfizer-BioNtech EDIT" at bounding box center [463, 253] width 567 height 27
copy p "[MEDICAL_DATA] Vaccine, BNT162b2 Pfizer-BioNtech"
click at [750, 193] on icon at bounding box center [744, 188] width 13 height 13
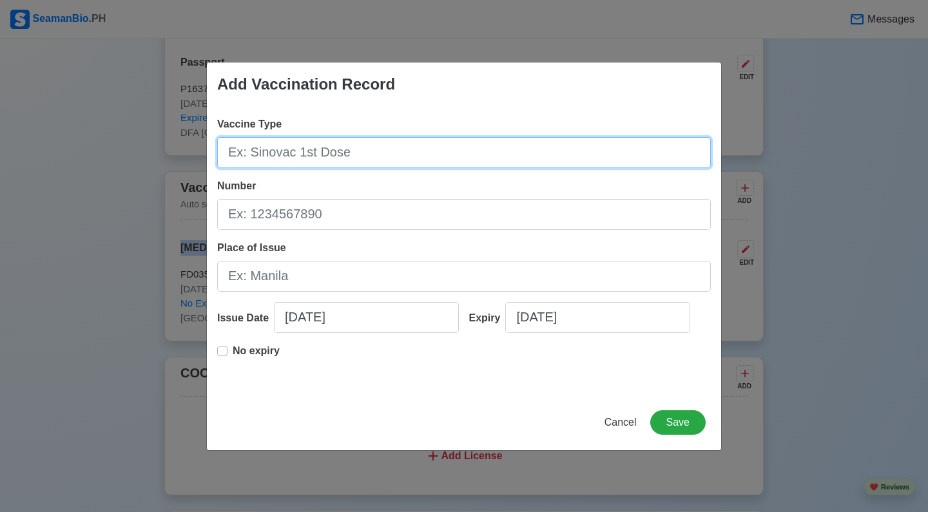
click at [301, 160] on input "Vaccine Type" at bounding box center [463, 152] width 493 height 31
paste input "[MEDICAL_DATA] Vaccine, BNT162b2 Pfizer-BioNtech"
click at [345, 157] on input "[MEDICAL_DATA] Vaccine, BNT162b2 Pfizer-BioNtech" at bounding box center [463, 152] width 493 height 31
click at [413, 160] on input "[MEDICAL_DATA] Vaccine, BNT162b2 Pfizer-BioNtech" at bounding box center [463, 152] width 493 height 31
type input "[MEDICAL_DATA] Vaccine, BNT162b2 Pfizer-BioNtech"
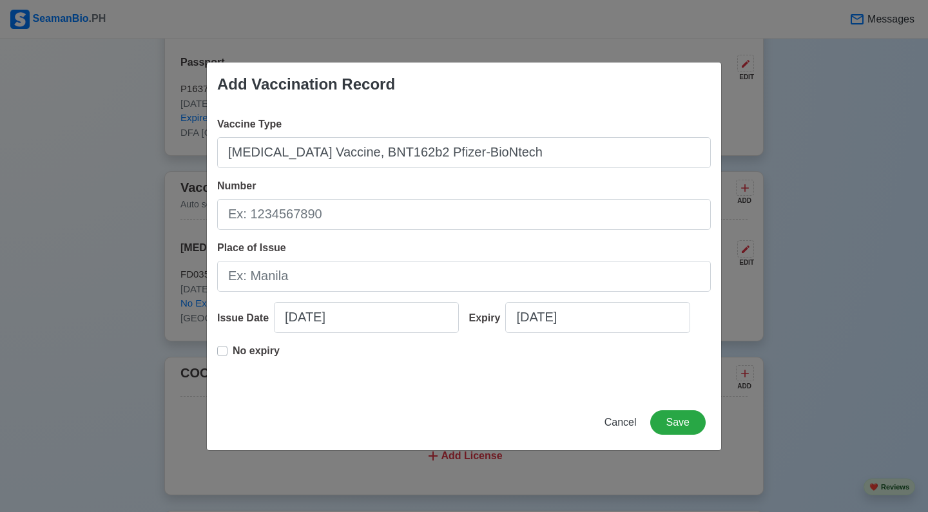
click at [623, 427] on span "Cancel" at bounding box center [620, 422] width 32 height 11
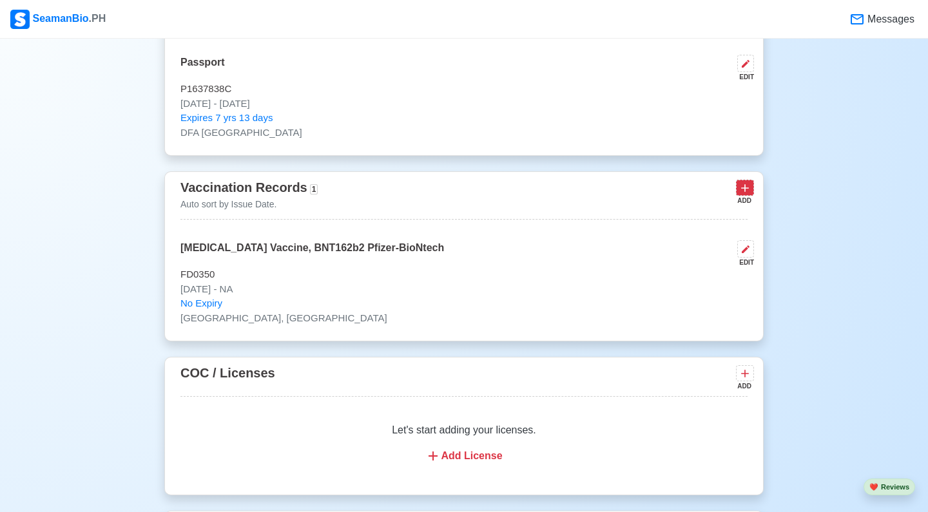
click at [741, 188] on icon at bounding box center [744, 188] width 13 height 13
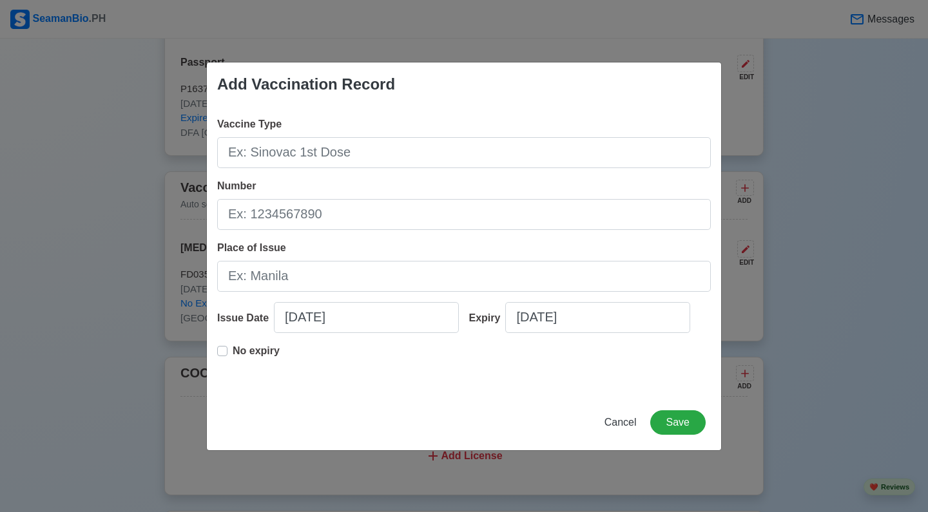
click at [615, 425] on span "Cancel" at bounding box center [620, 422] width 32 height 11
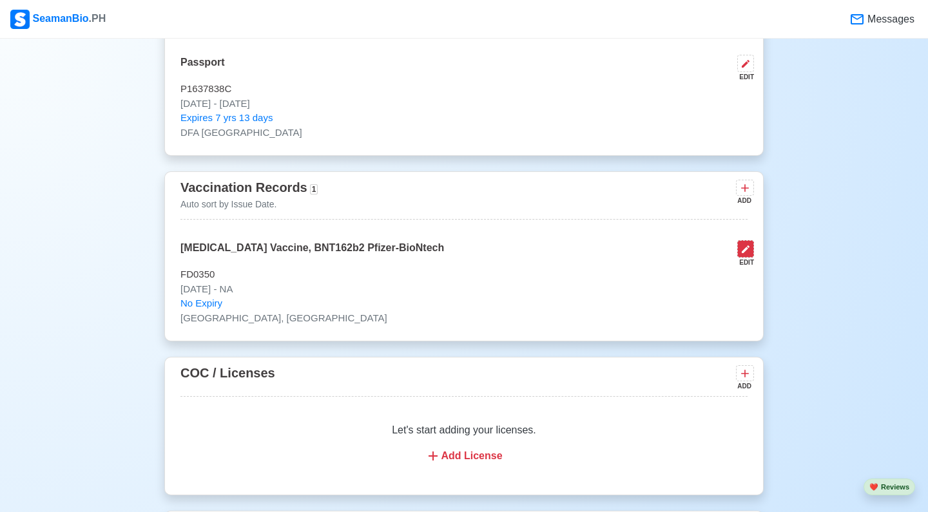
click at [748, 251] on icon at bounding box center [745, 249] width 10 height 10
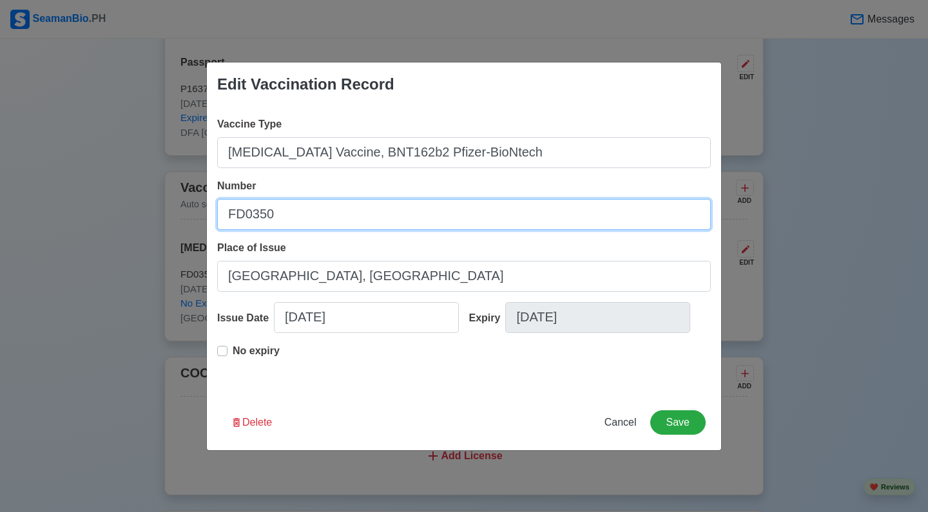
click at [225, 214] on input "FD0350" at bounding box center [463, 214] width 493 height 31
click at [394, 205] on input "LOT Number FD0350" at bounding box center [463, 214] width 493 height 31
click at [390, 214] on input "LOT Number FD0350" at bounding box center [463, 214] width 493 height 31
type input "LOT Number FD0350"
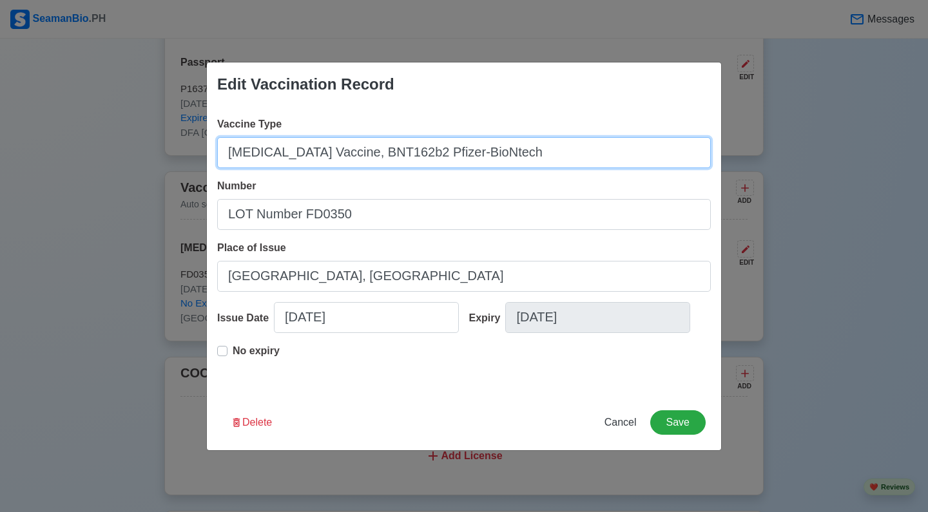
click at [305, 152] on input "[MEDICAL_DATA] Vaccine, BNT162b2 Pfizer-BioNtech" at bounding box center [463, 152] width 493 height 31
click at [326, 154] on input "[MEDICAL_DATA] Vaccine, BNT162b2 Pfizer-BioNtech" at bounding box center [463, 152] width 493 height 31
click at [231, 157] on input "[MEDICAL_DATA] Vaccine, BNT162b2 Pfizer-BioNtech" at bounding box center [463, 152] width 493 height 31
click at [499, 153] on input "1st Dose [MEDICAL_DATA] Vaccine, BNT162b2 Pfizer-BioNtech" at bounding box center [463, 152] width 493 height 31
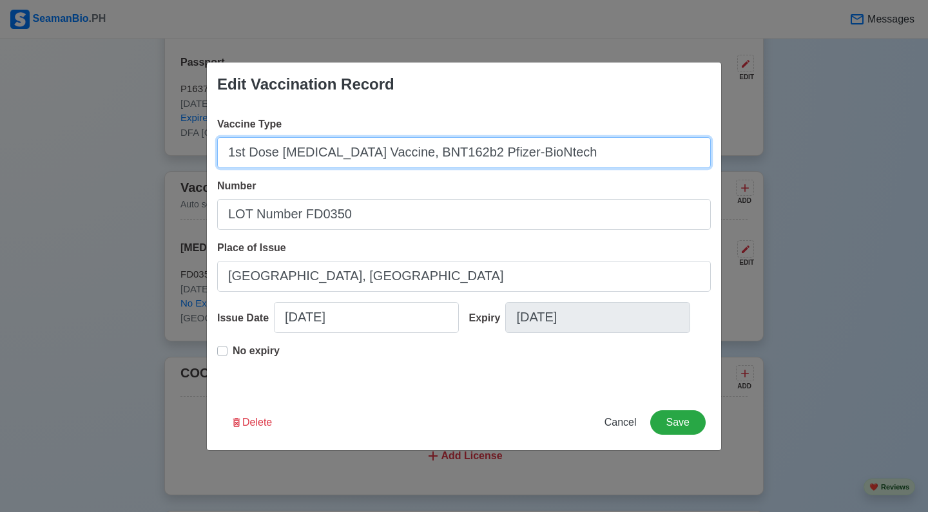
click at [499, 153] on input "1st Dose [MEDICAL_DATA] Vaccine, BNT162b2 Pfizer-BioNtech" at bounding box center [463, 152] width 493 height 31
type input "1st Dose [MEDICAL_DATA] Vaccine, BNT162b2 Pfizer-BioNtech"
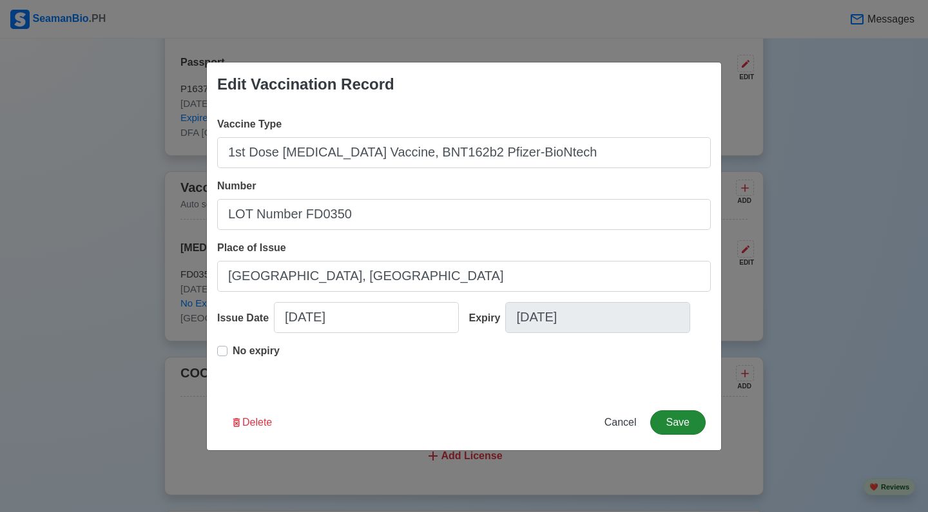
click at [672, 419] on button "Save" at bounding box center [677, 422] width 55 height 24
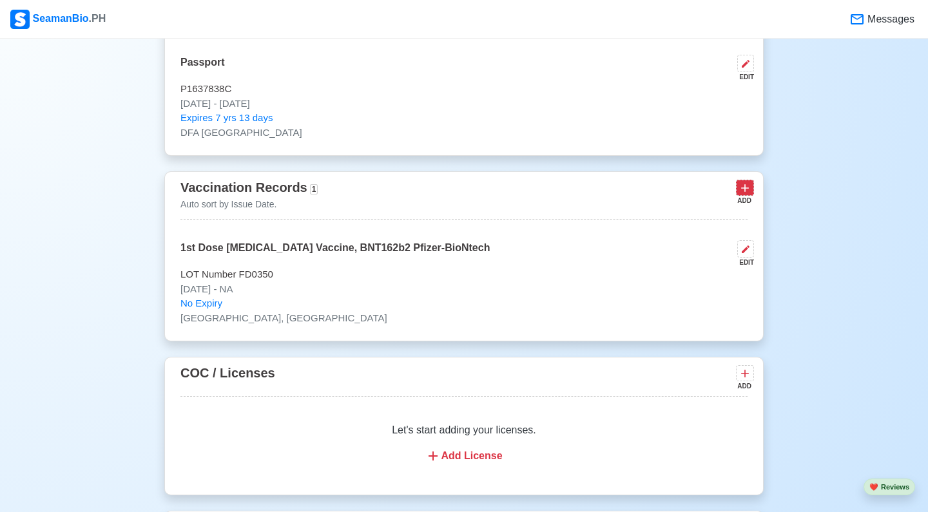
click at [744, 188] on icon at bounding box center [744, 188] width 13 height 13
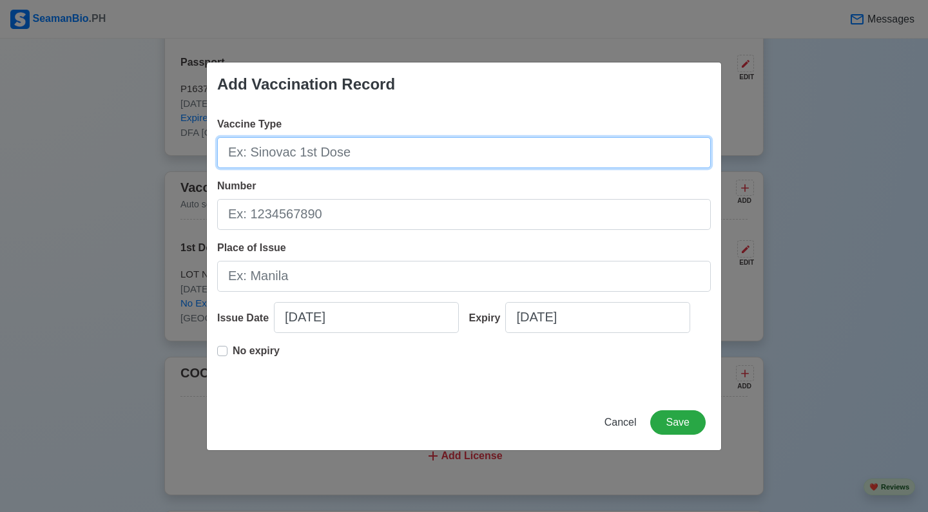
click at [385, 146] on input "Vaccine Type" at bounding box center [463, 152] width 493 height 31
paste input "1st Dose [MEDICAL_DATA] Vaccine, BNT162b2 Pfizer-BioNtech"
click at [243, 154] on input "1st Dose [MEDICAL_DATA] Vaccine, BNT162b2 Pfizer-BioNtech" at bounding box center [463, 152] width 493 height 31
type input "2nd Dose [MEDICAL_DATA] Vaccine, BNT162b2 Pfizer-BioNtech"
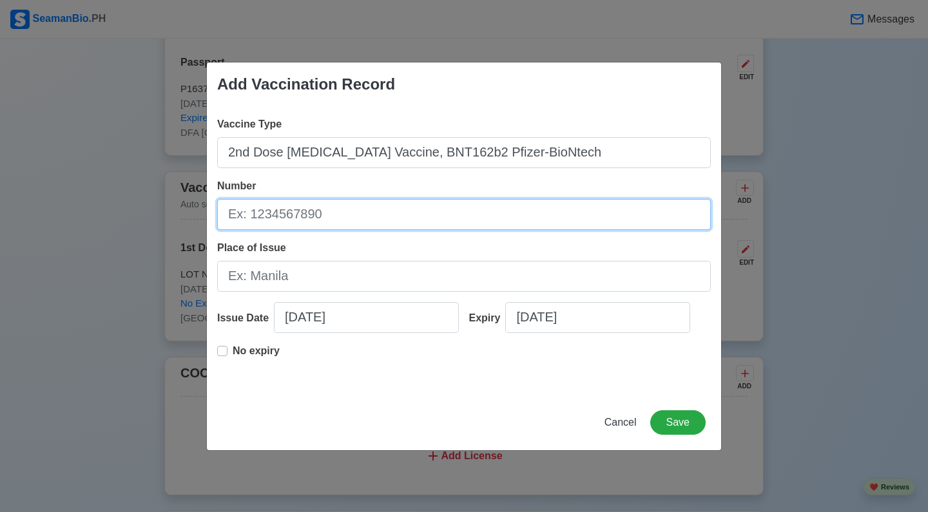
click at [340, 216] on input "Number" at bounding box center [463, 214] width 493 height 31
type input "FD0350"
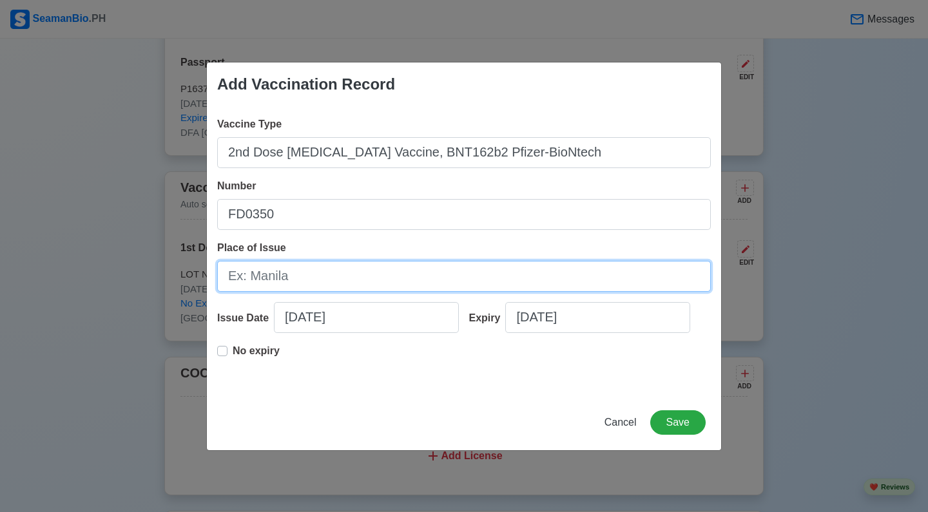
click at [296, 272] on input "Place of Issue" at bounding box center [463, 276] width 493 height 31
type input "[GEOGRAPHIC_DATA], [GEOGRAPHIC_DATA]"
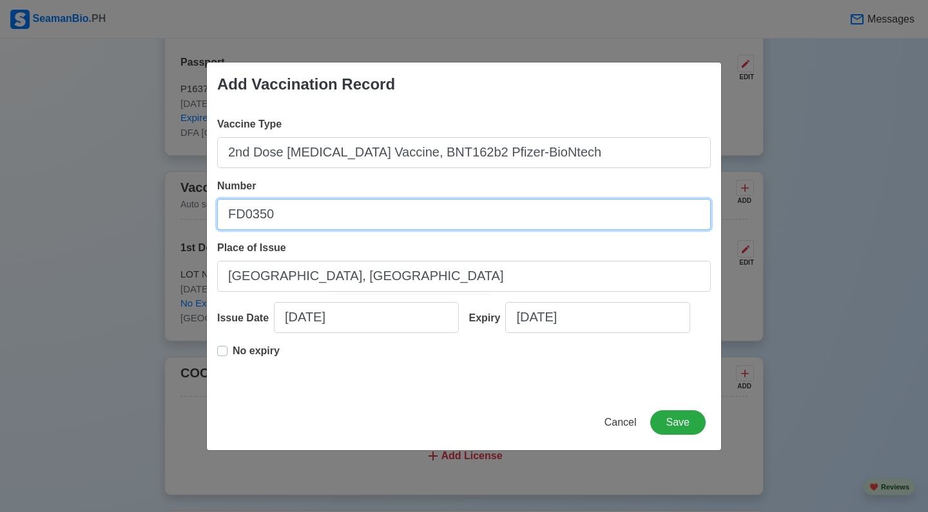
click at [280, 207] on input "FD0350" at bounding box center [463, 214] width 493 height 31
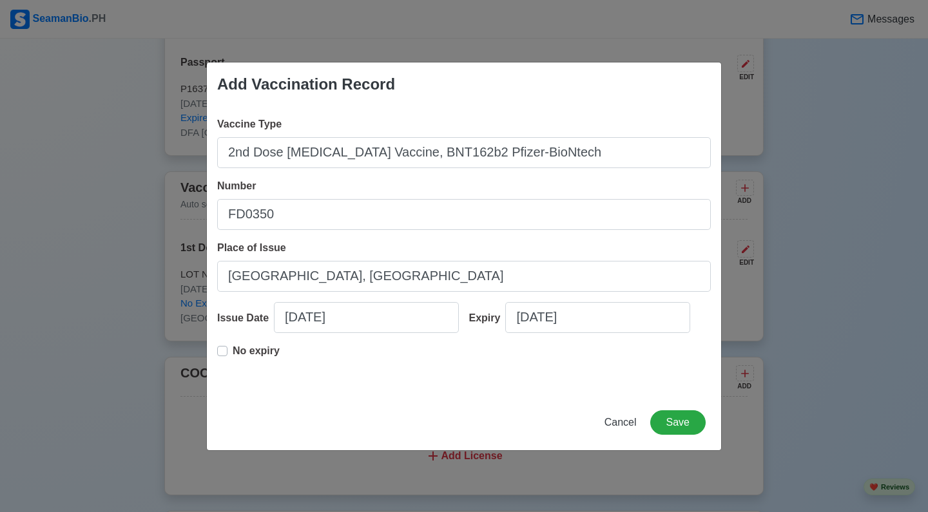
click at [233, 349] on label "No expiry" at bounding box center [256, 356] width 47 height 26
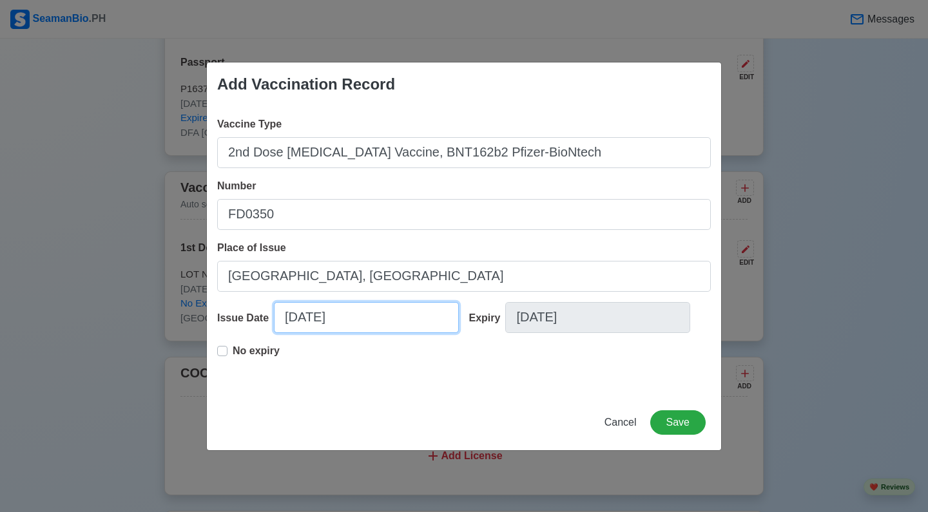
click at [306, 328] on input "[DATE]" at bounding box center [366, 317] width 185 height 31
select select "****"
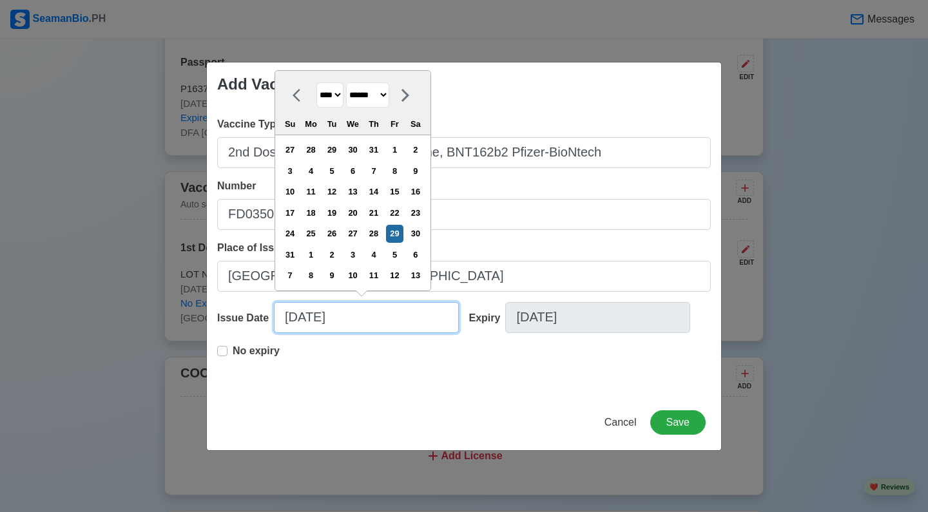
click at [306, 328] on input "[DATE]" at bounding box center [366, 317] width 185 height 31
select select "*********"
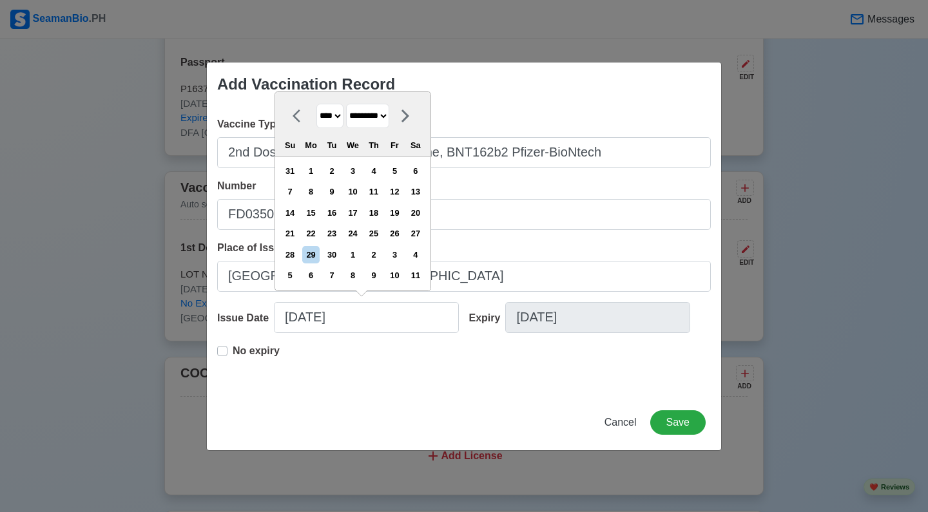
select select "****"
click at [382, 234] on div "23" at bounding box center [373, 233] width 17 height 17
type input "[DATE]"
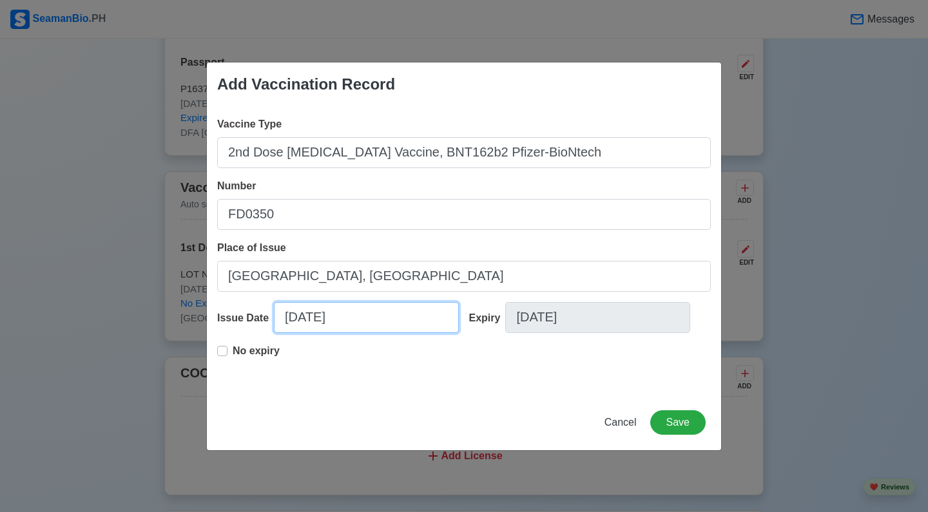
click at [327, 323] on input "[DATE]" at bounding box center [366, 317] width 185 height 31
select select "****"
select select "*********"
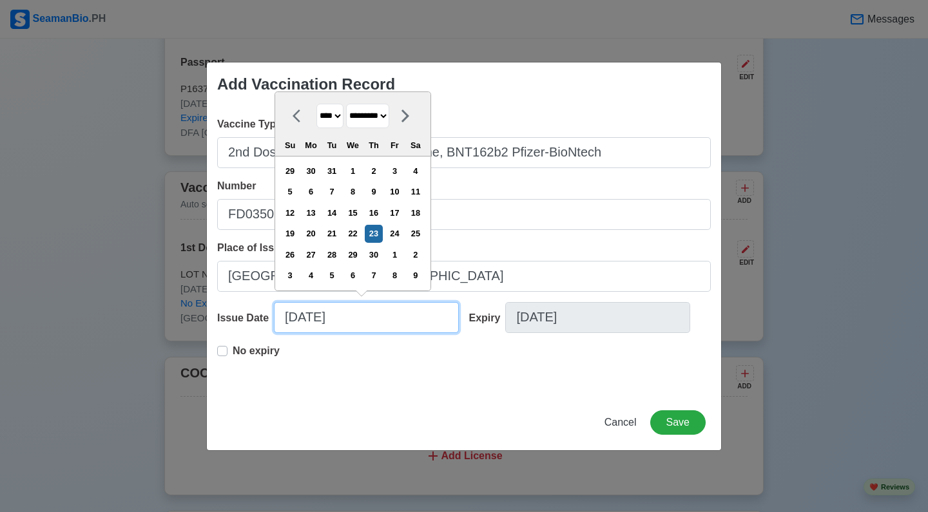
click at [327, 323] on input "[DATE]" at bounding box center [366, 317] width 185 height 31
click at [410, 326] on input "[DATE]" at bounding box center [366, 317] width 185 height 31
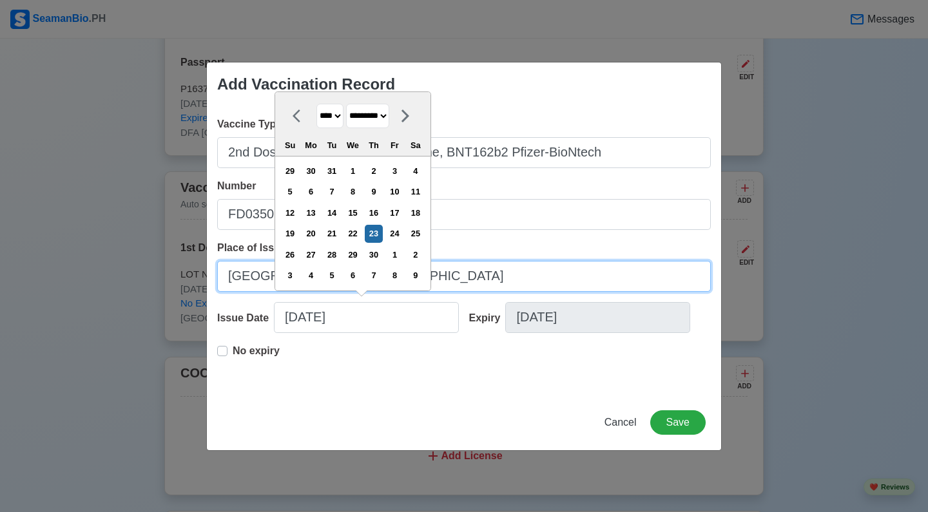
click at [521, 263] on input "[GEOGRAPHIC_DATA], [GEOGRAPHIC_DATA]" at bounding box center [463, 276] width 493 height 31
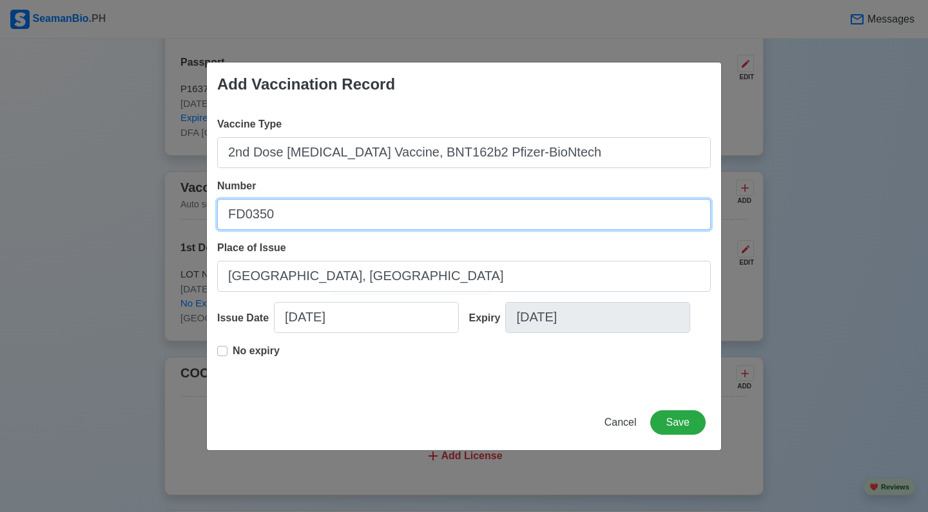
click at [388, 209] on input "FD0350" at bounding box center [463, 214] width 493 height 31
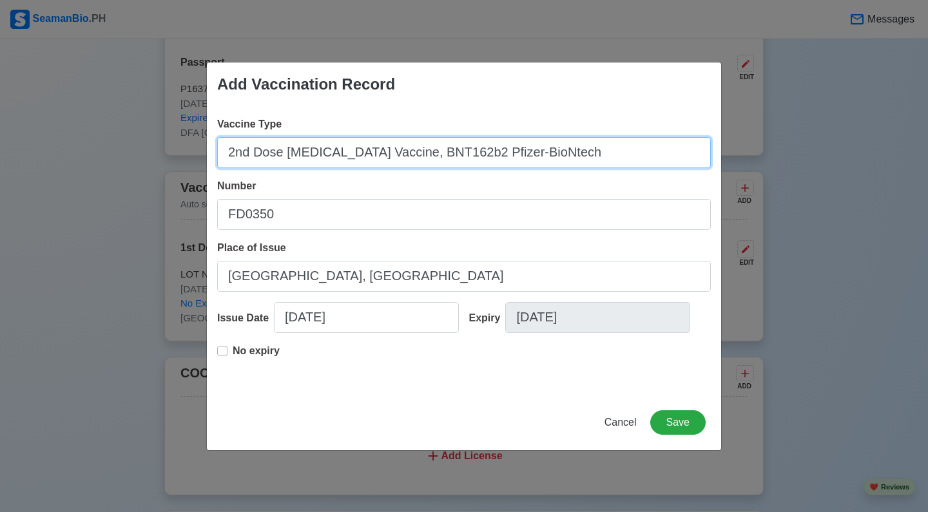
click at [432, 160] on input "2nd Dose [MEDICAL_DATA] Vaccine, BNT162b2 Pfizer-BioNtech" at bounding box center [463, 152] width 493 height 31
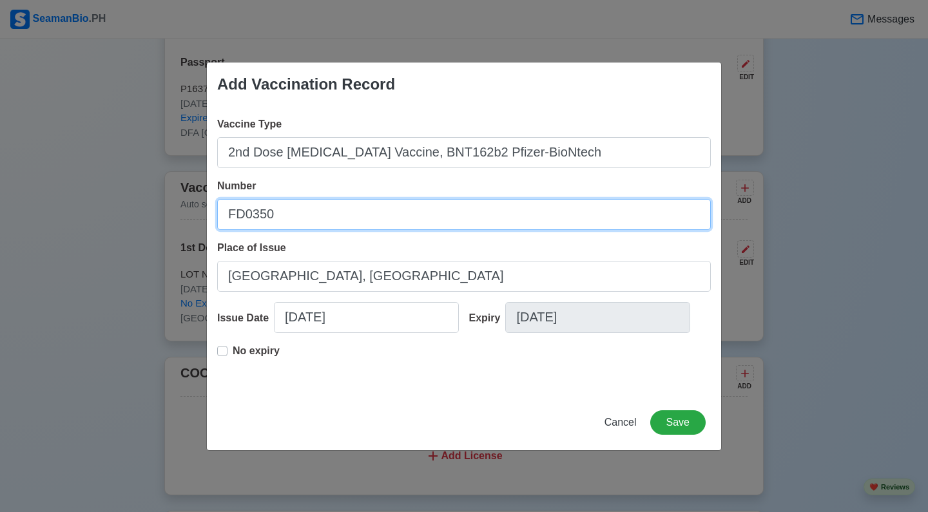
drag, startPoint x: 432, startPoint y: 160, endPoint x: 347, endPoint y: 217, distance: 102.2
click at [347, 217] on input "FD0350" at bounding box center [463, 214] width 493 height 31
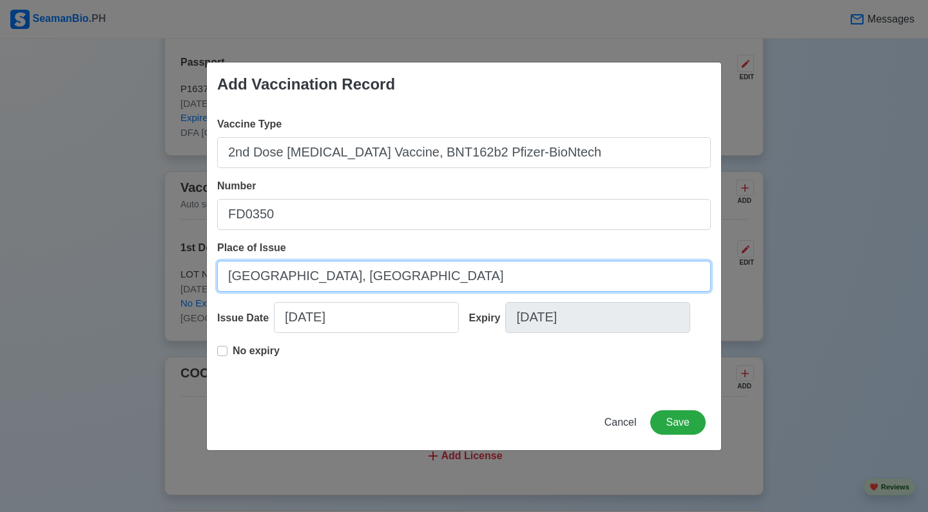
click at [317, 280] on input "[GEOGRAPHIC_DATA], [GEOGRAPHIC_DATA]" at bounding box center [463, 276] width 493 height 31
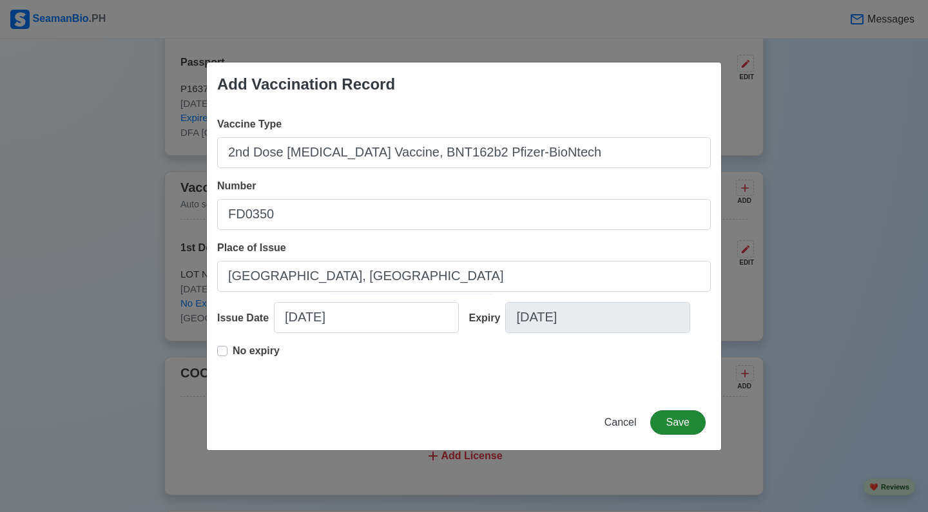
click at [687, 421] on button "Save" at bounding box center [677, 422] width 55 height 24
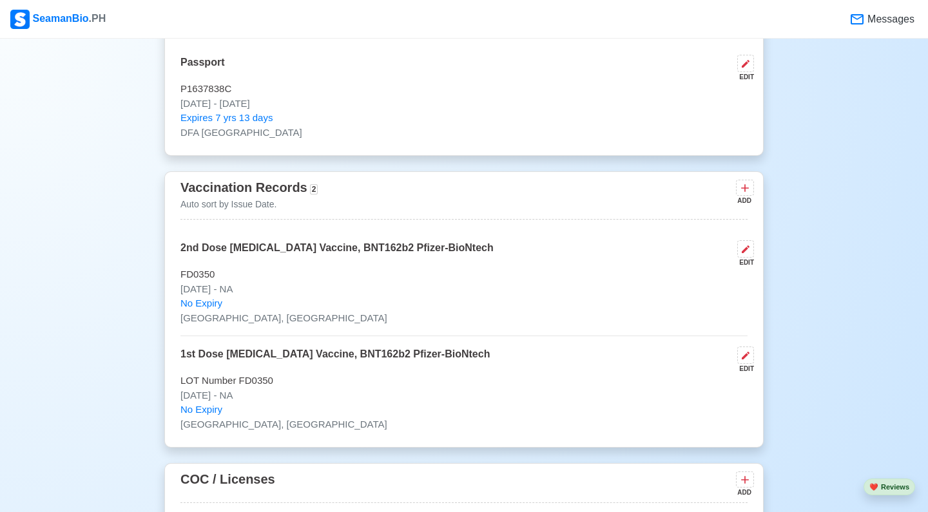
click at [284, 354] on p "1st Dose [MEDICAL_DATA] Vaccine, BNT162b2 Pfizer-BioNtech" at bounding box center [334, 360] width 309 height 27
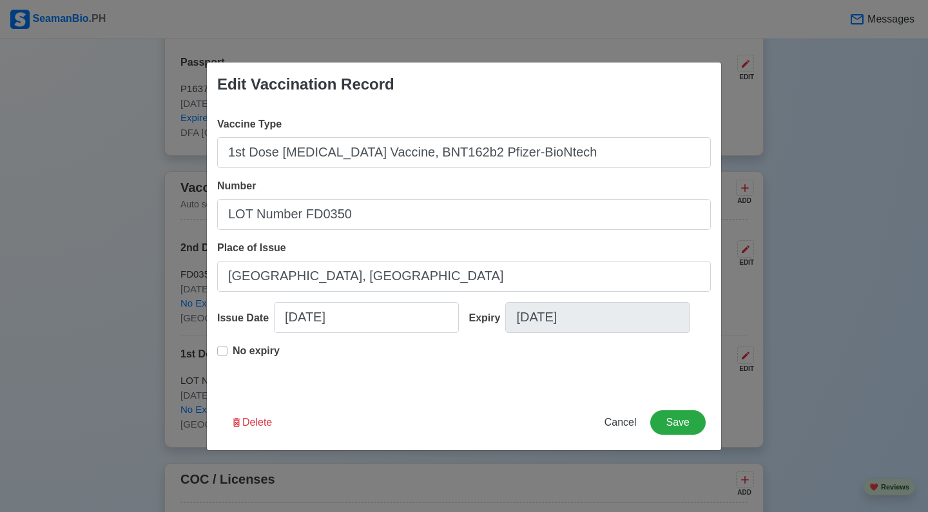
click at [284, 354] on div "No expiry" at bounding box center [463, 363] width 493 height 41
click at [616, 425] on span "Cancel" at bounding box center [620, 422] width 32 height 11
type input "[DATE]"
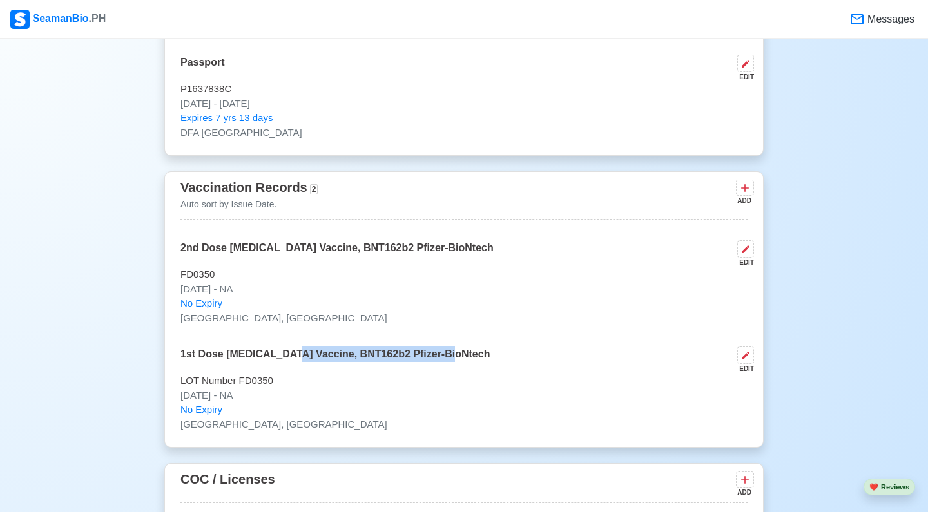
drag, startPoint x: 460, startPoint y: 352, endPoint x: 290, endPoint y: 351, distance: 169.4
click at [291, 351] on div "1st Dose [MEDICAL_DATA] Vaccine, BNT162b2 Pfizer-BioNtech EDIT" at bounding box center [463, 360] width 567 height 27
click at [176, 355] on div "Vaccination Records 2 Auto sort by Issue Date. ADD 2nd Dose [MEDICAL_DATA] Vacc…" at bounding box center [463, 309] width 599 height 276
drag, startPoint x: 177, startPoint y: 347, endPoint x: 483, endPoint y: 358, distance: 306.1
click at [484, 359] on div "Vaccination Records 2 Auto sort by Issue Date. ADD 2nd Dose [MEDICAL_DATA] Vacc…" at bounding box center [463, 309] width 599 height 276
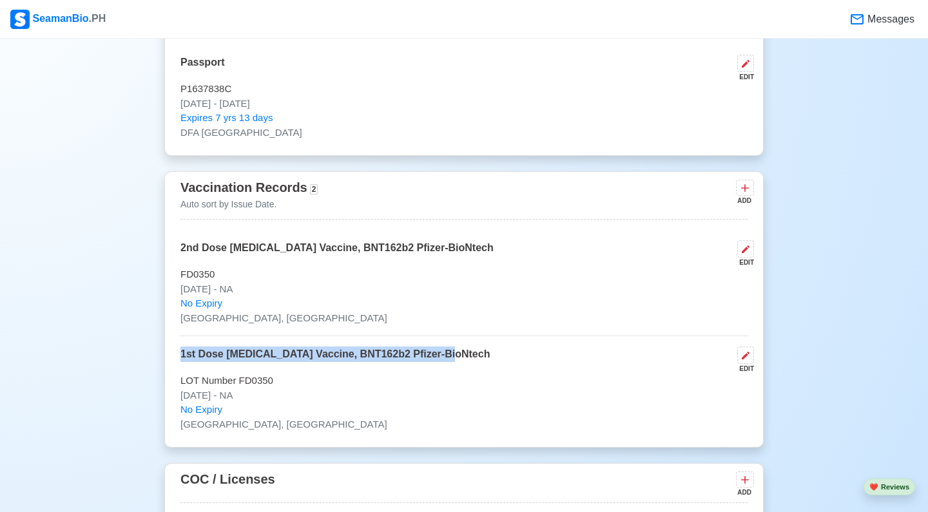
copy p "1st Dose [MEDICAL_DATA] Vaccine, BNT162b2 Pfizer-BioNtech"
click at [747, 183] on icon at bounding box center [744, 188] width 13 height 13
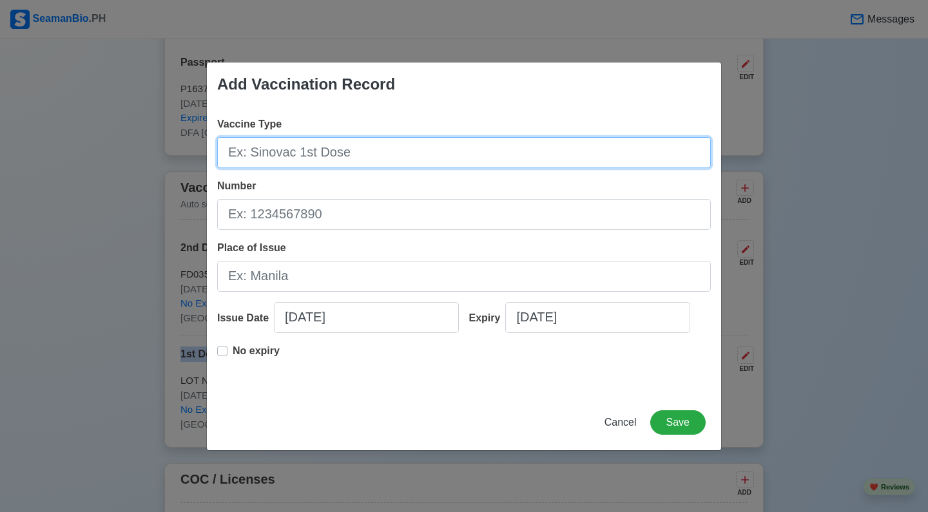
click at [353, 147] on input "Vaccine Type" at bounding box center [463, 152] width 493 height 31
paste input "1st Dose [MEDICAL_DATA] Vaccine, BNT162b2 Pfizer-BioNtech"
drag, startPoint x: 247, startPoint y: 153, endPoint x: 213, endPoint y: 151, distance: 34.2
click at [213, 151] on div "Vaccine Type 1st Dose [MEDICAL_DATA] Vaccine, BNT162b2 Pfizer-BioNtech Number P…" at bounding box center [464, 250] width 514 height 289
type input "3rd Dose [MEDICAL_DATA] Vaccine, BNT162b2 Pfizer-BioNtech"
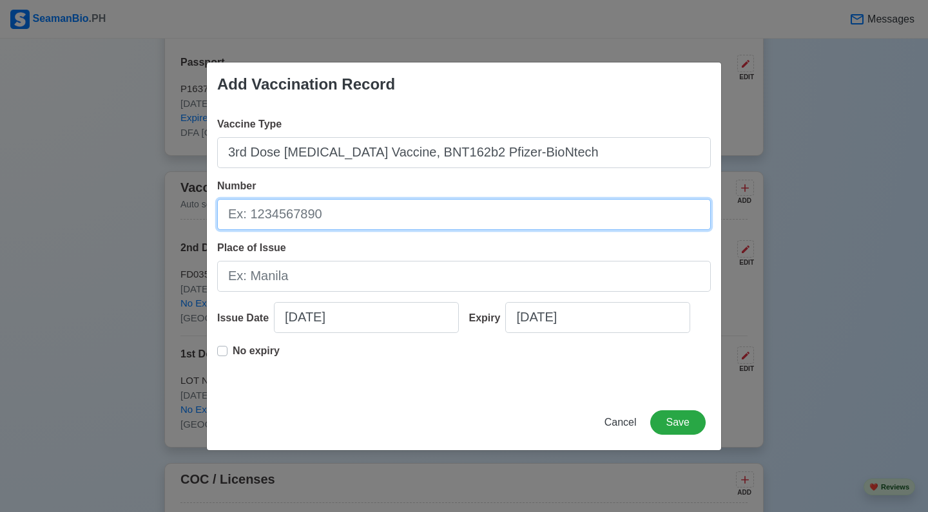
click at [300, 214] on input "Number" at bounding box center [463, 214] width 493 height 31
type input "H"
type input "F"
type input "FN4365"
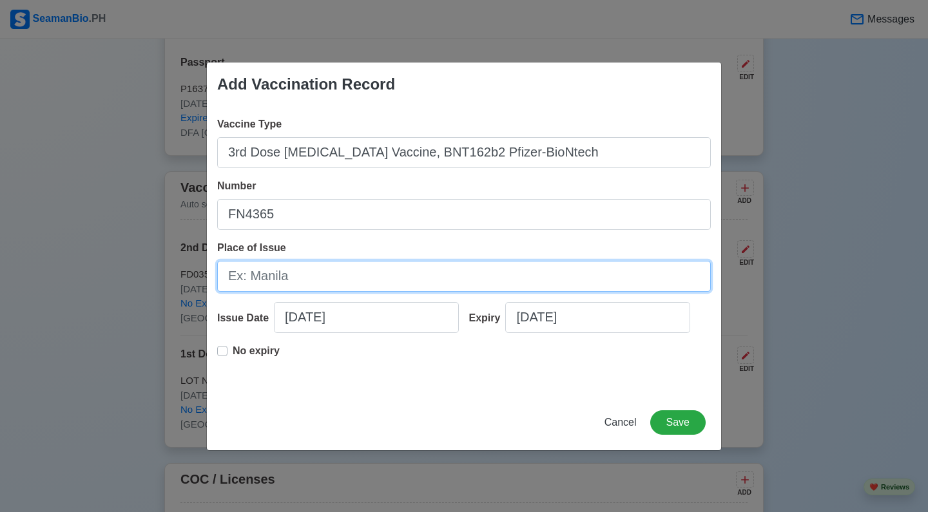
click at [283, 280] on input "Place of Issue" at bounding box center [463, 276] width 493 height 31
type input "[GEOGRAPHIC_DATA], [GEOGRAPHIC_DATA], [GEOGRAPHIC_DATA]"
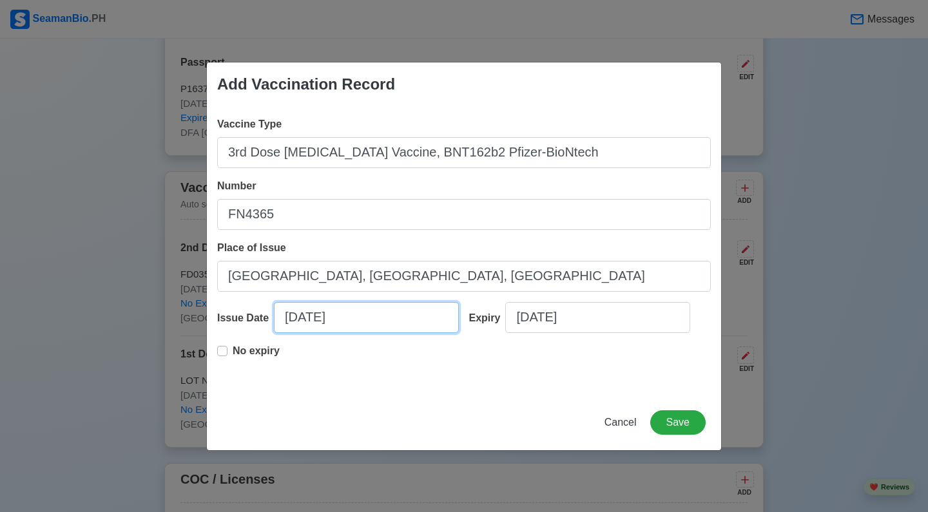
select select "****"
select select "******"
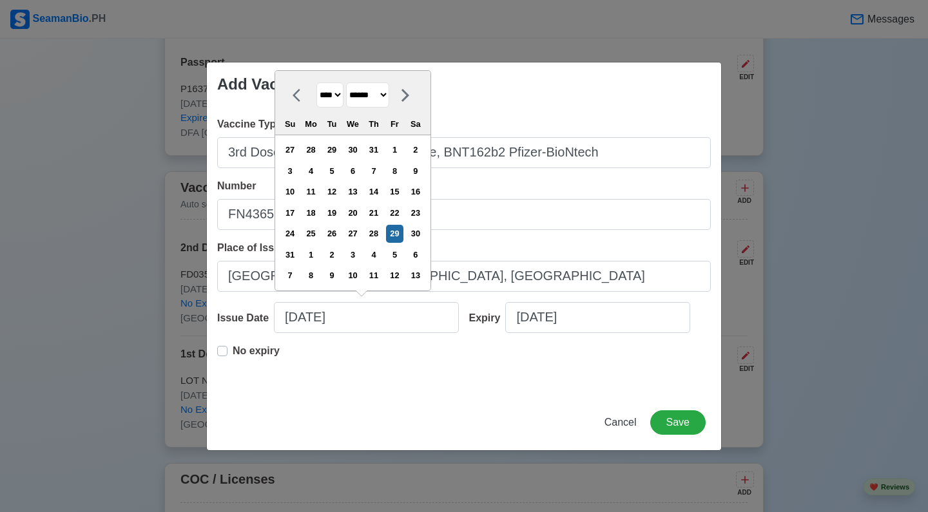
click at [343, 90] on select "**** **** **** **** **** **** **** **** **** **** **** **** **** **** **** ****…" at bounding box center [329, 94] width 27 height 25
select select "****"
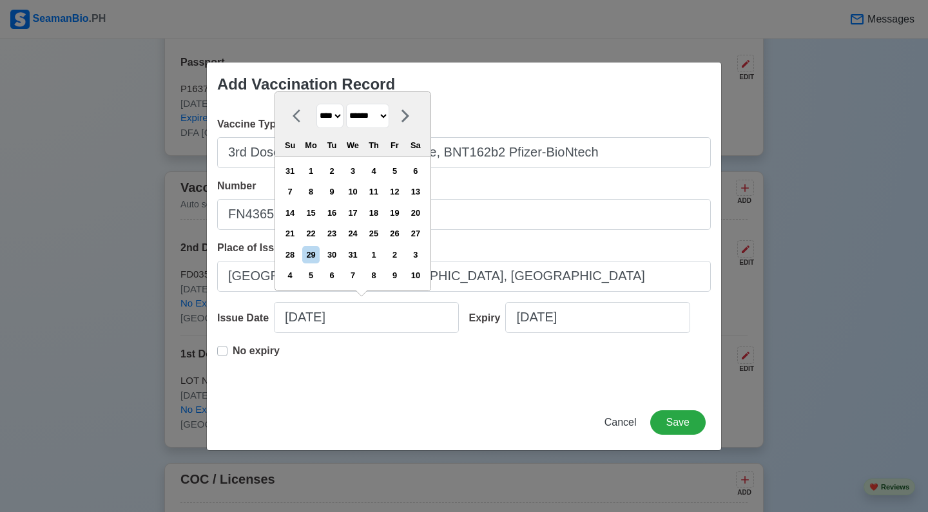
click at [383, 129] on select "******* ******** ***** ***** *** **** **** ****** ********* ******* ******** **…" at bounding box center [367, 116] width 43 height 25
select select "*******"
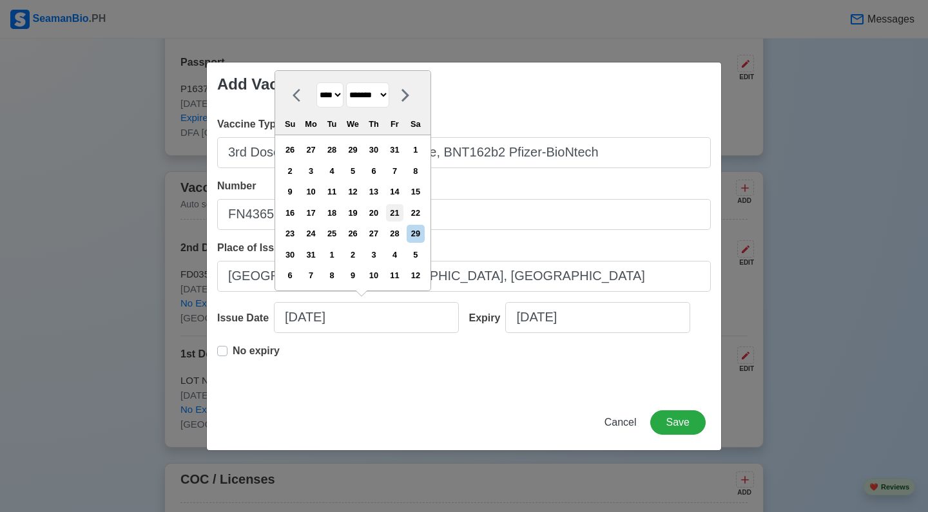
click at [403, 211] on div "21" at bounding box center [394, 212] width 17 height 17
type input "[DATE]"
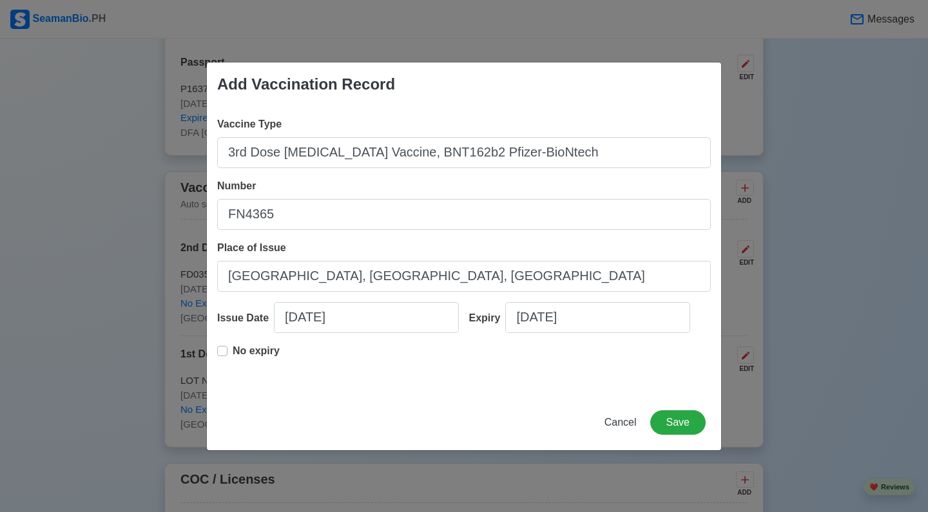
click at [233, 350] on label "No expiry" at bounding box center [256, 356] width 47 height 26
type input "[DATE]"
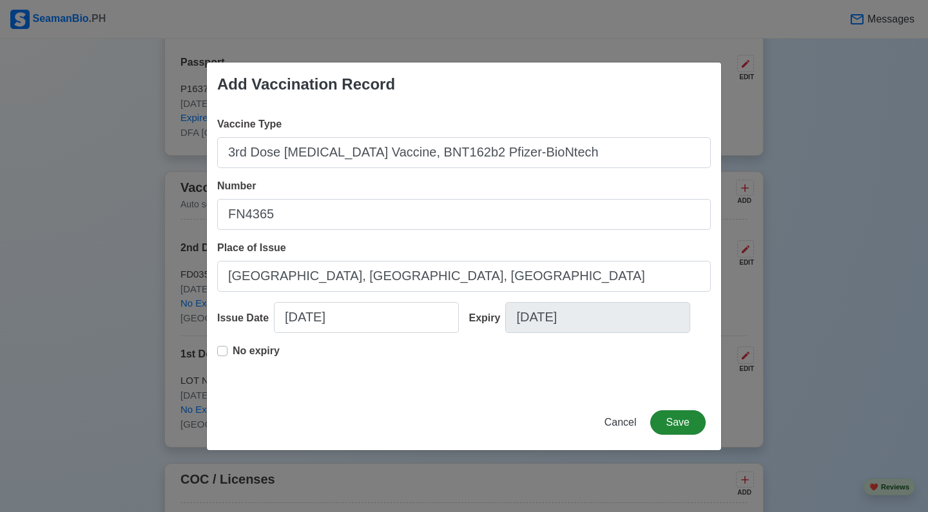
click at [689, 430] on button "Save" at bounding box center [677, 422] width 55 height 24
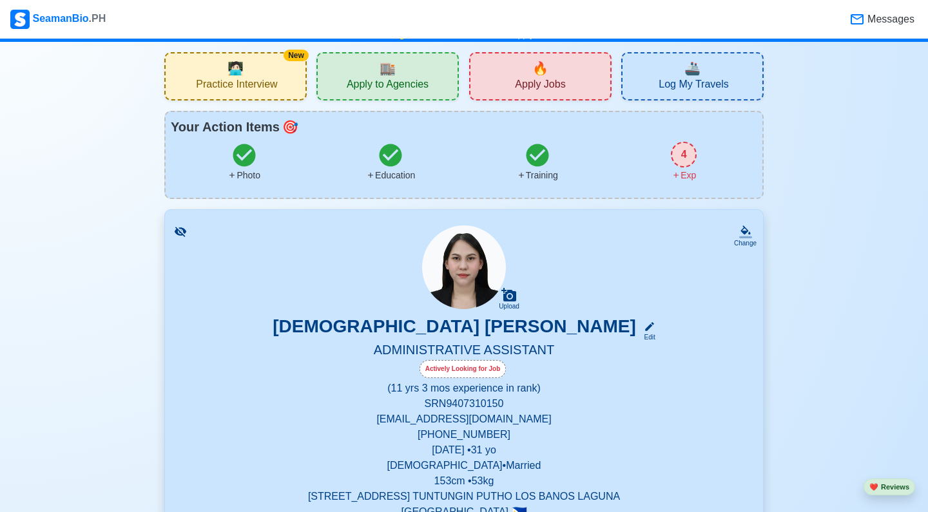
scroll to position [0, 0]
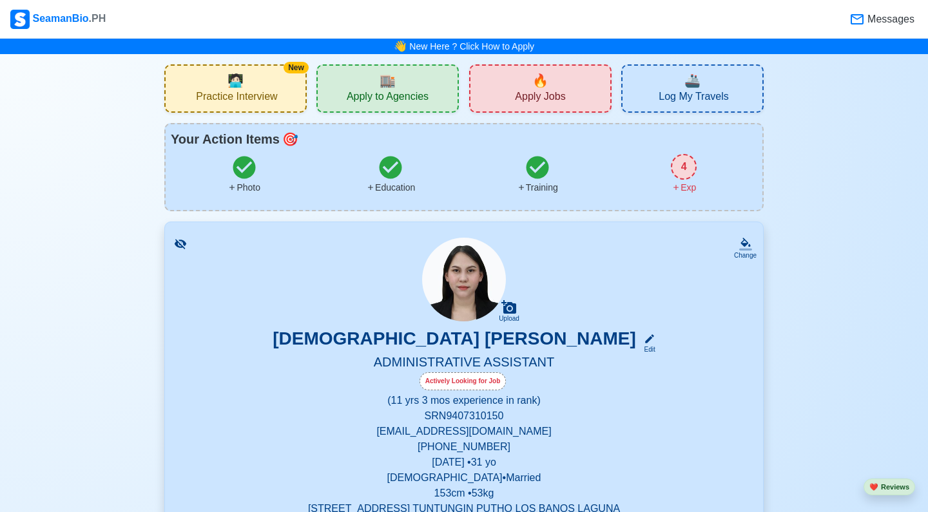
click at [688, 164] on div "4" at bounding box center [684, 167] width 26 height 26
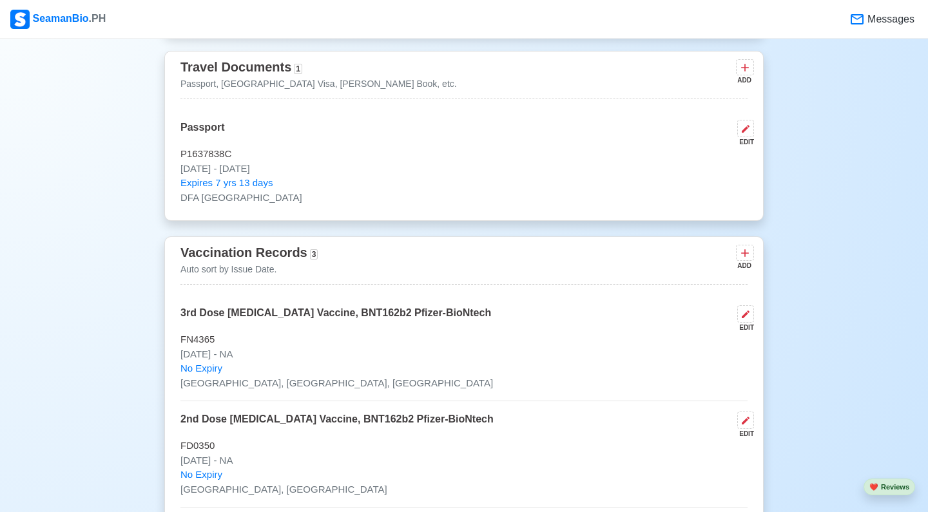
scroll to position [1056, 0]
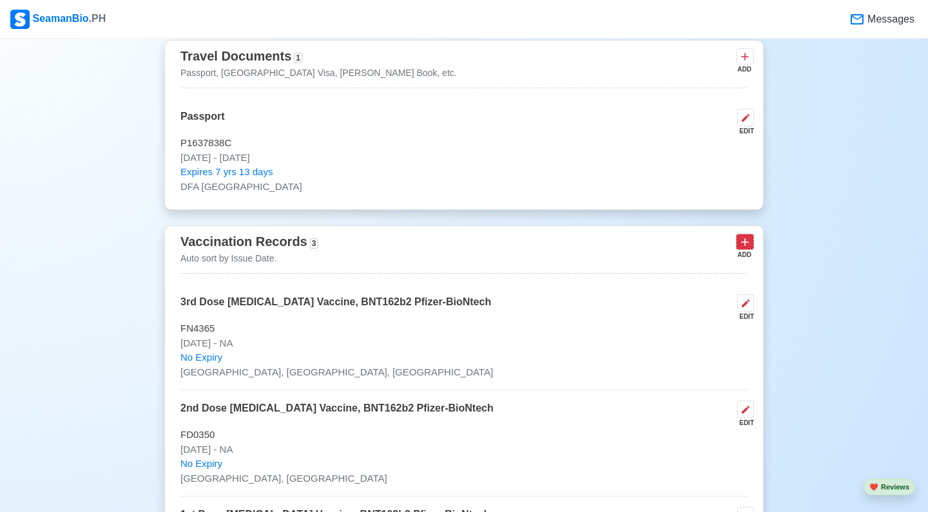
click at [748, 241] on icon at bounding box center [744, 242] width 13 height 13
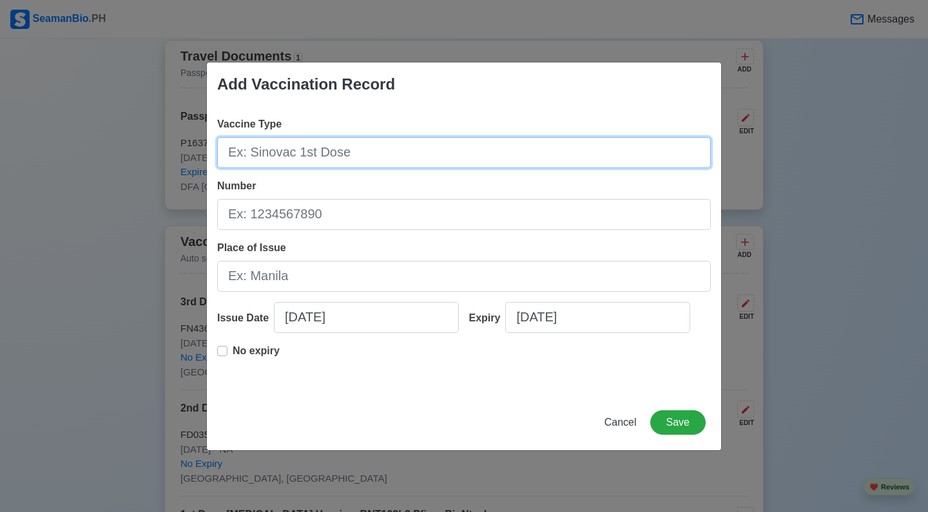
click at [390, 157] on input "Vaccine Type" at bounding box center [463, 152] width 493 height 31
type input "[MEDICAL_DATA]"
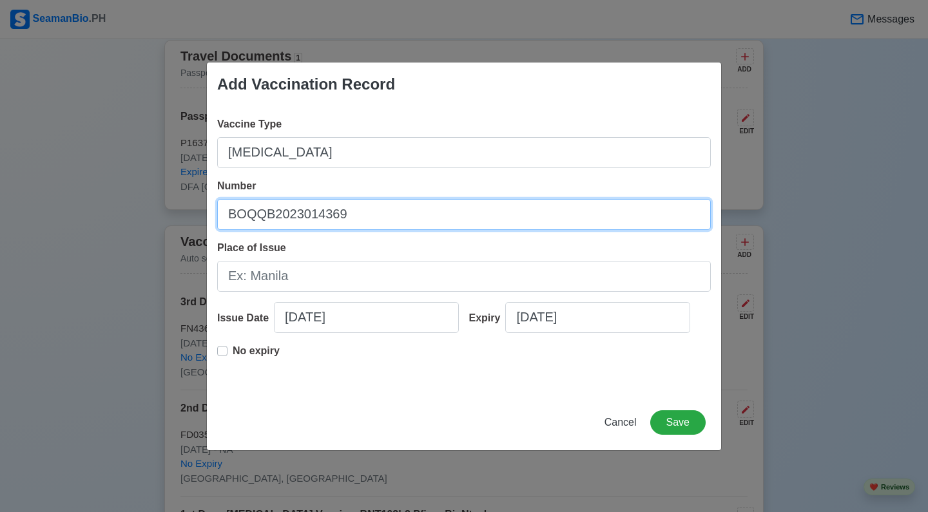
type input "BOQQB2023014369"
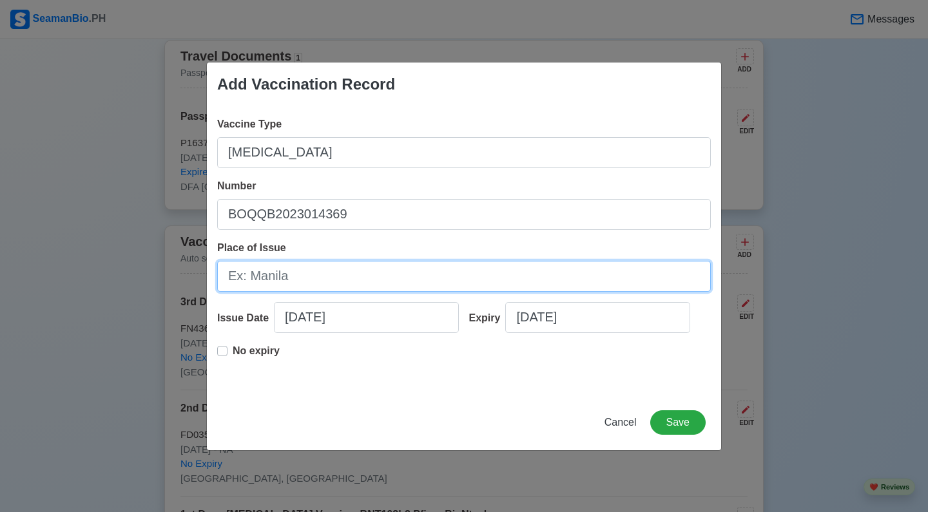
click at [306, 276] on input "Place of Issue" at bounding box center [463, 276] width 493 height 31
type input "[GEOGRAPHIC_DATA]"
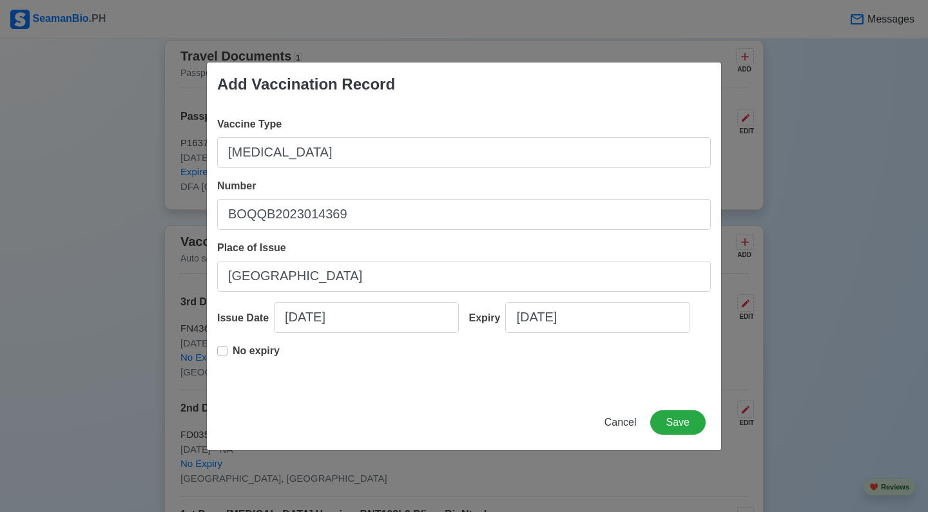
click at [233, 348] on label "No expiry" at bounding box center [256, 356] width 47 height 26
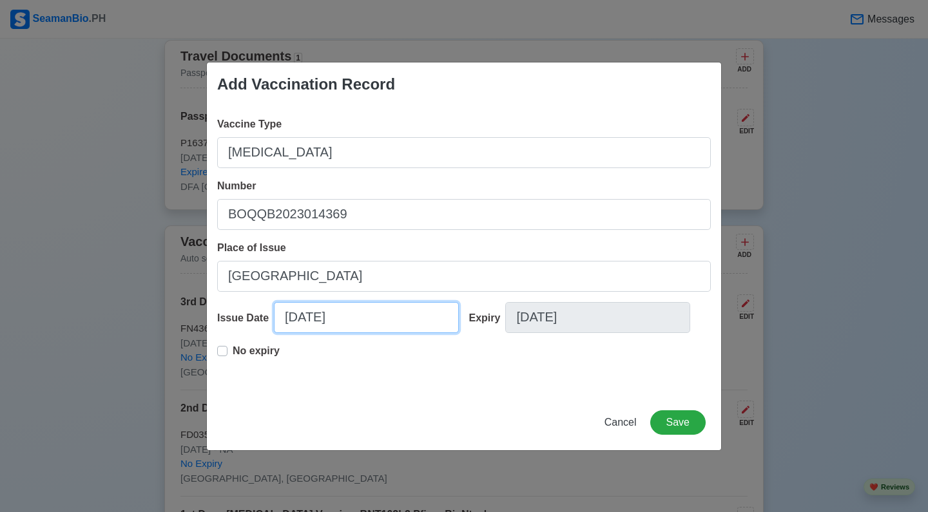
click at [311, 312] on input "[DATE]" at bounding box center [366, 317] width 185 height 31
select select "****"
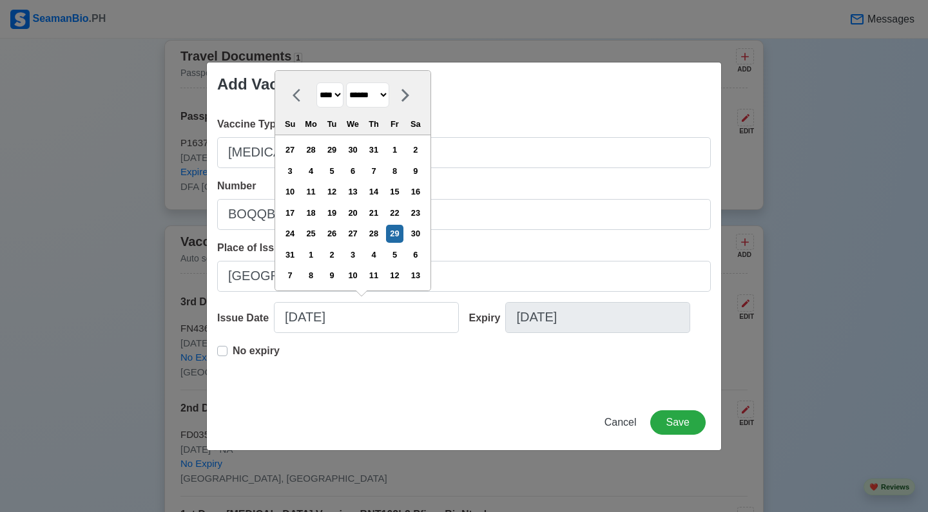
click at [389, 95] on select "******* ******** ***** ***** *** **** **** ****** ********* ******* ******** **…" at bounding box center [367, 94] width 43 height 25
select select "*******"
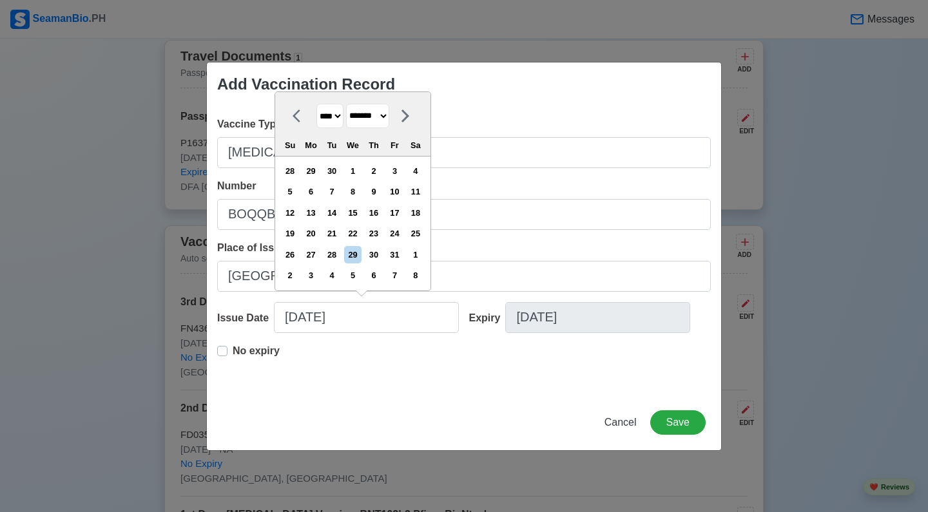
click at [341, 109] on select "**** **** **** **** **** **** **** **** **** **** **** **** **** **** **** ****…" at bounding box center [329, 116] width 27 height 25
select select "****"
click at [319, 193] on div "9" at bounding box center [310, 191] width 17 height 17
type input "[DATE]"
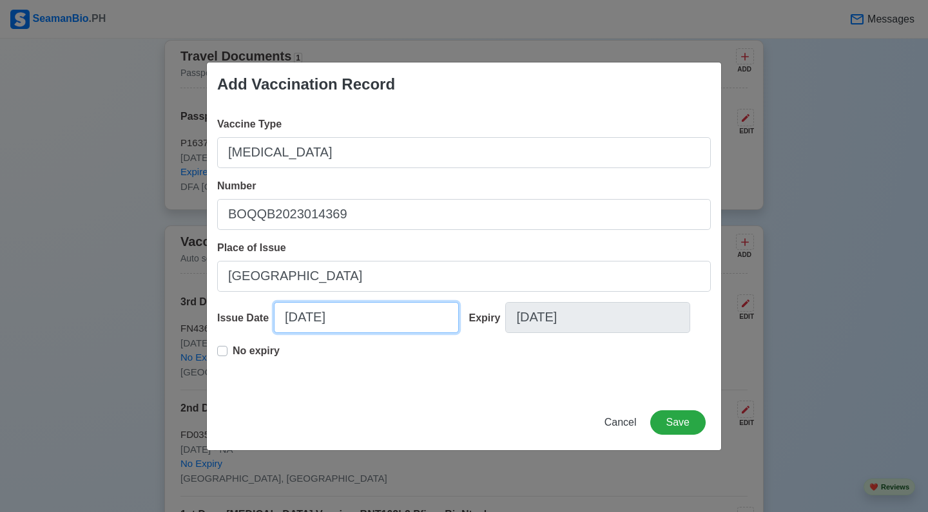
click at [305, 314] on input "[DATE]" at bounding box center [366, 317] width 185 height 31
select select "****"
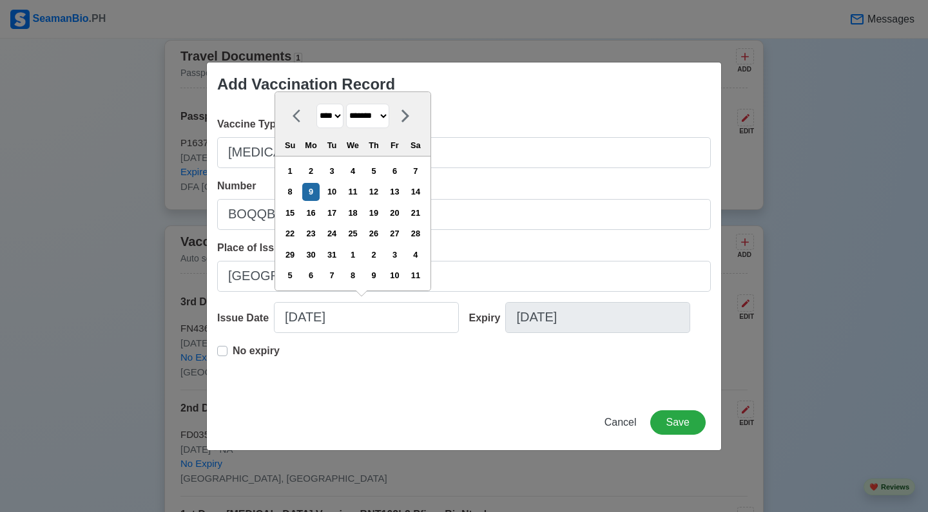
click at [388, 119] on select "******* ******** ***** ***** *** **** **** ****** ********* ******* ******** **…" at bounding box center [367, 116] width 43 height 25
select select "********"
click at [382, 195] on div "9" at bounding box center [373, 191] width 17 height 17
type input "[DATE]"
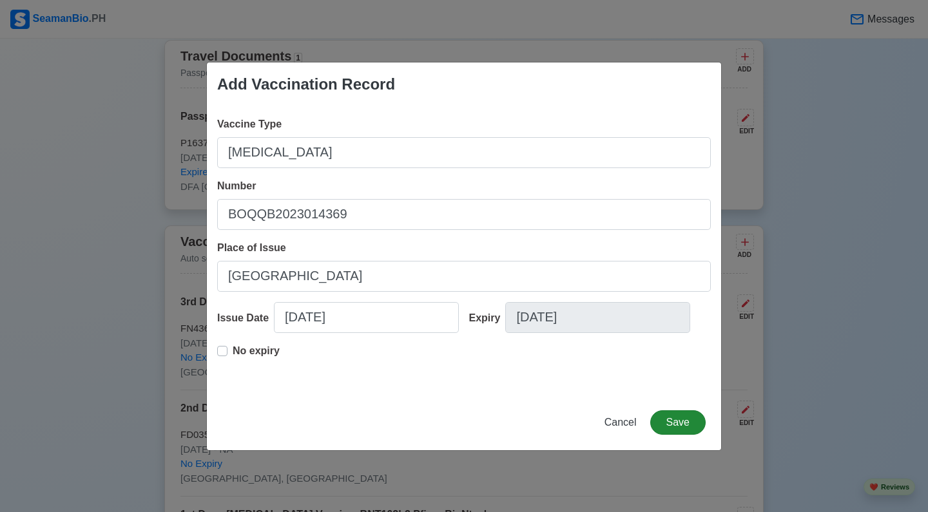
click at [688, 423] on button "Save" at bounding box center [677, 422] width 55 height 24
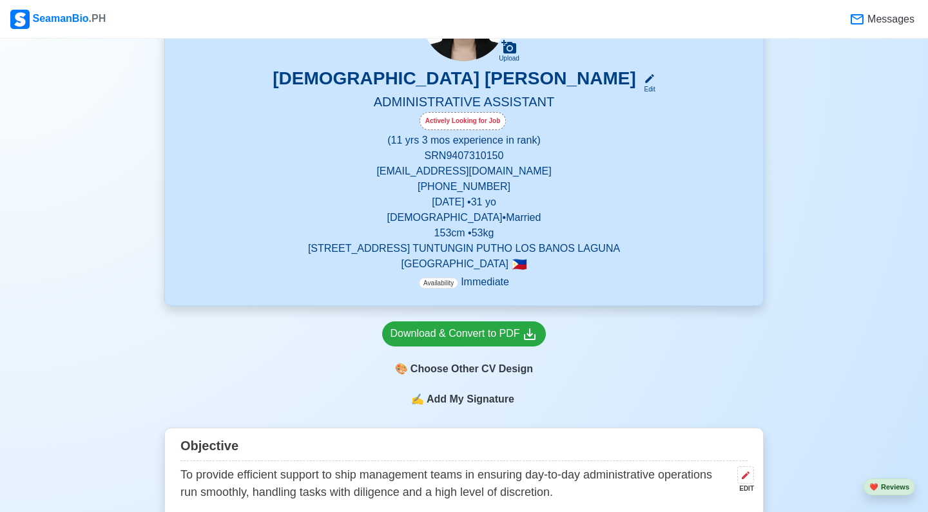
scroll to position [0, 0]
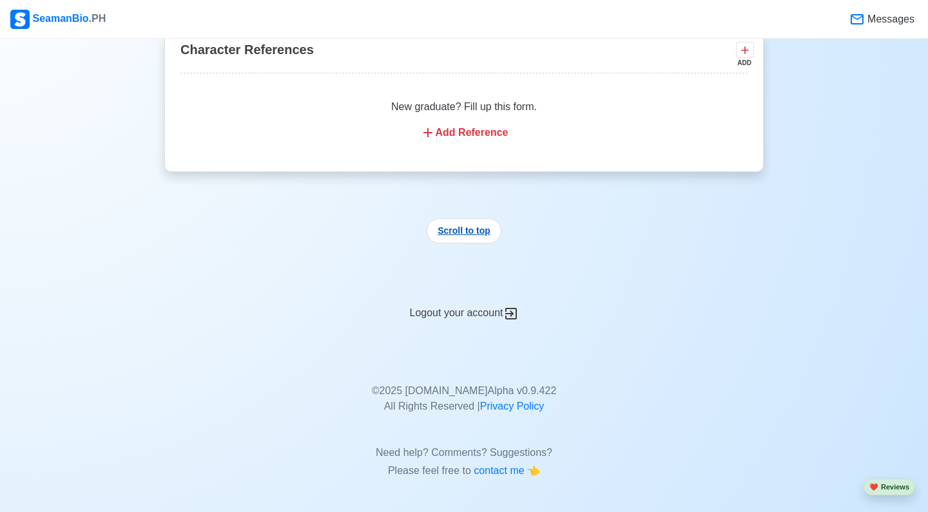
click at [468, 233] on button "Scroll to top" at bounding box center [463, 230] width 75 height 25
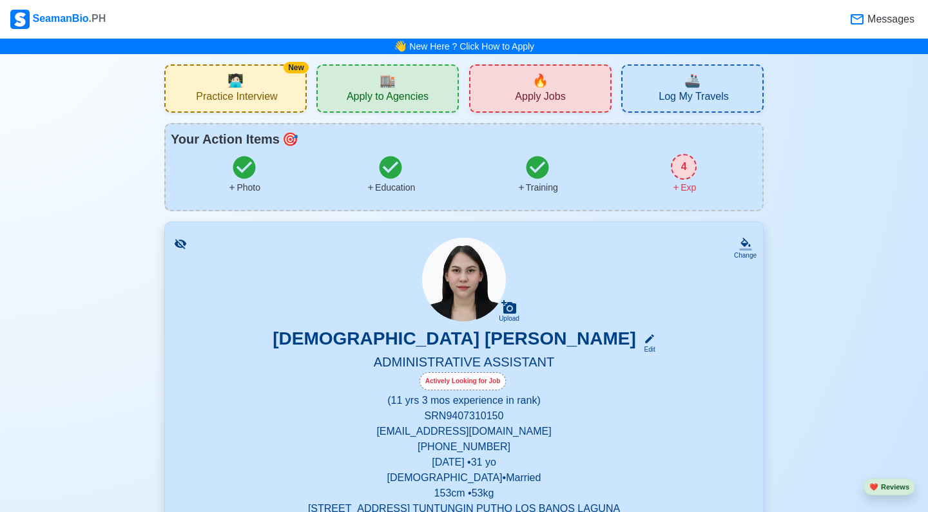
click at [524, 90] on span "Apply Jobs" at bounding box center [540, 98] width 50 height 16
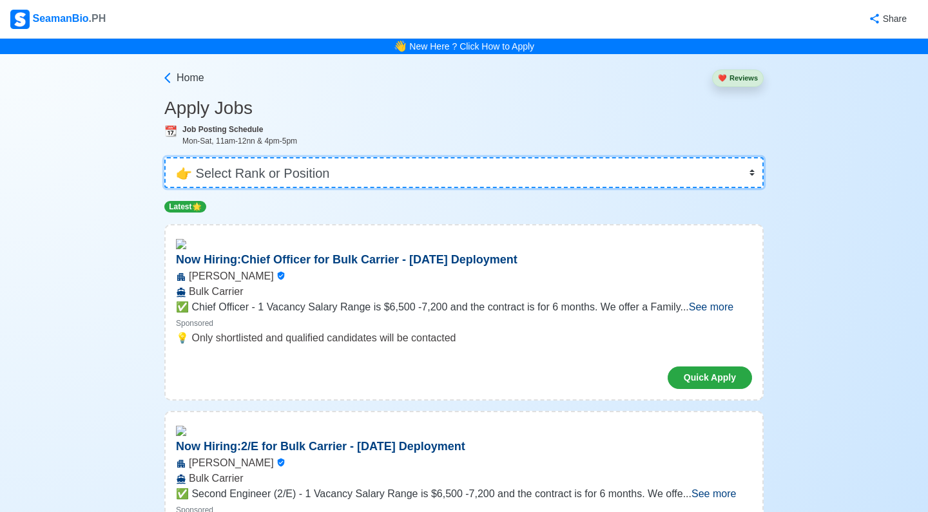
select select "Others"
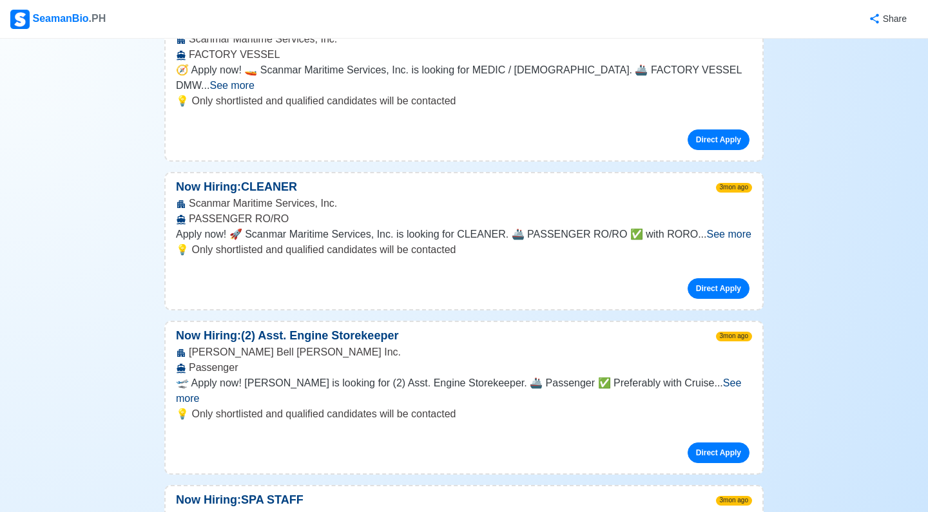
scroll to position [5588, 0]
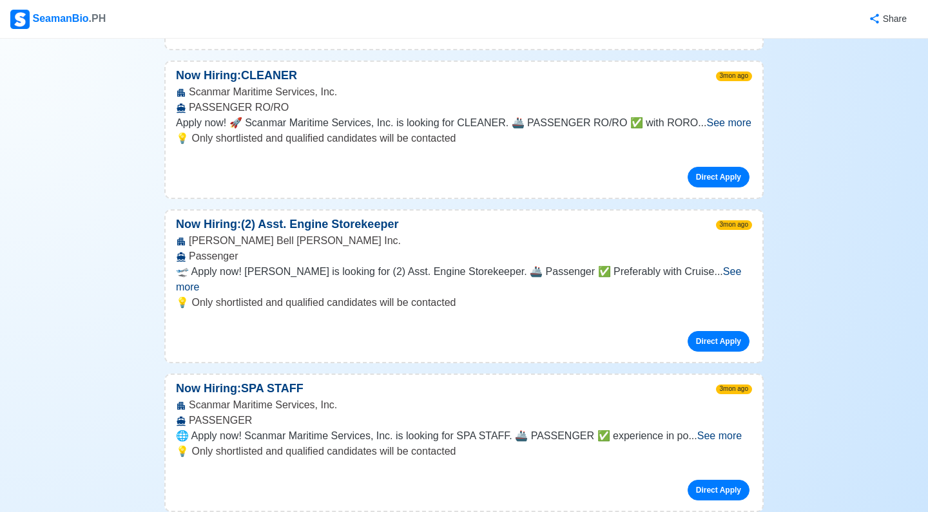
scroll to position [5576, 0]
click at [728, 431] on span "See more" at bounding box center [719, 436] width 44 height 11
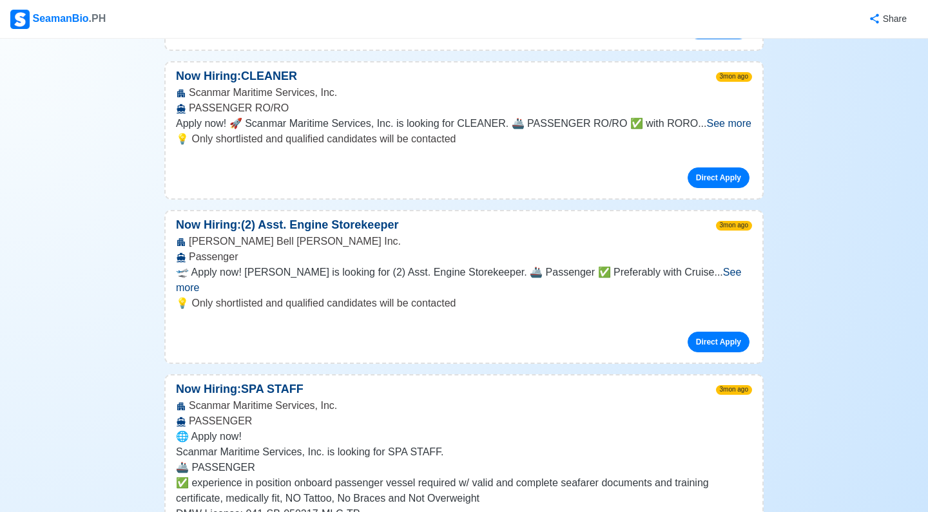
click at [223, 381] on p "Now Hiring: SPA STAFF" at bounding box center [240, 389] width 148 height 17
click at [274, 429] on p "🌐 Apply now!" at bounding box center [464, 436] width 576 height 15
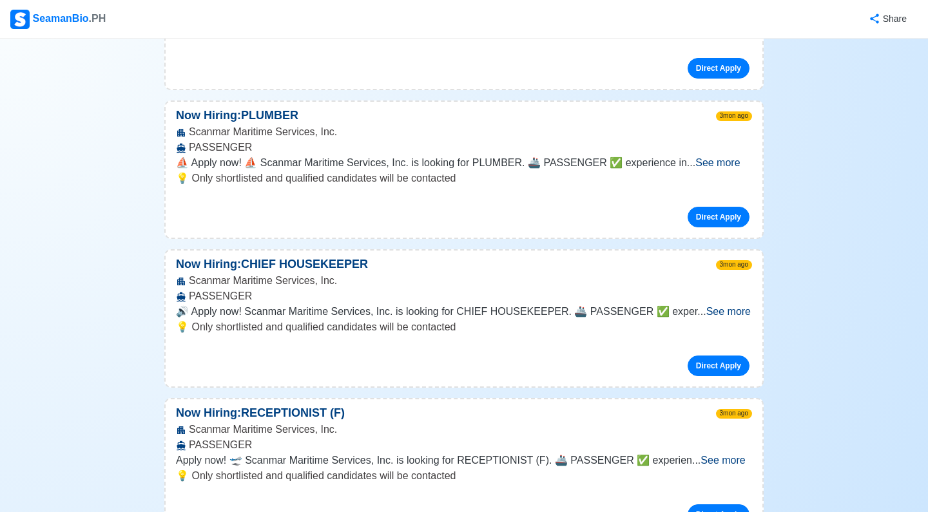
scroll to position [6361, 0]
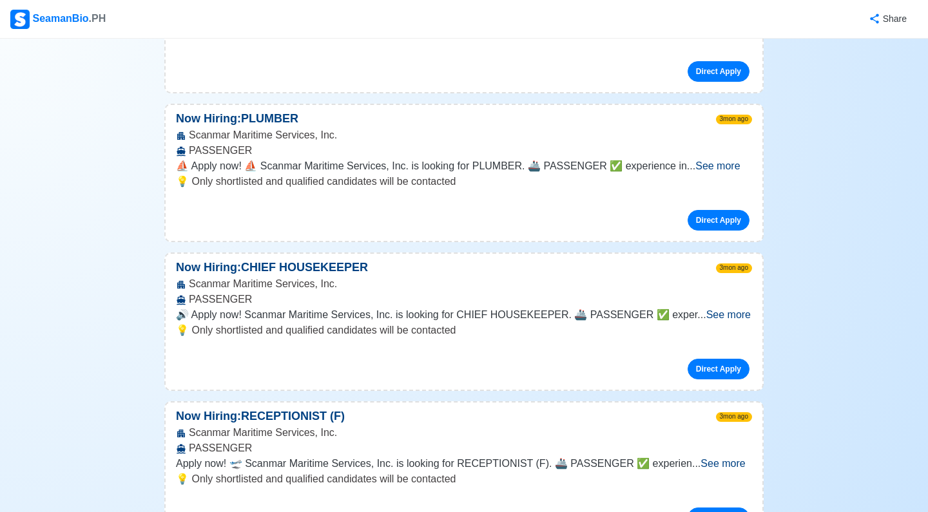
click at [726, 458] on span "See more" at bounding box center [722, 463] width 44 height 11
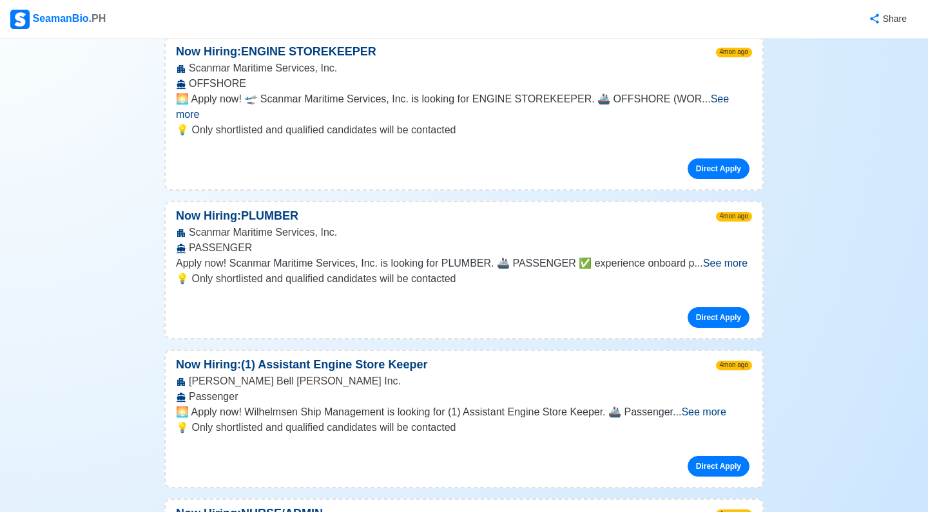
scroll to position [7590, 0]
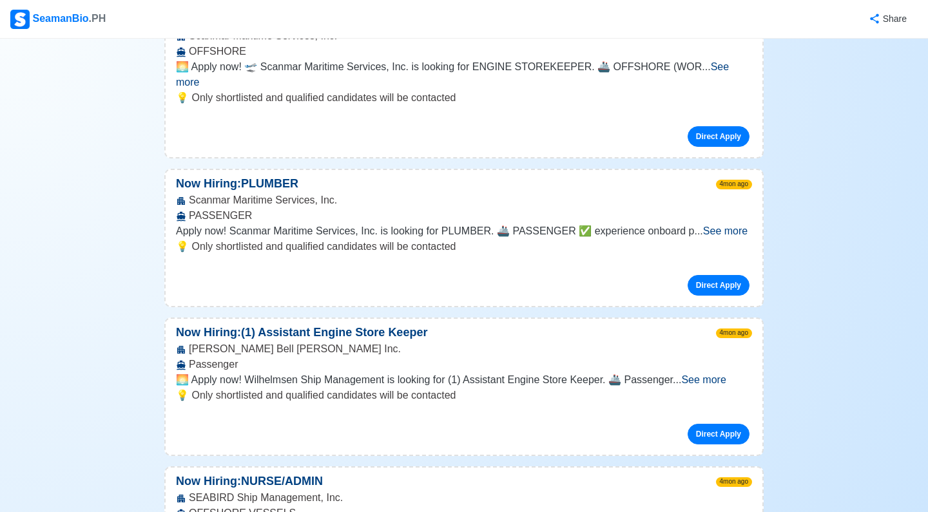
scroll to position [7626, 0]
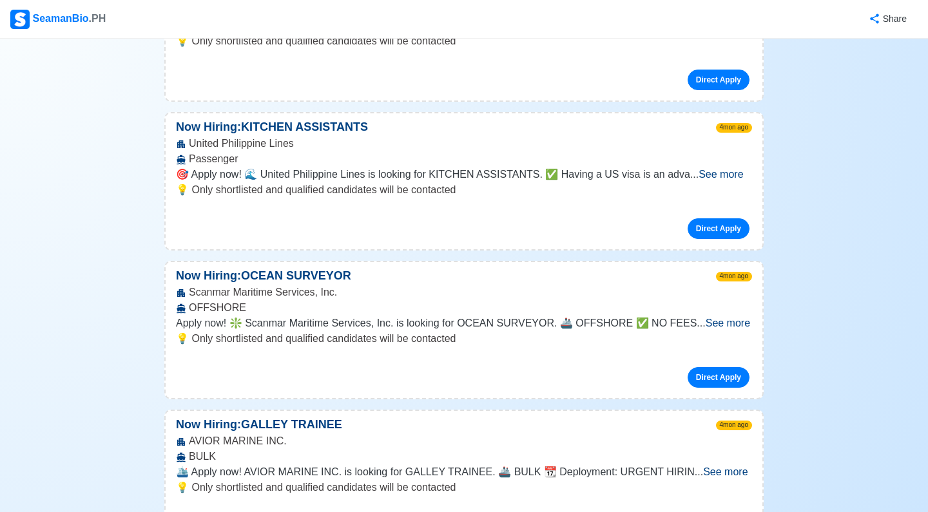
scroll to position [9030, 0]
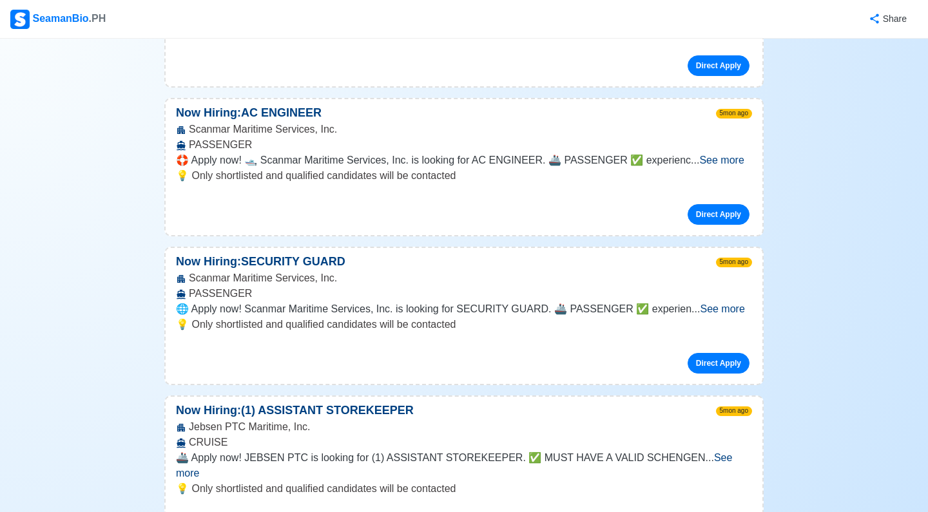
scroll to position [10494, 0]
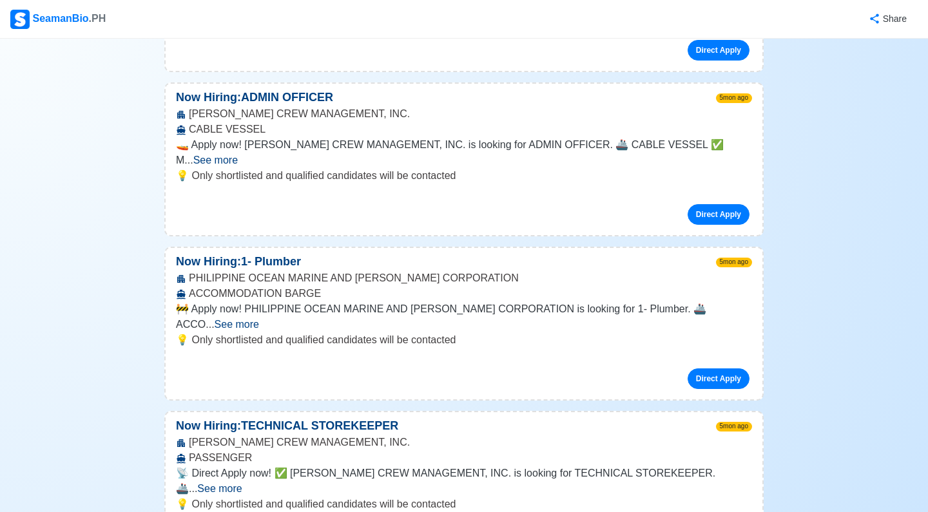
scroll to position [10977, 0]
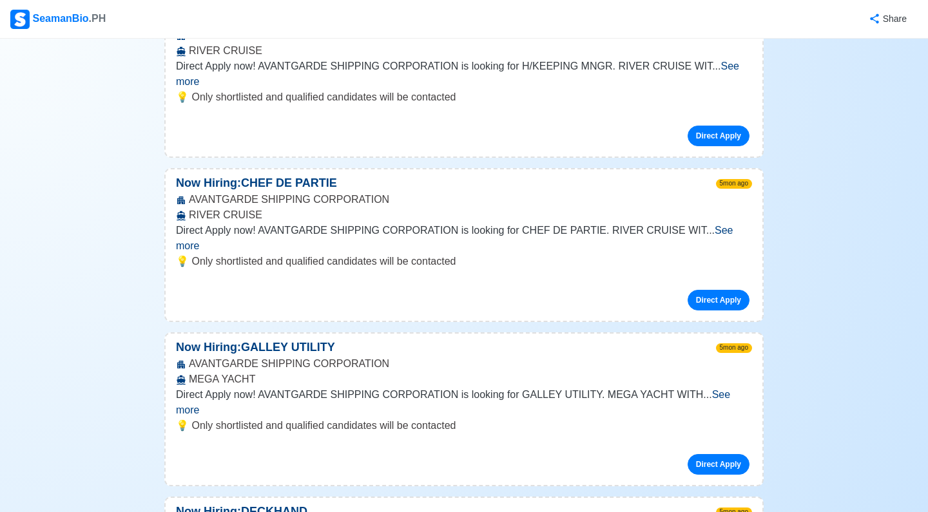
scroll to position [12003, 0]
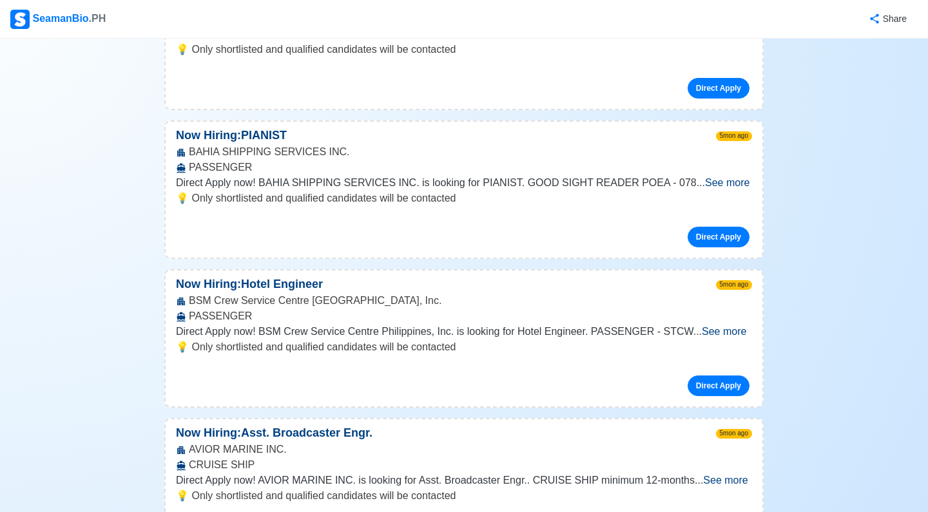
scroll to position [12767, 0]
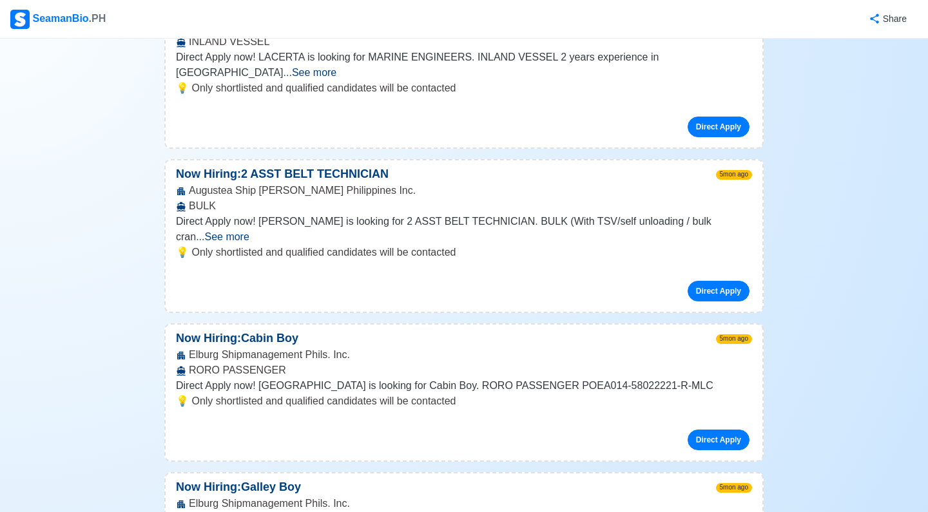
scroll to position [13783, 0]
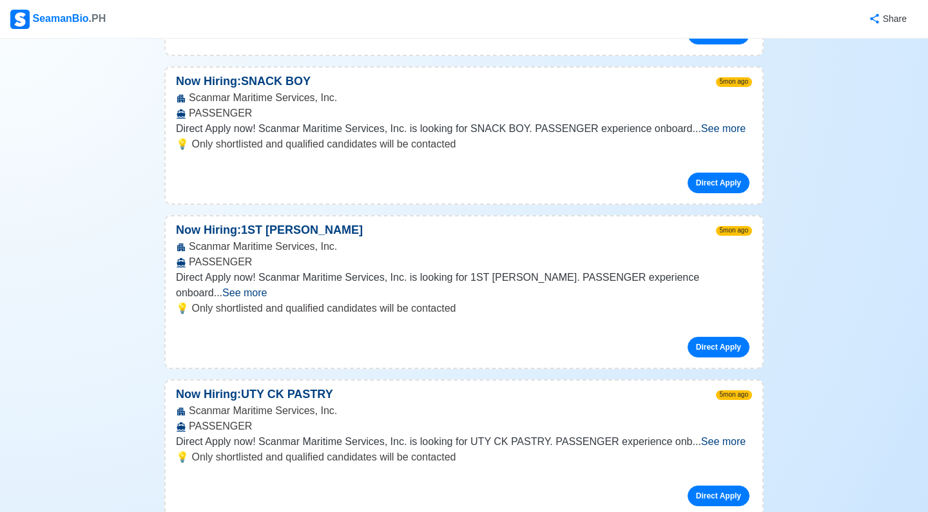
scroll to position [17789, 0]
